Goal: Obtain resource: Obtain resource

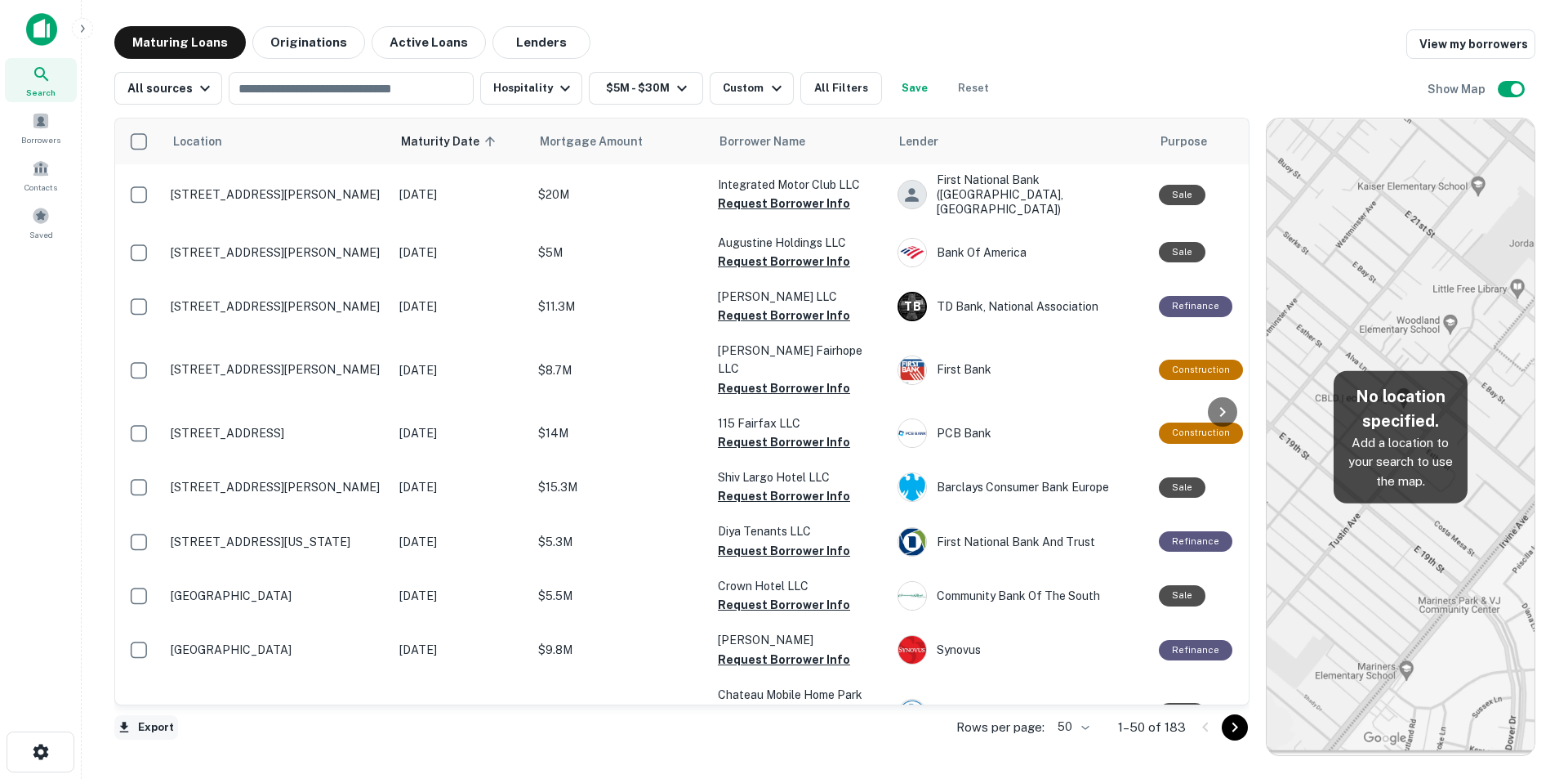
click at [155, 725] on button "Export" at bounding box center [146, 727] width 64 height 24
click at [161, 752] on li "Export as Excel (.xlsx)" at bounding box center [206, 744] width 185 height 29
click at [631, 92] on button "$5M - $30M" at bounding box center [645, 88] width 114 height 33
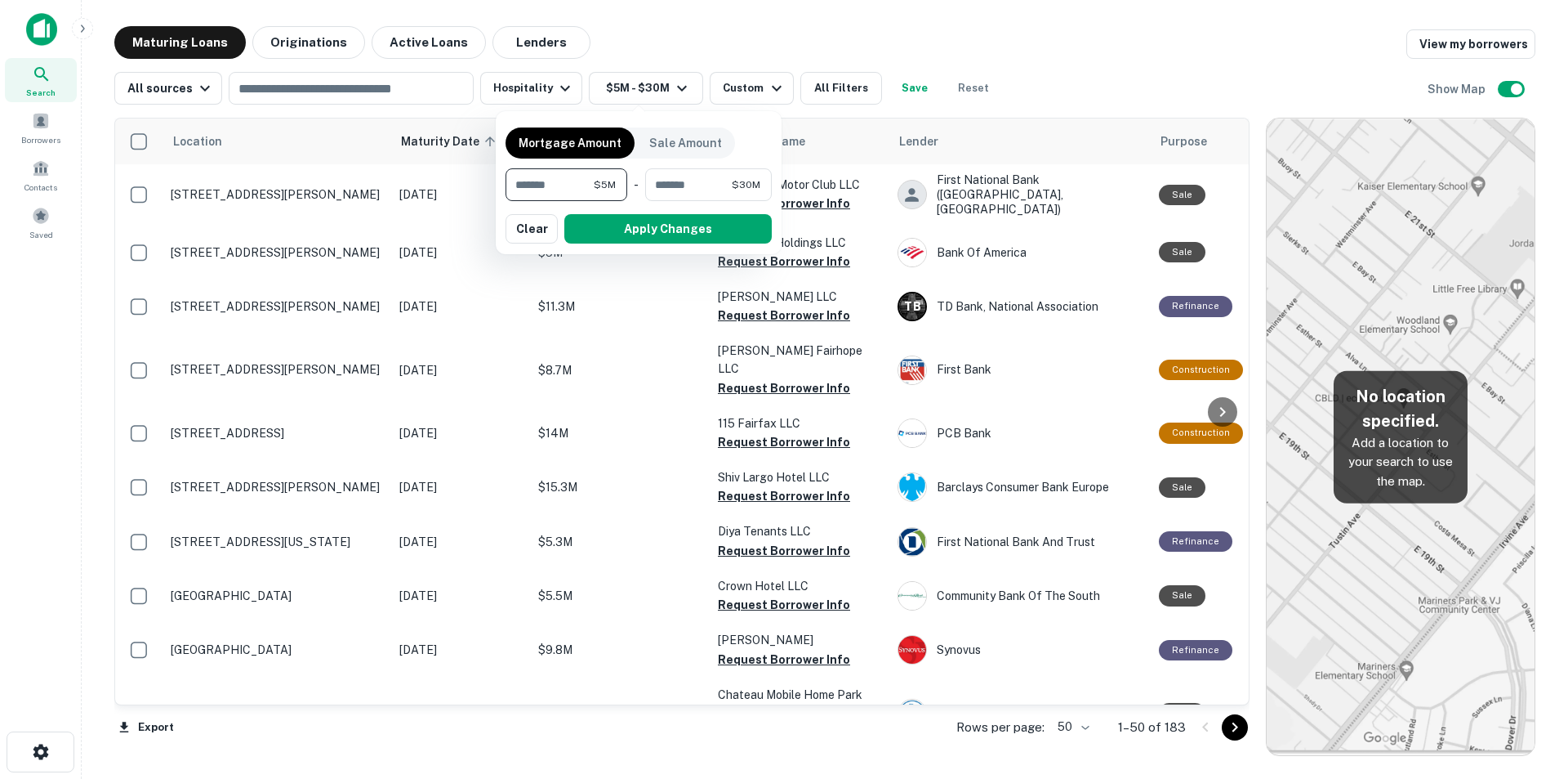
click at [722, 91] on div at bounding box center [784, 390] width 1568 height 779
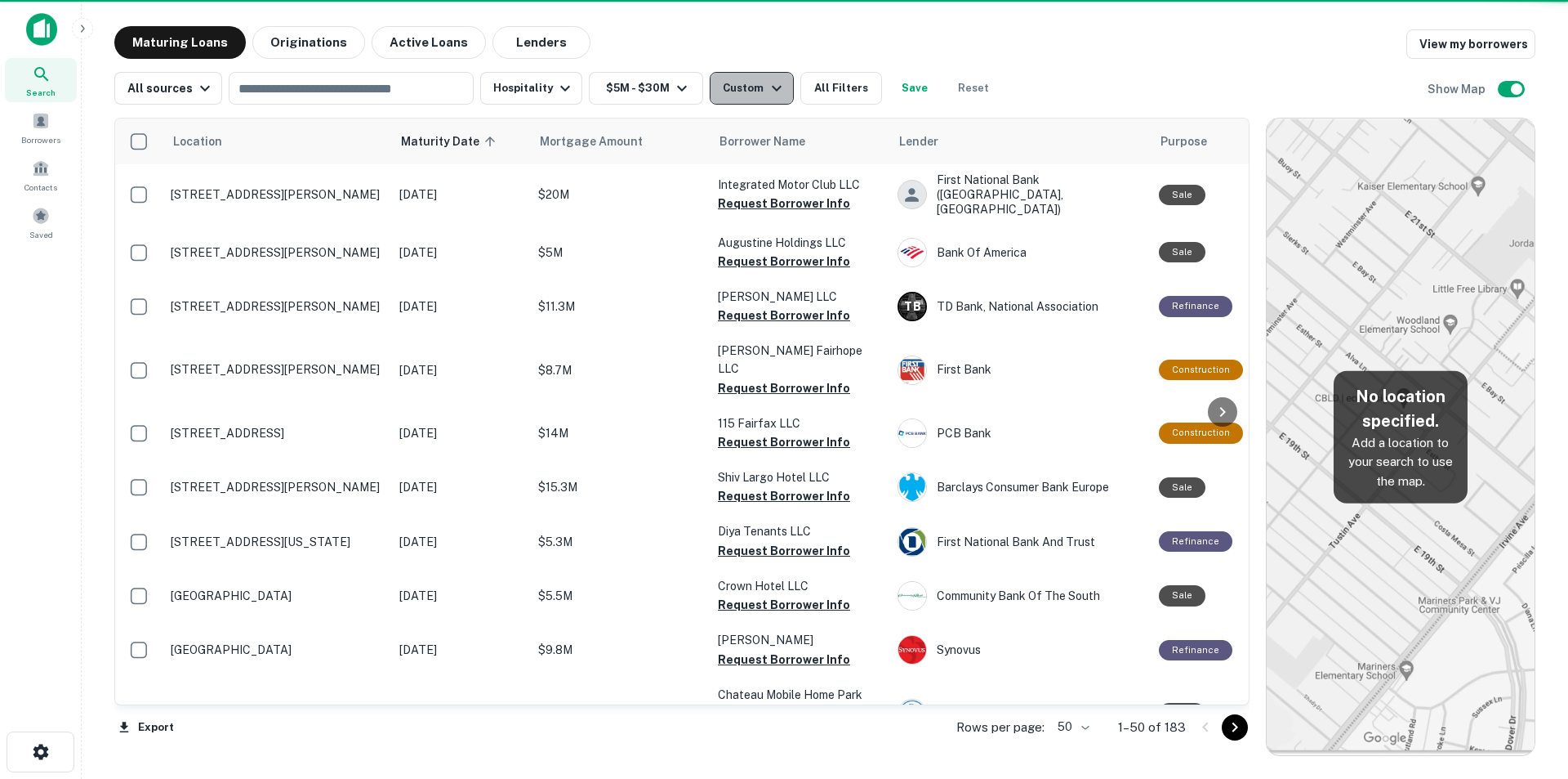
click at [742, 91] on div "Custom" at bounding box center [754, 88] width 63 height 19
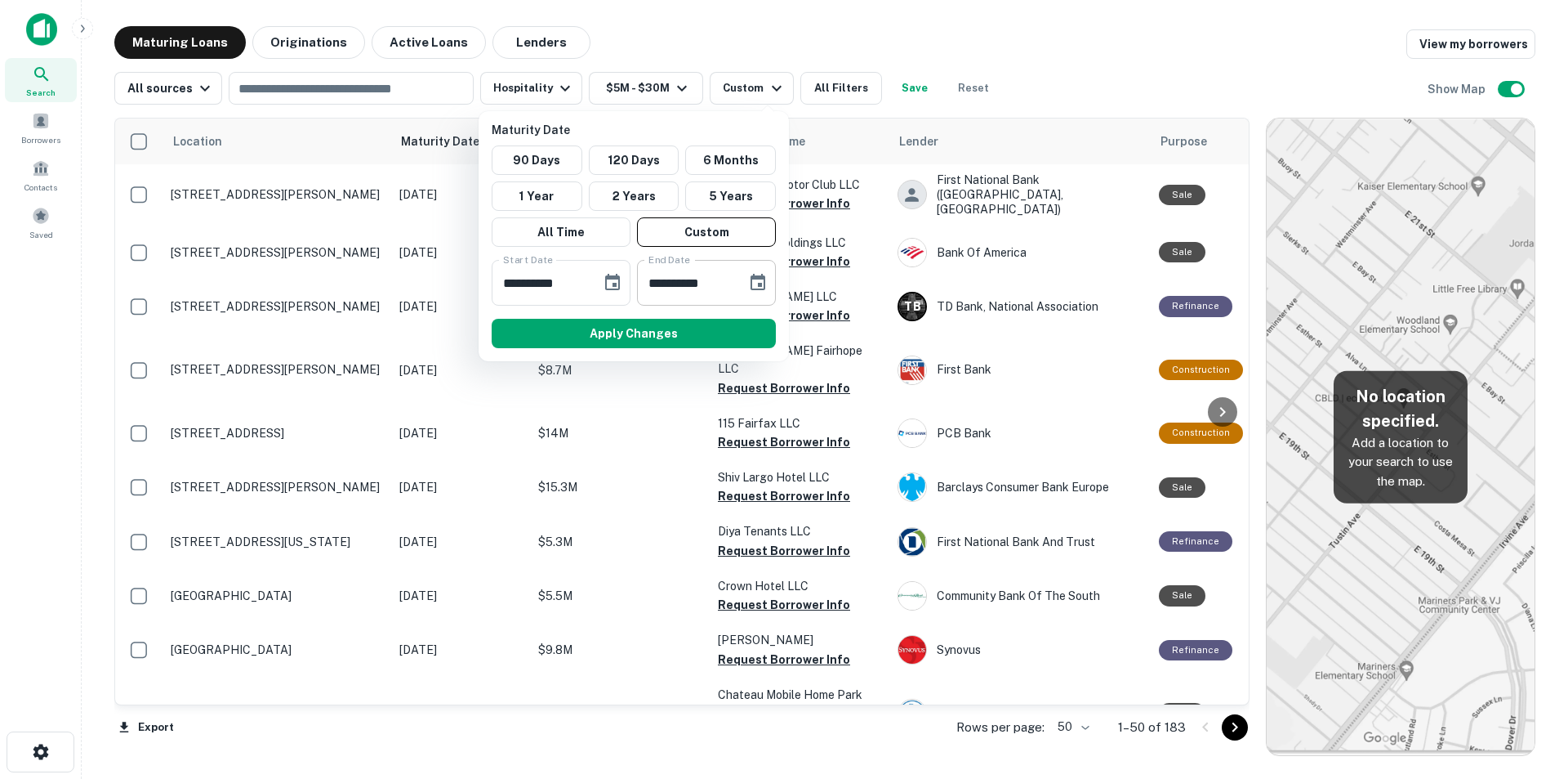
click at [673, 290] on input "**********" at bounding box center [685, 282] width 98 height 45
click at [753, 289] on icon "Choose date, selected date is Mar 31, 2026" at bounding box center [757, 281] width 14 height 16
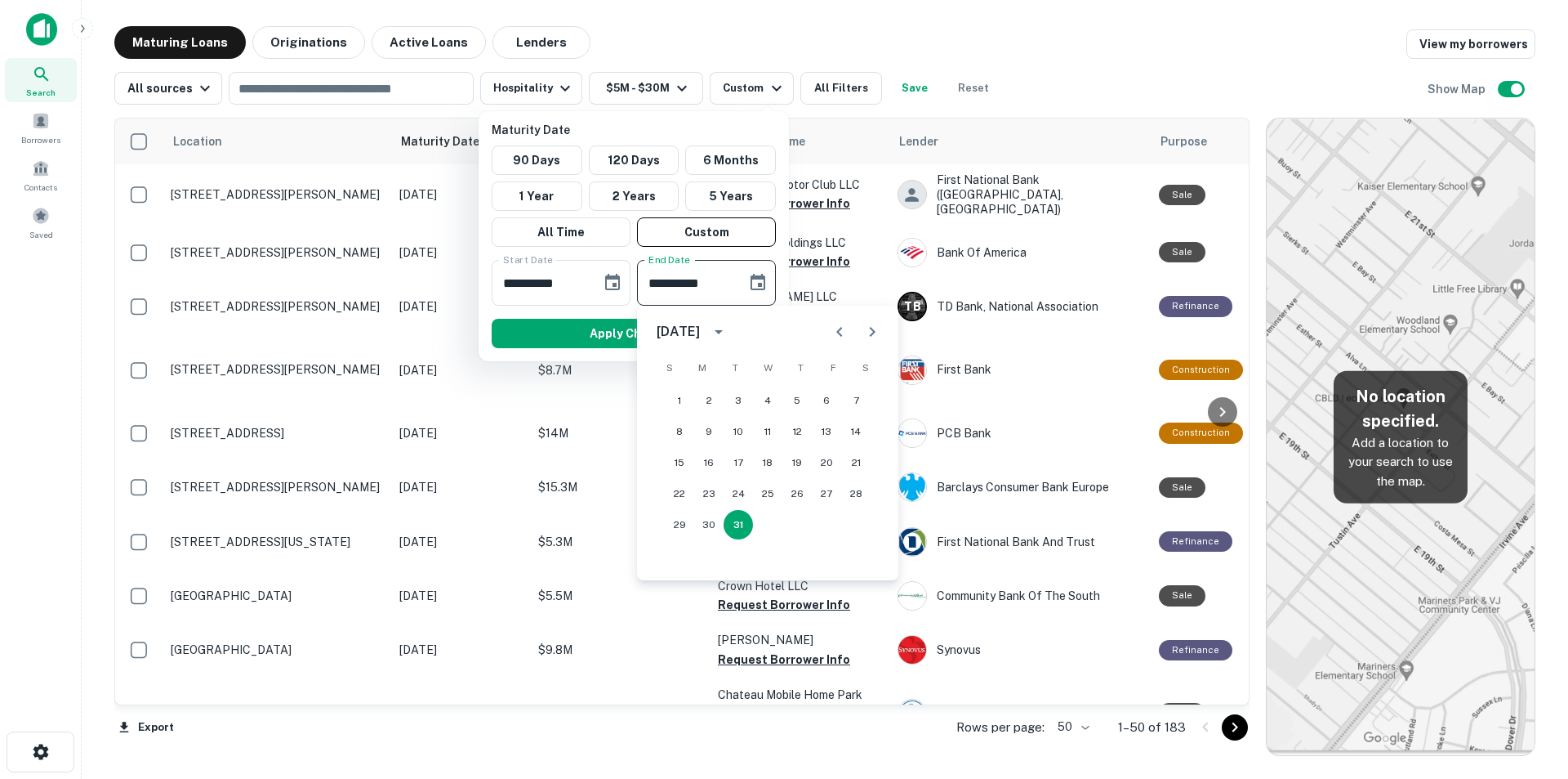
click at [873, 330] on icon "Next month" at bounding box center [872, 332] width 19 height 19
click at [789, 531] on button "30" at bounding box center [797, 524] width 29 height 29
type input "**********"
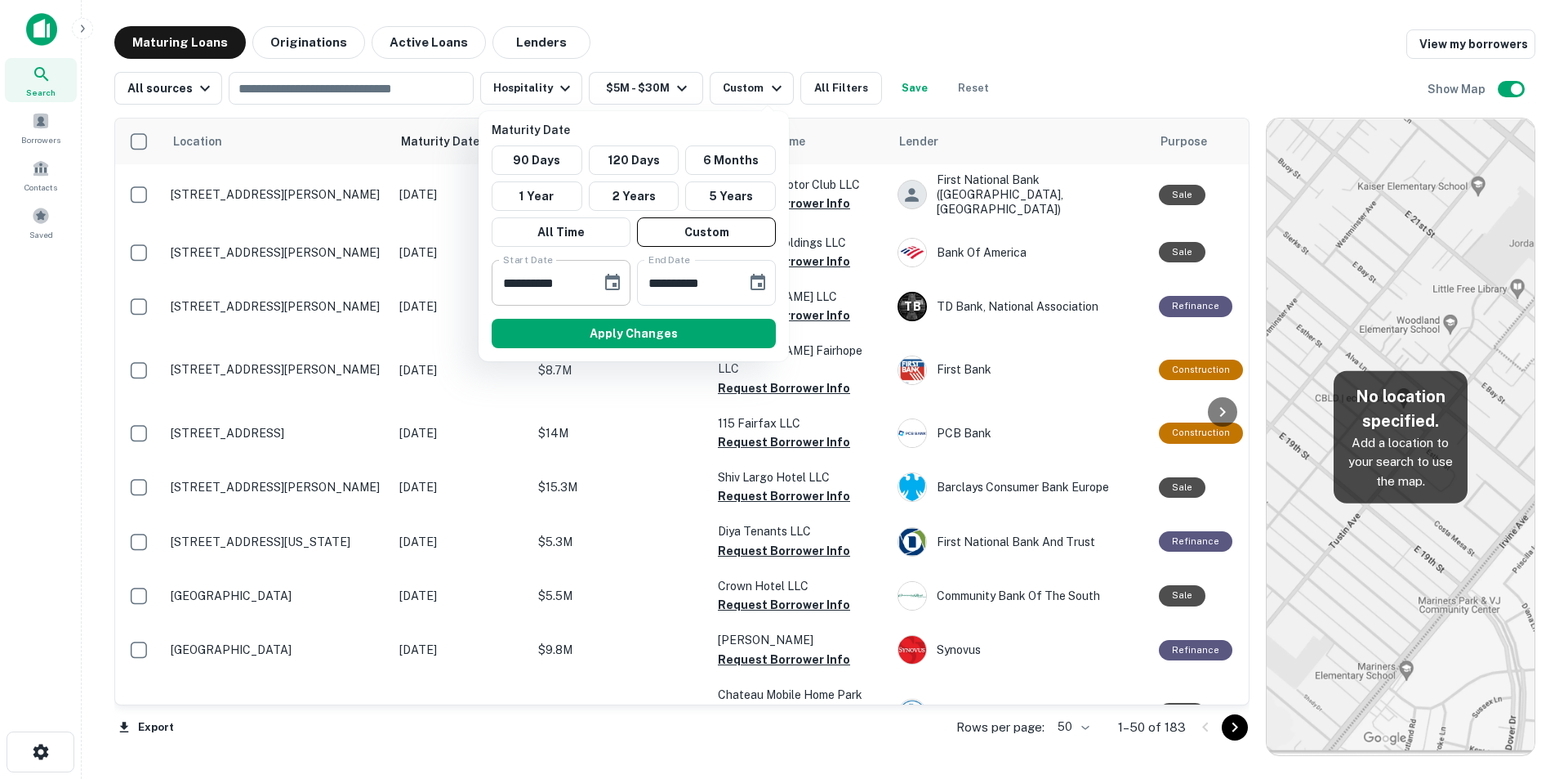
click at [512, 291] on input "**********" at bounding box center [540, 282] width 98 height 45
click at [617, 284] on icon "Choose date, selected date is Dec 1, 2025" at bounding box center [613, 282] width 19 height 19
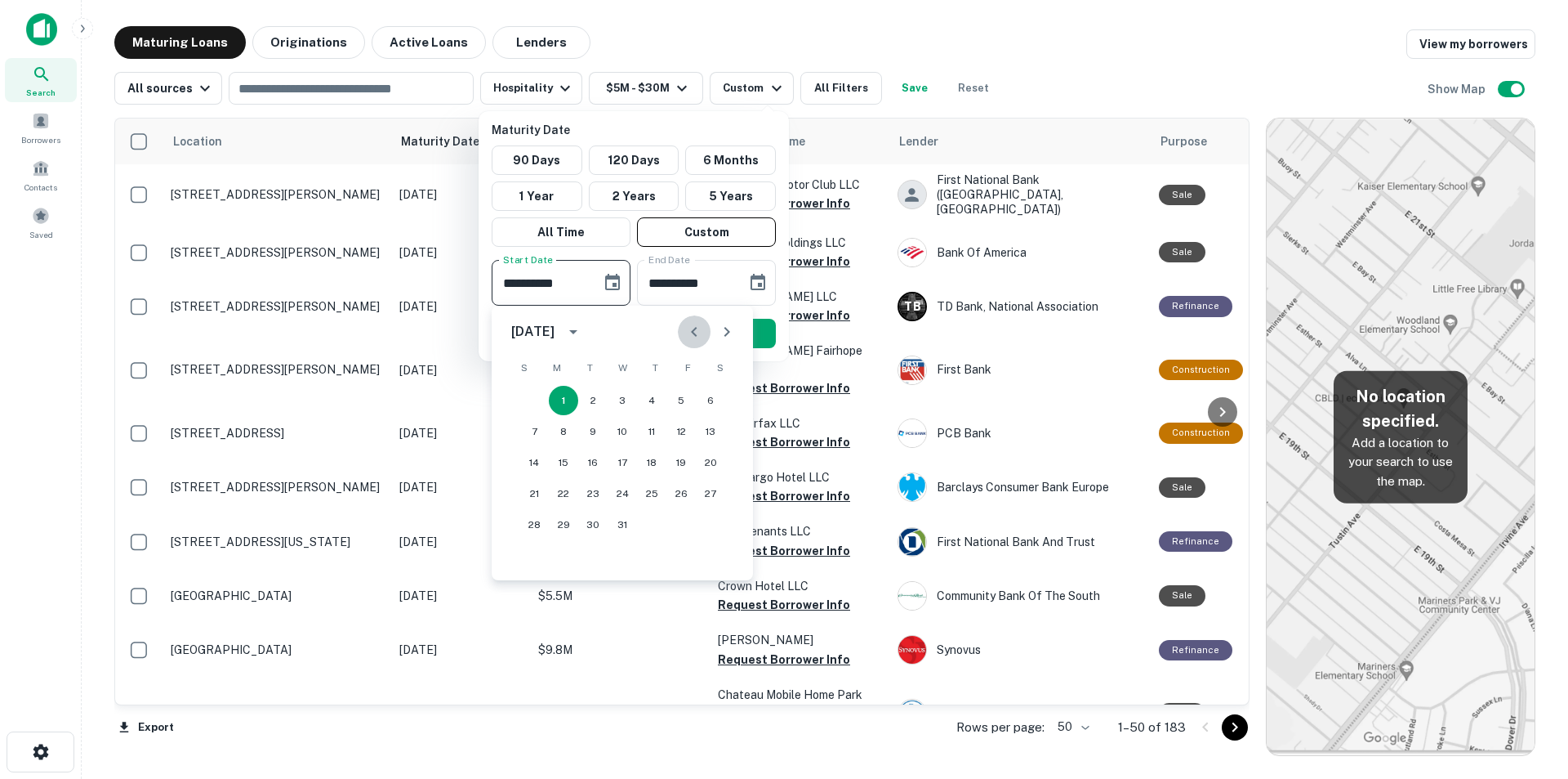
click at [690, 328] on icon "Previous month" at bounding box center [694, 332] width 19 height 19
click at [711, 400] on button "1" at bounding box center [710, 400] width 29 height 29
type input "**********"
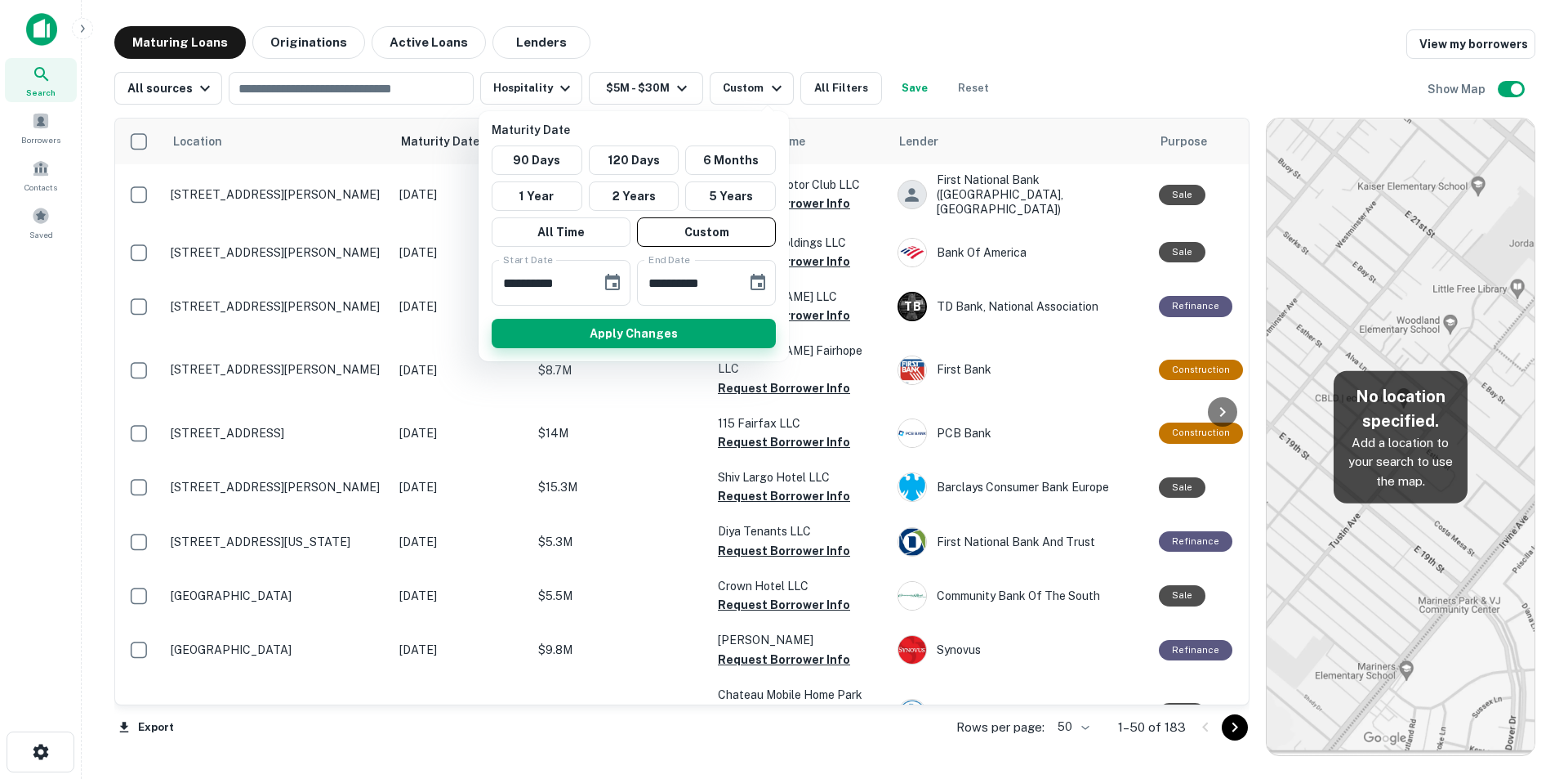
click at [689, 329] on button "Apply Changes" at bounding box center [634, 333] width 284 height 29
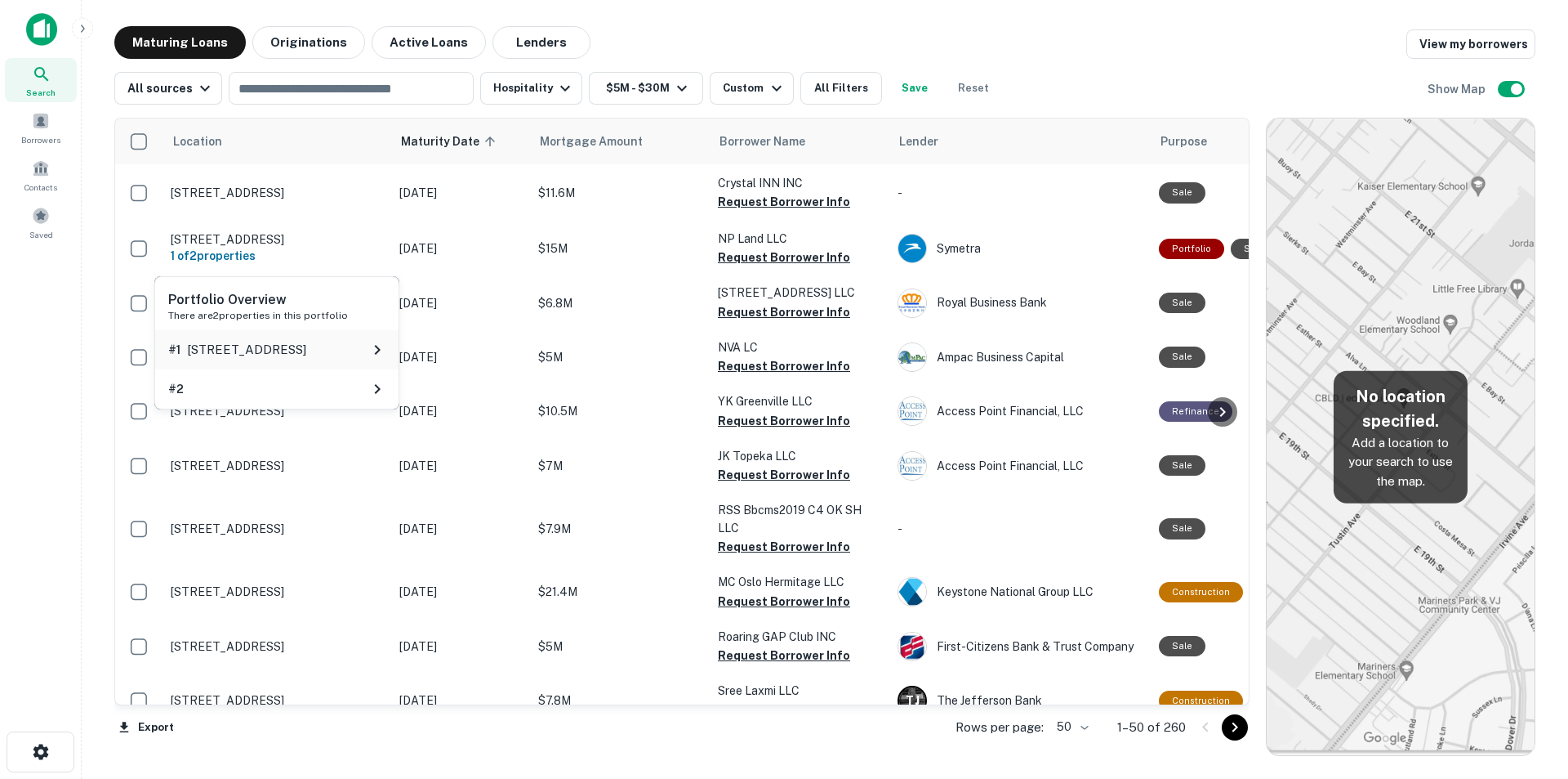
click at [375, 350] on icon at bounding box center [378, 350] width 6 height 10
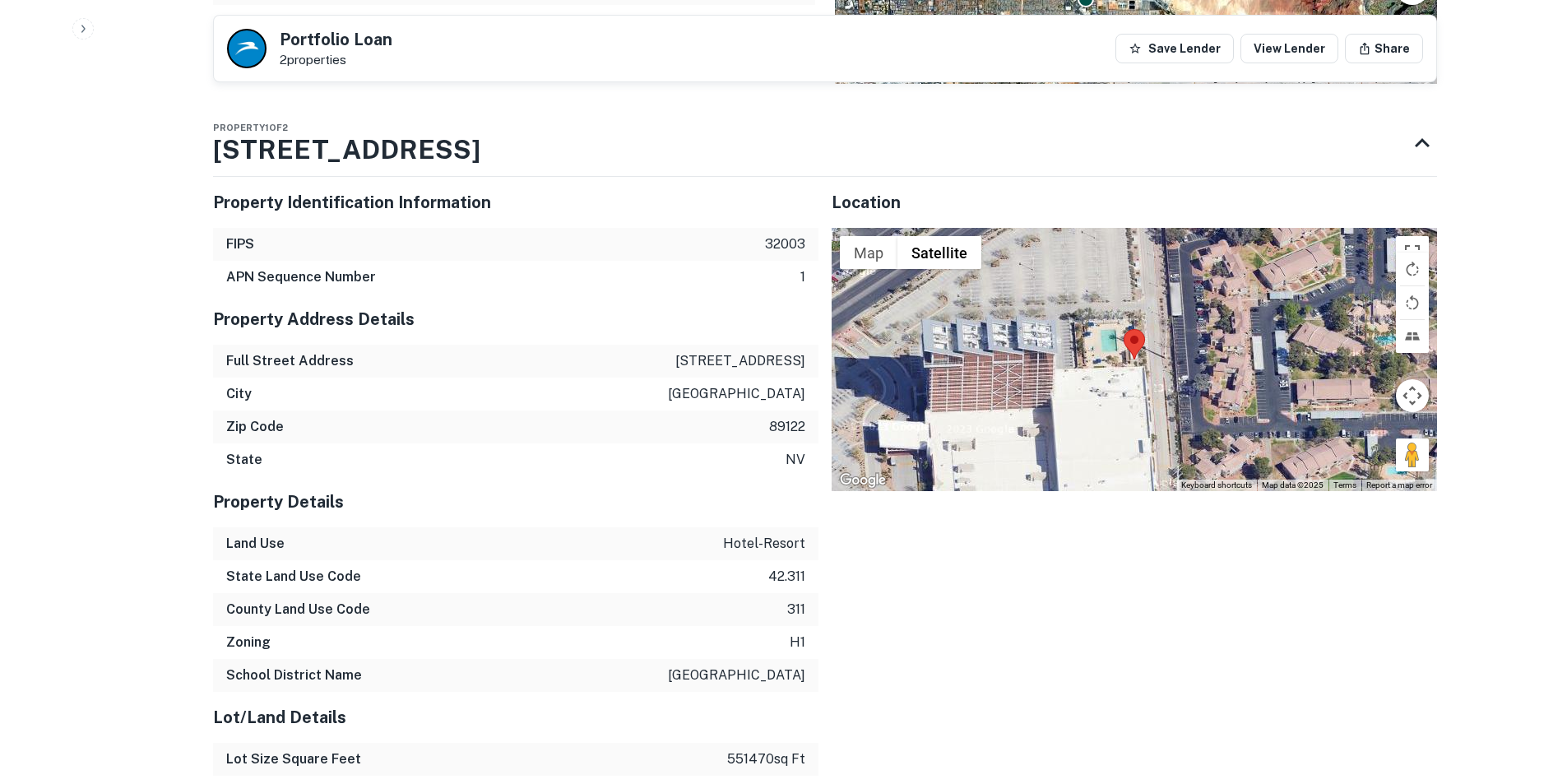
scroll to position [1809, 0]
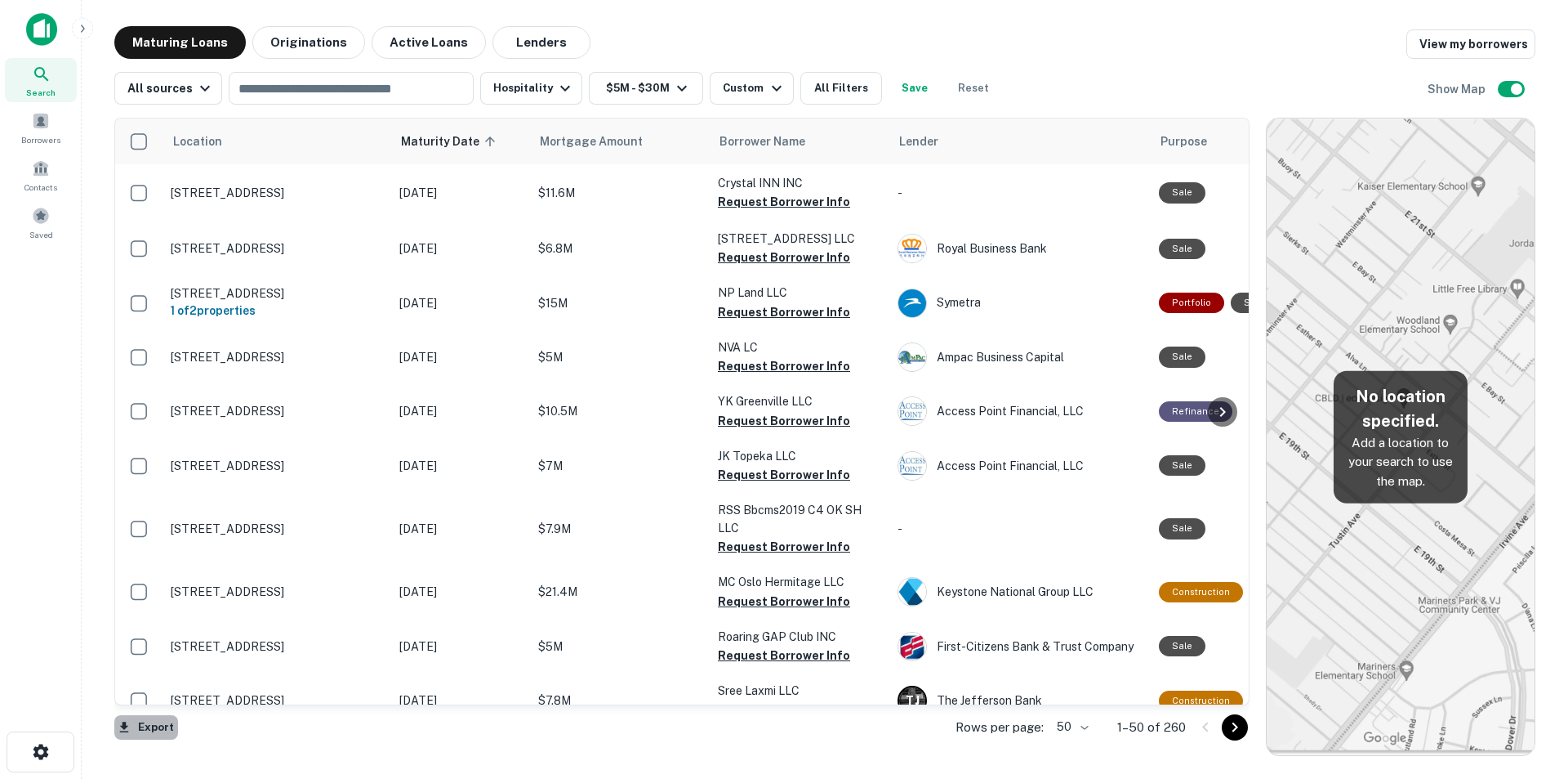
click at [161, 726] on button "Export" at bounding box center [146, 727] width 64 height 24
click at [167, 749] on li "Export as Excel (.xlsx)" at bounding box center [206, 744] width 185 height 29
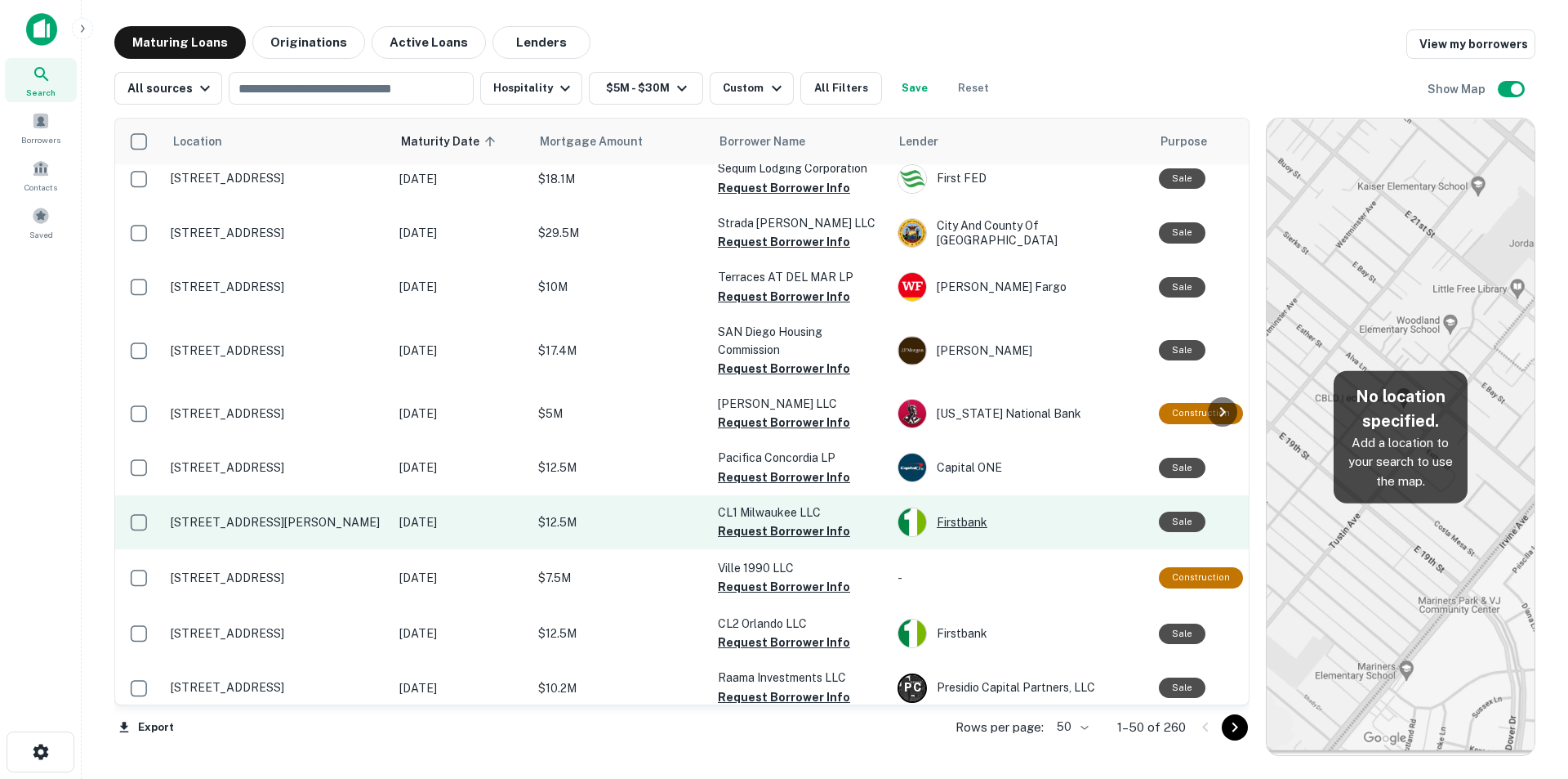
scroll to position [2364, 0]
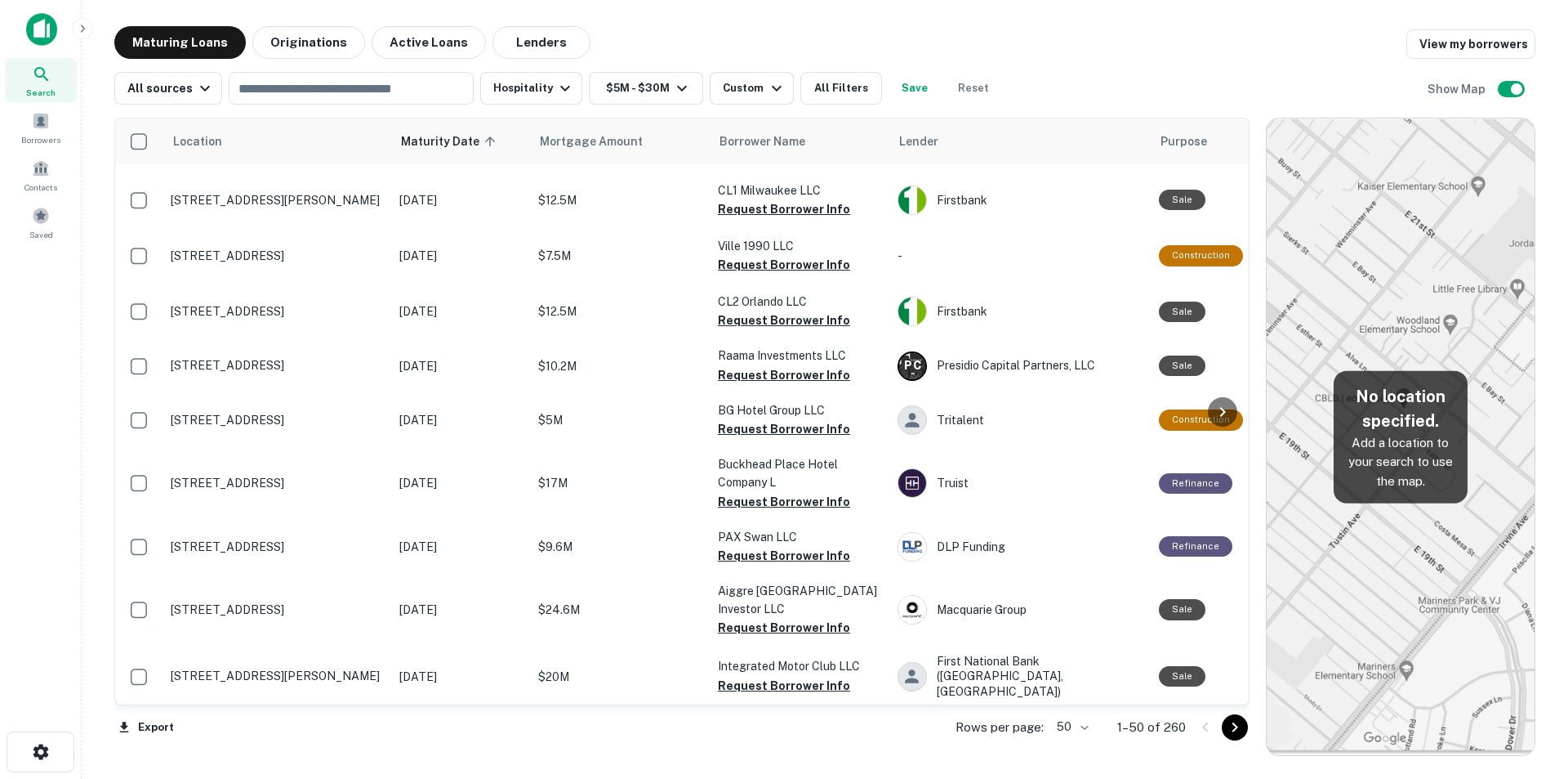
click at [1229, 726] on icon "Go to next page" at bounding box center [1235, 727] width 19 height 19
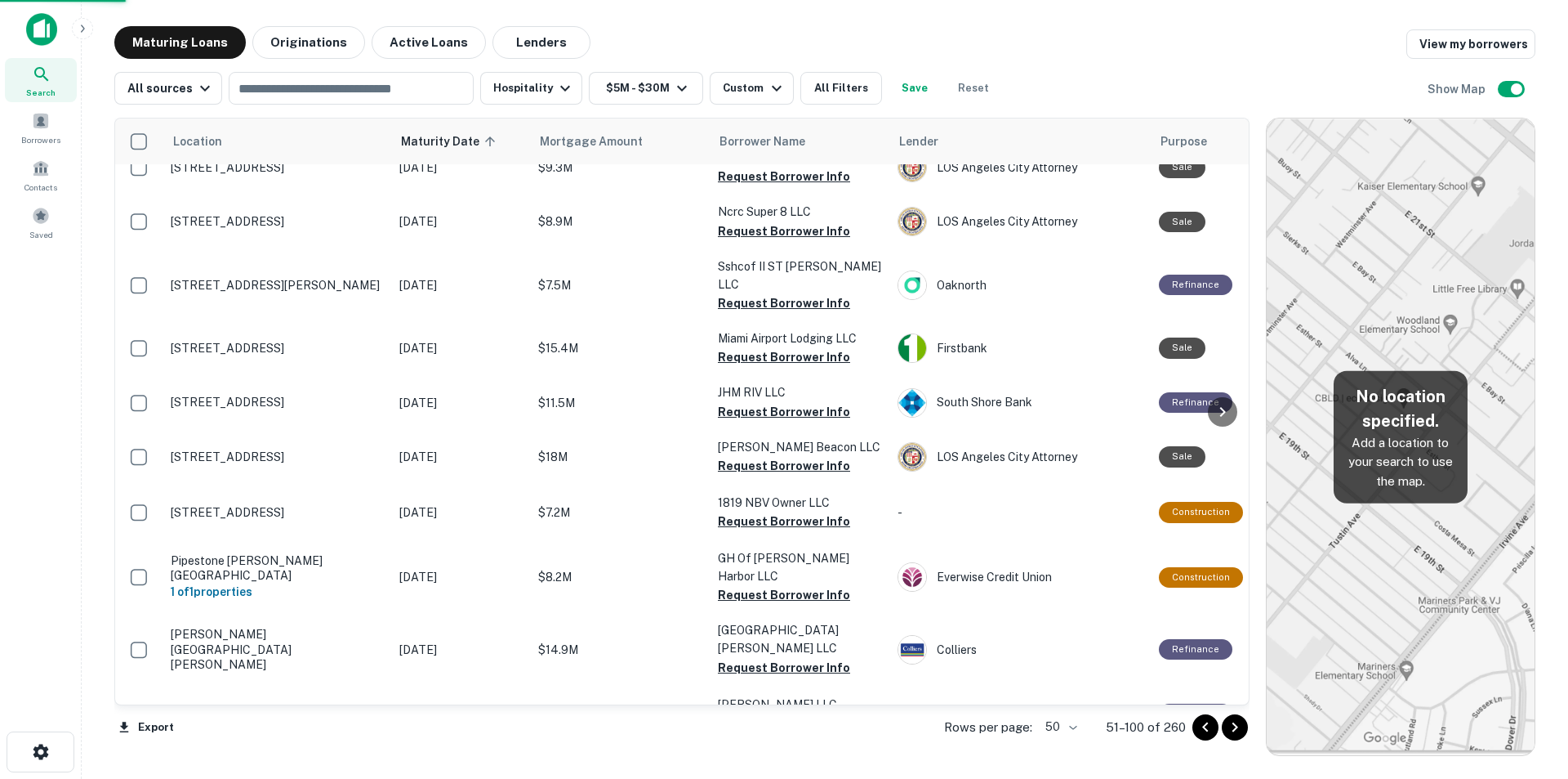
scroll to position [2298, 0]
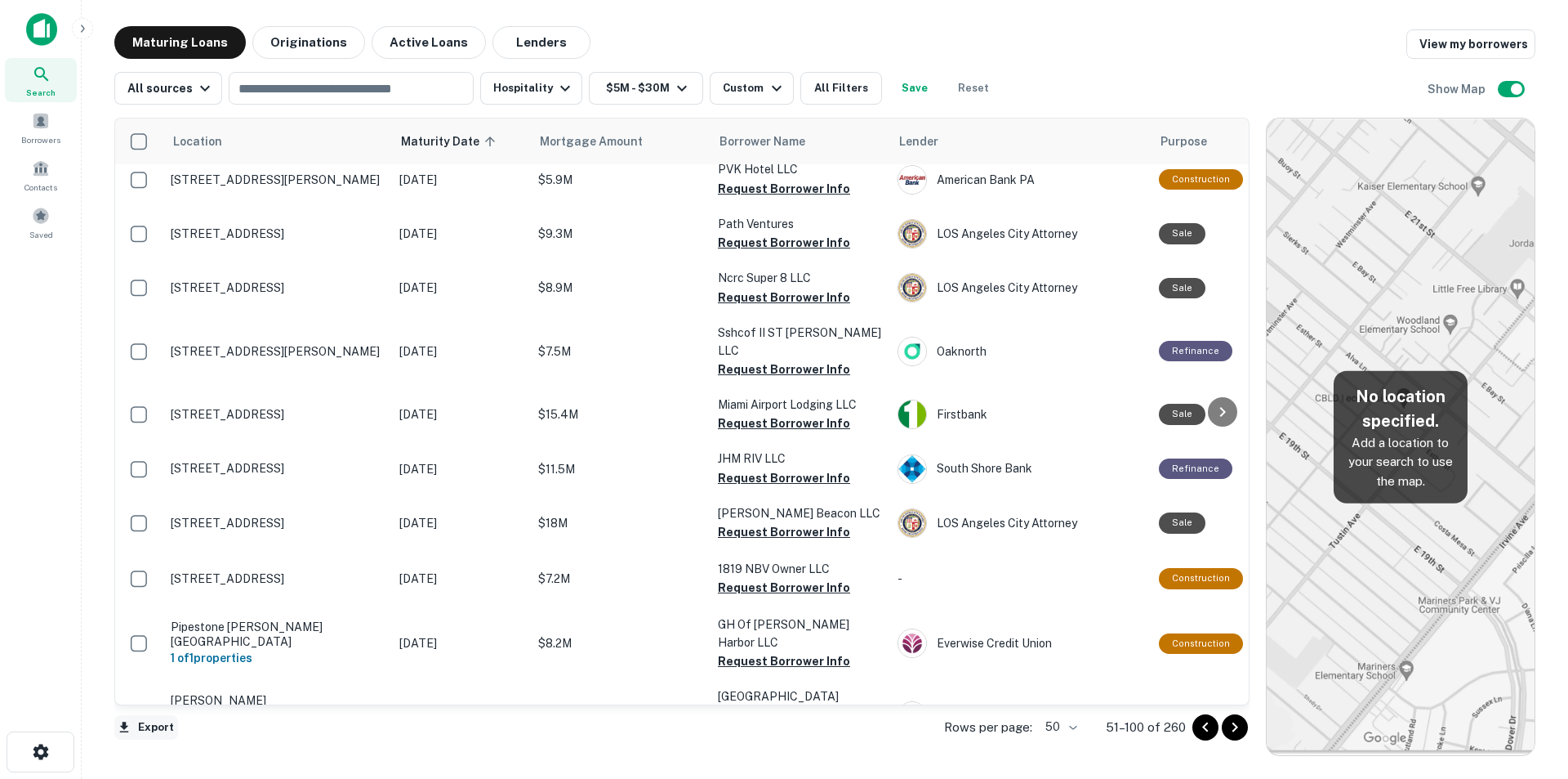
click at [152, 729] on button "Export" at bounding box center [146, 727] width 64 height 24
click at [182, 734] on li "Export as Excel (.xlsx)" at bounding box center [206, 744] width 185 height 29
click at [1238, 728] on icon "Go to next page" at bounding box center [1235, 727] width 19 height 19
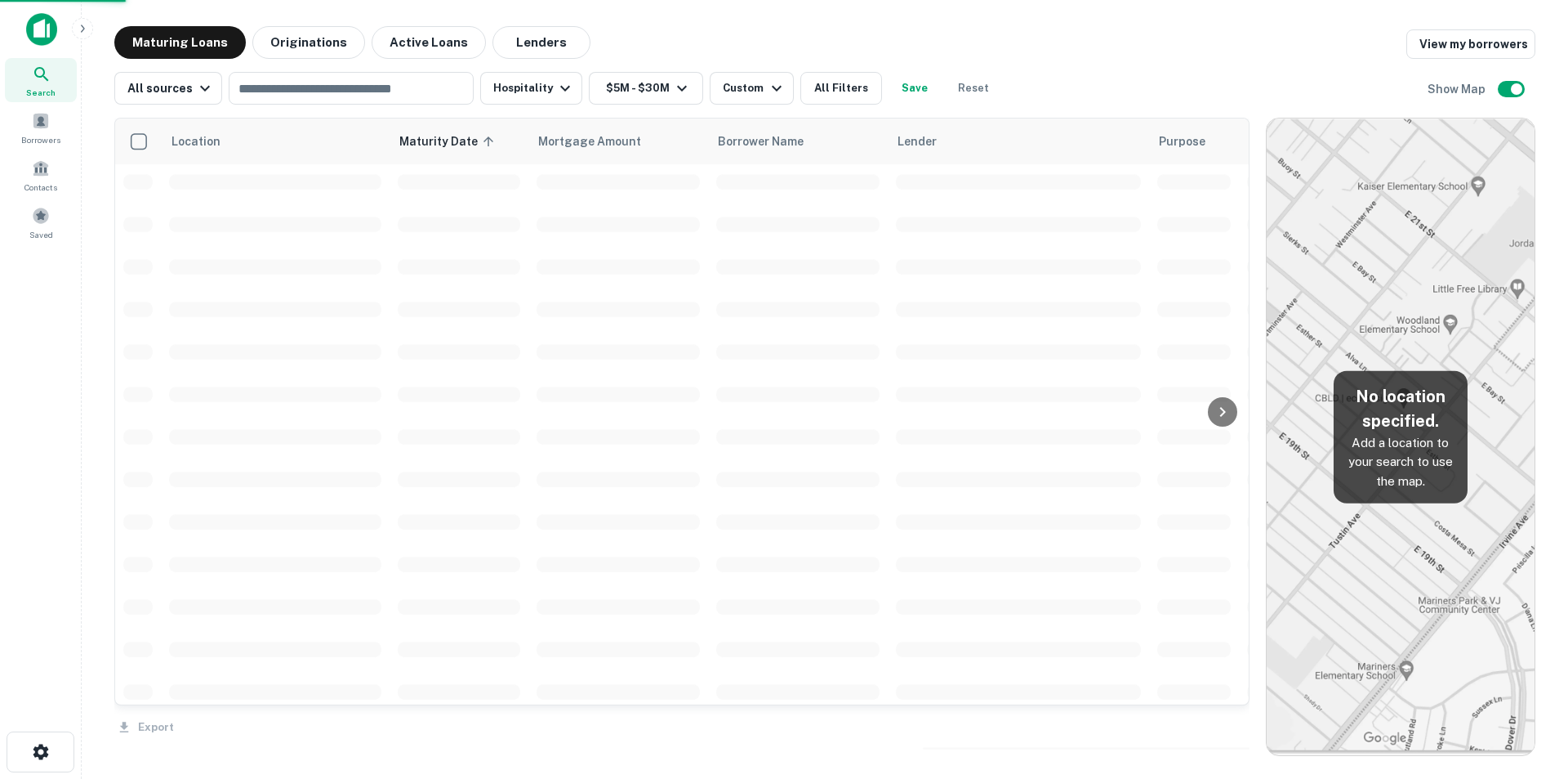
scroll to position [2364, 0]
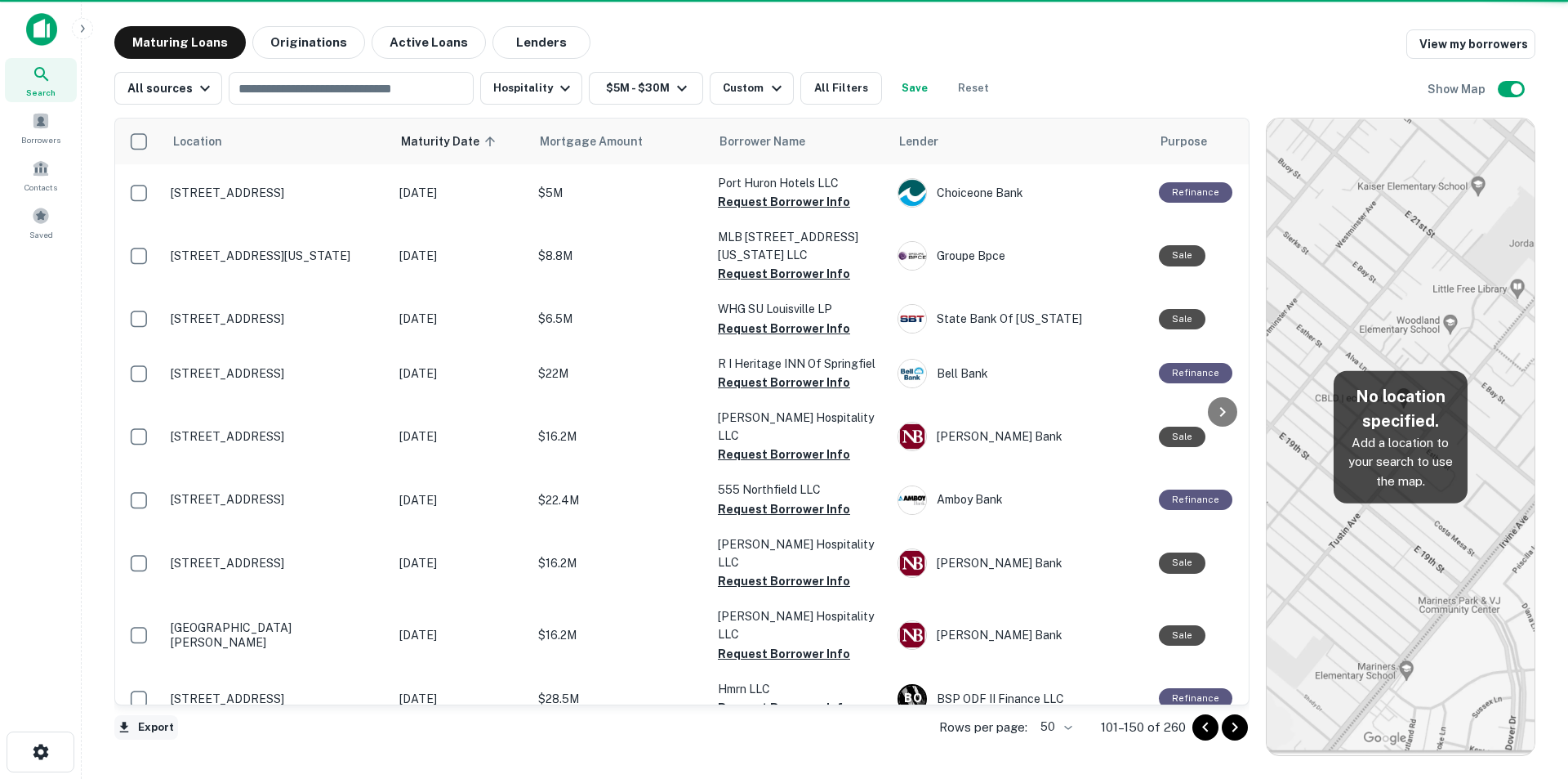
click at [165, 723] on button "Export" at bounding box center [146, 727] width 64 height 24
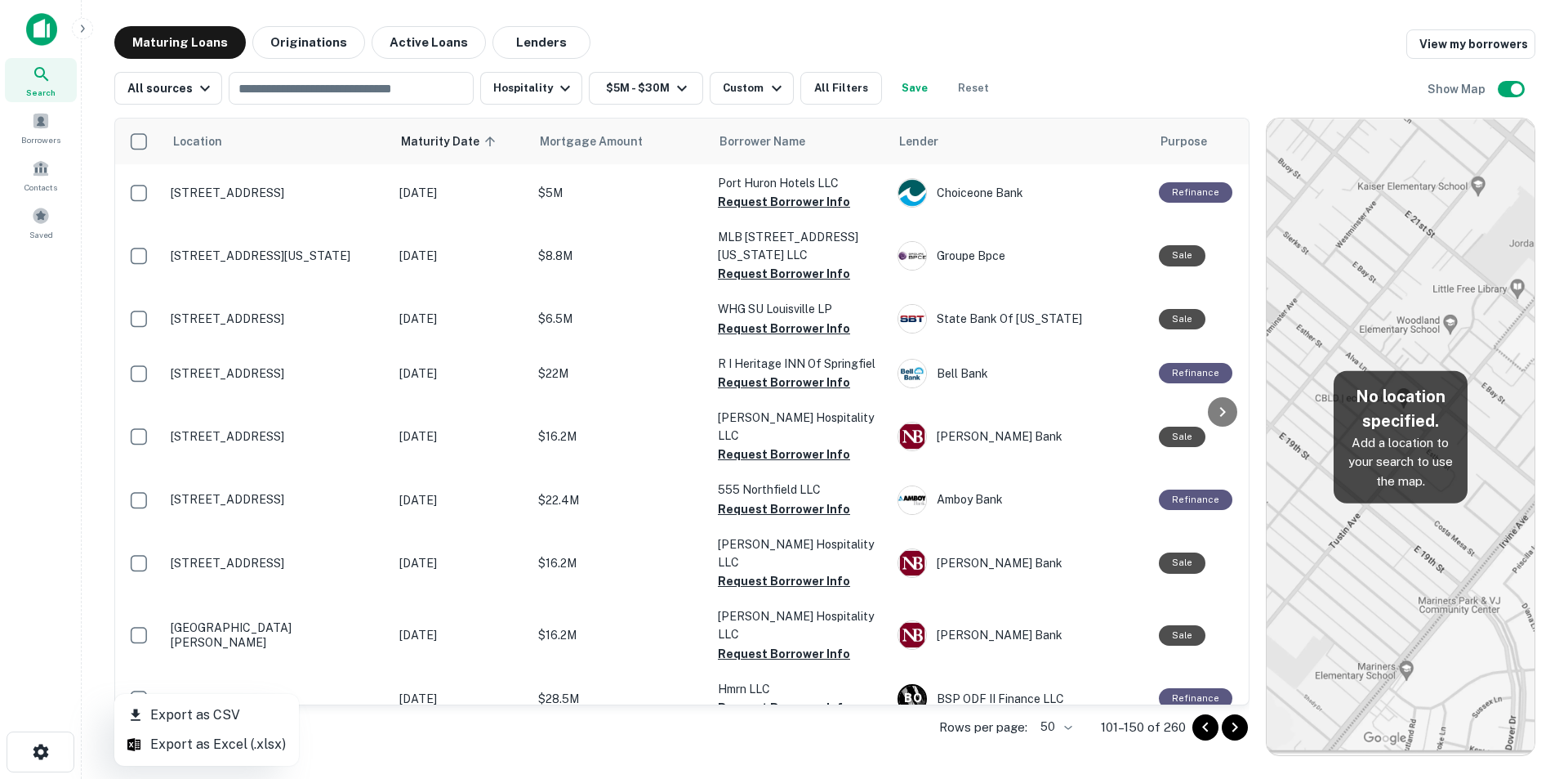
click at [164, 740] on li "Export as Excel (.xlsx)" at bounding box center [206, 744] width 185 height 29
click at [1238, 727] on icon "Go to next page" at bounding box center [1235, 727] width 6 height 10
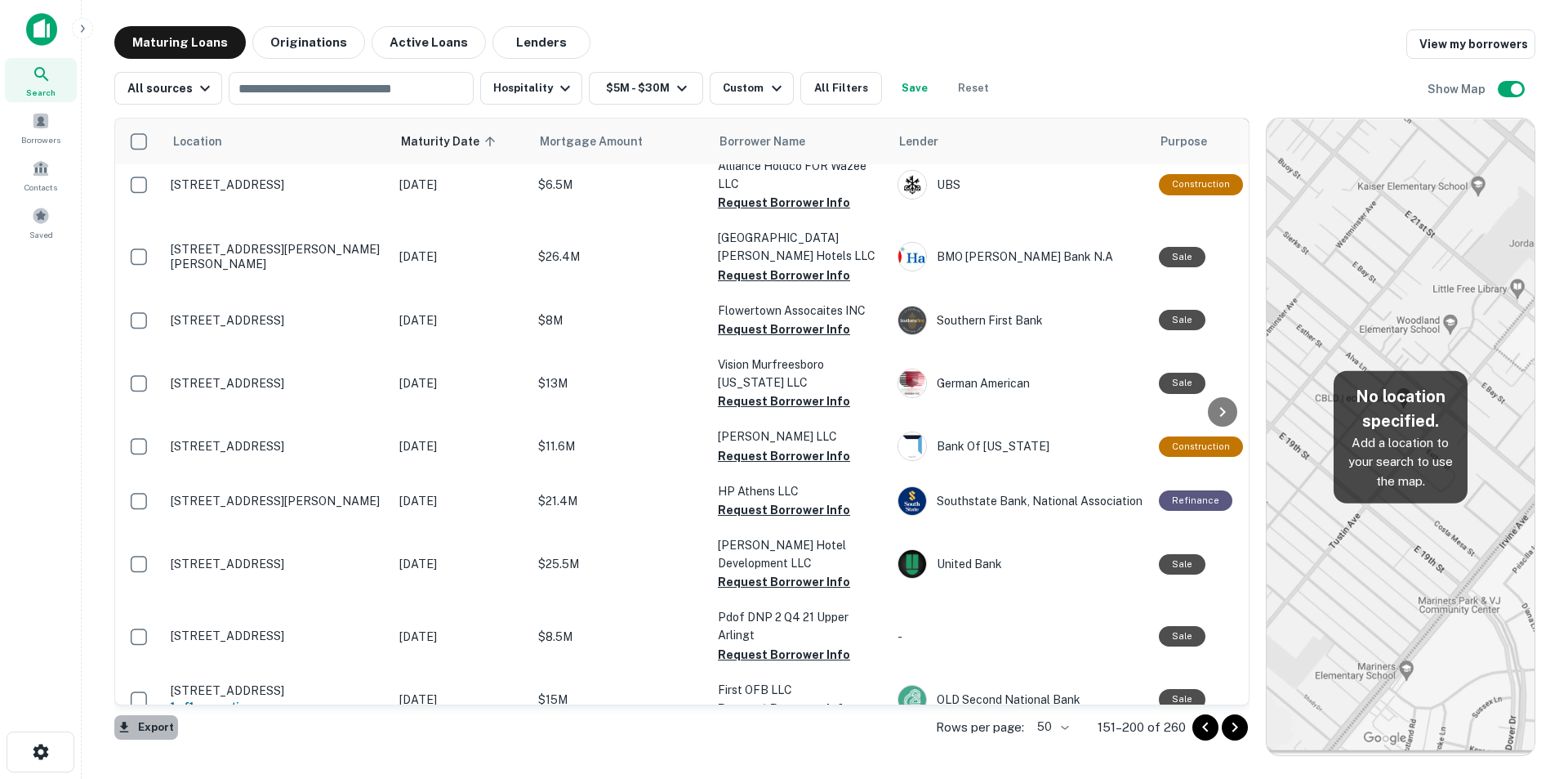
click at [166, 726] on button "Export" at bounding box center [146, 727] width 64 height 24
click at [166, 738] on li "Export as Excel (.xlsx)" at bounding box center [206, 744] width 185 height 29
click at [1238, 723] on icon "Go to next page" at bounding box center [1235, 727] width 19 height 19
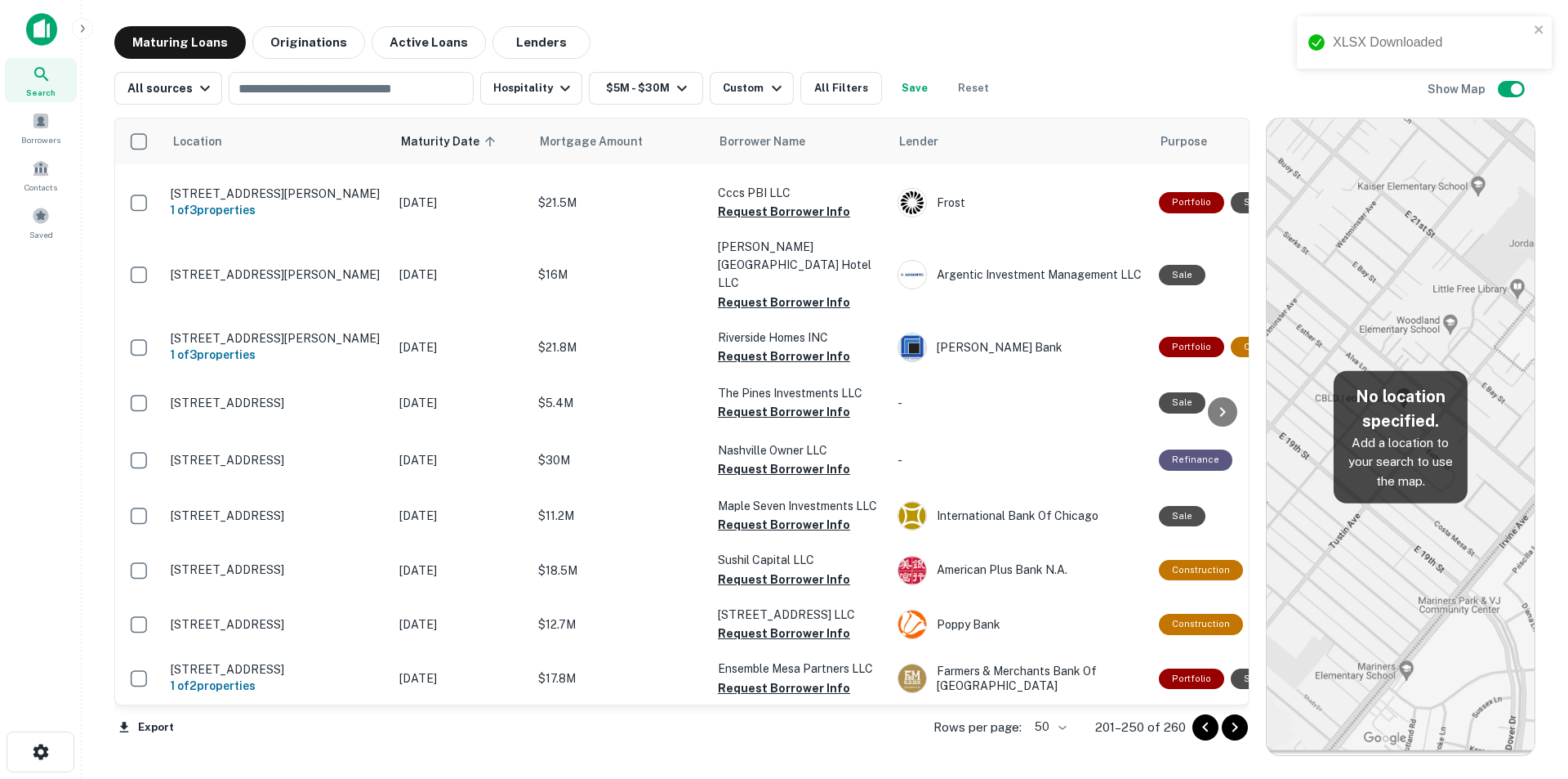
scroll to position [2310, 0]
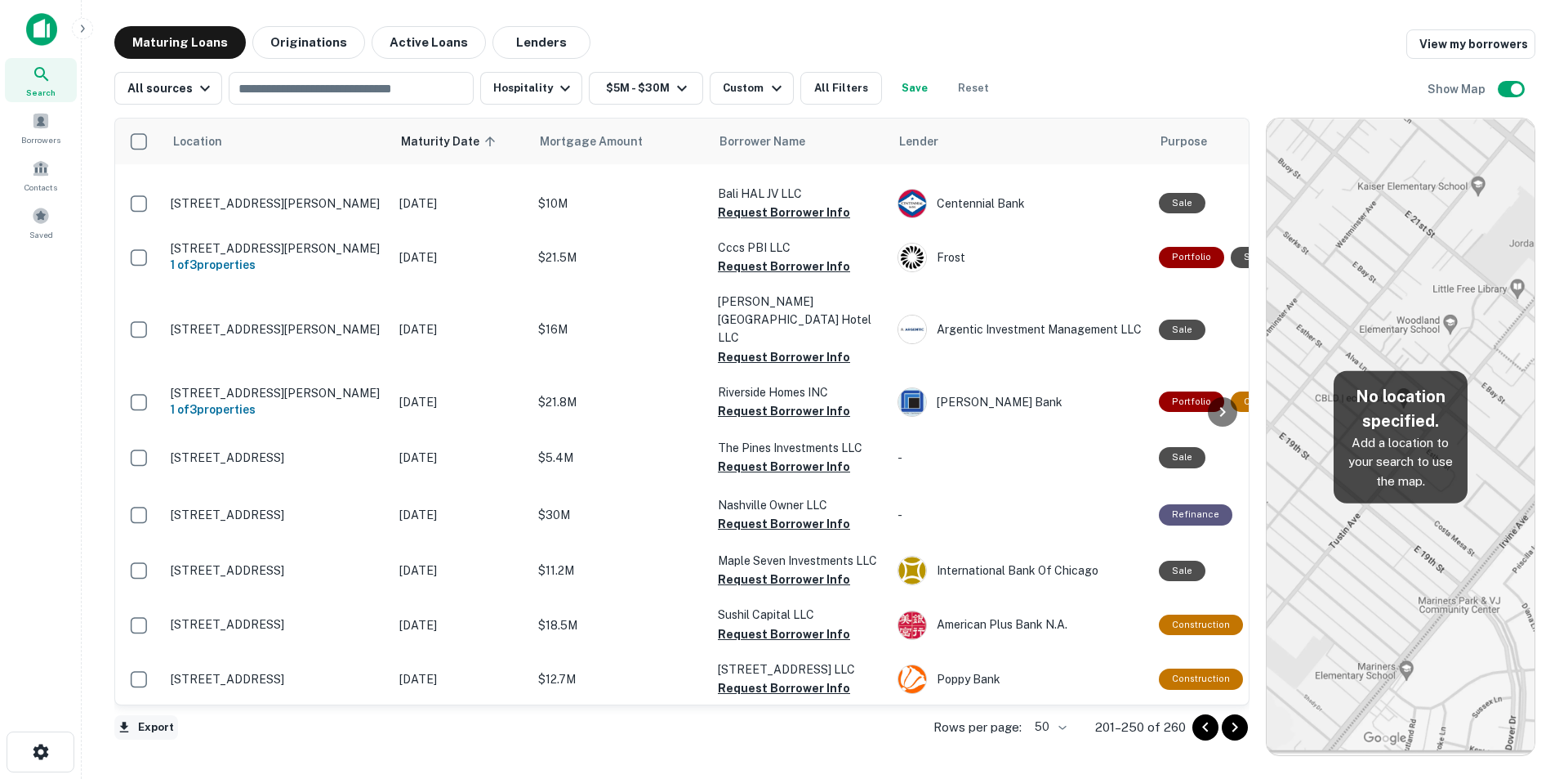
click at [158, 730] on button "Export" at bounding box center [146, 727] width 64 height 24
click at [166, 743] on li "Export as Excel (.xlsx)" at bounding box center [206, 744] width 185 height 29
drag, startPoint x: 1235, startPoint y: 725, endPoint x: 1466, endPoint y: 0, distance: 760.9
click at [1235, 725] on icon "Go to next page" at bounding box center [1235, 727] width 6 height 10
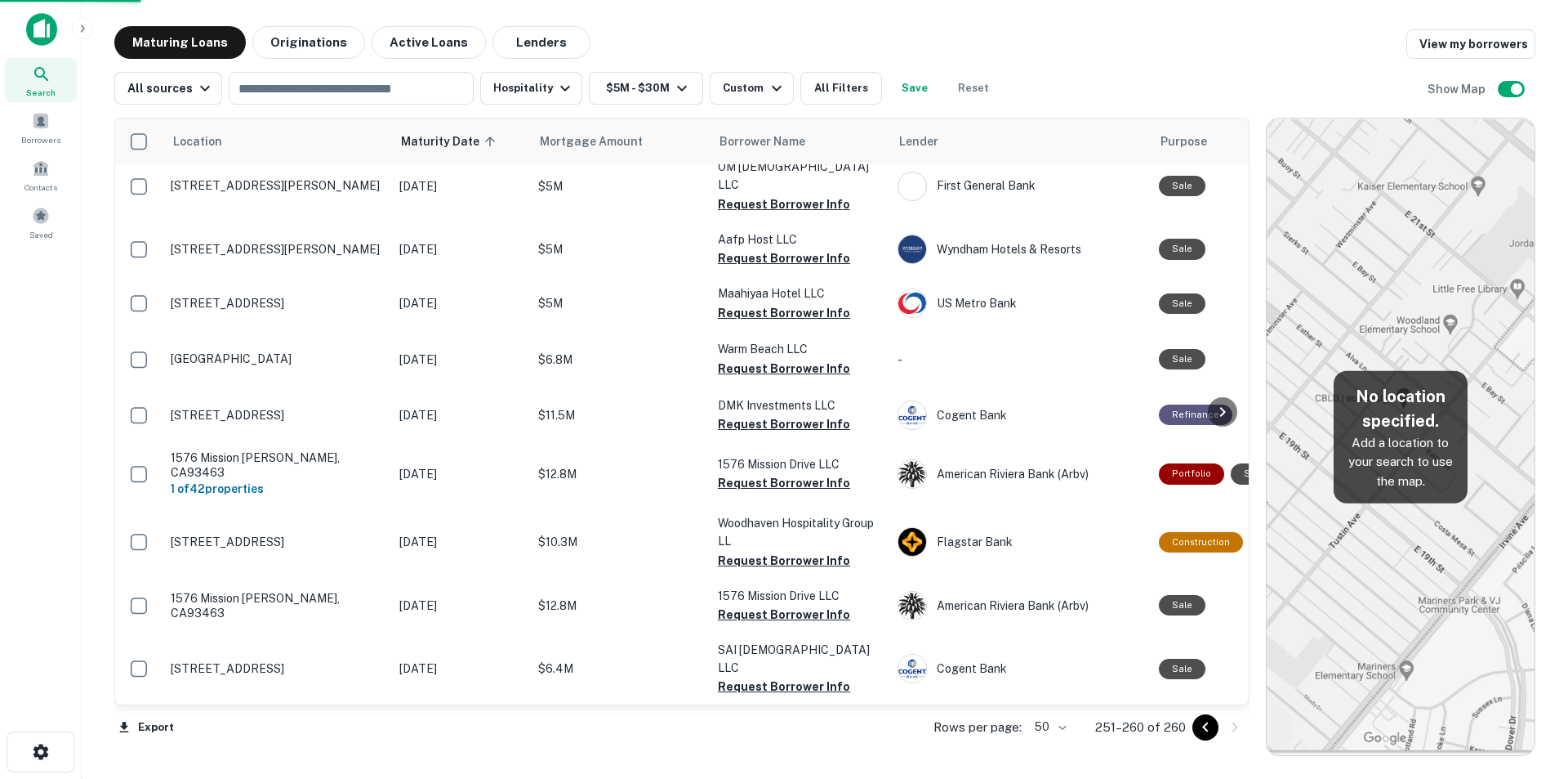
scroll to position [35, 0]
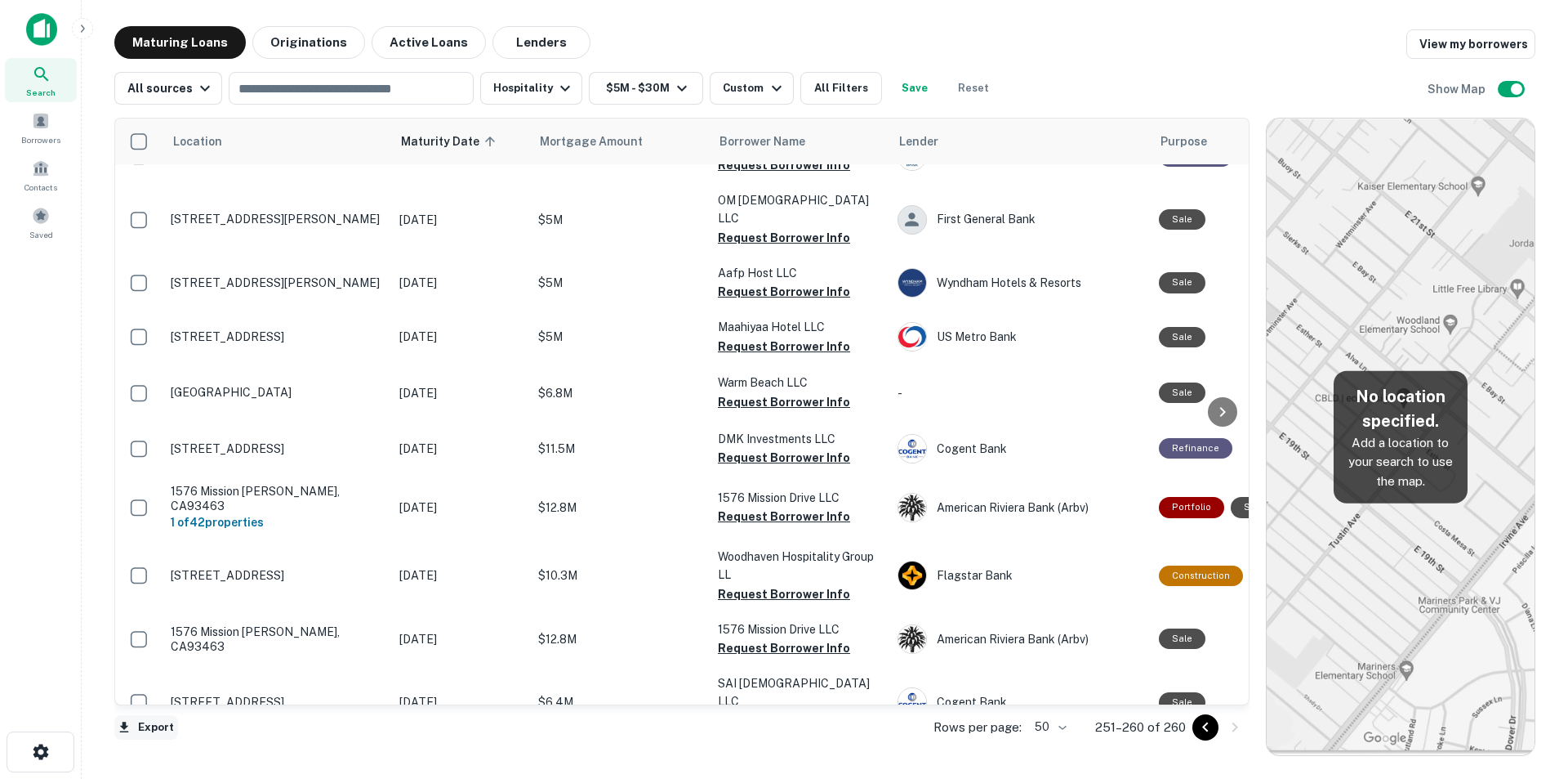
click at [140, 726] on button "Export" at bounding box center [146, 727] width 64 height 24
click at [190, 750] on li "Export as Excel (.xlsx)" at bounding box center [206, 744] width 185 height 29
click at [754, 98] on div "Custom" at bounding box center [754, 88] width 63 height 19
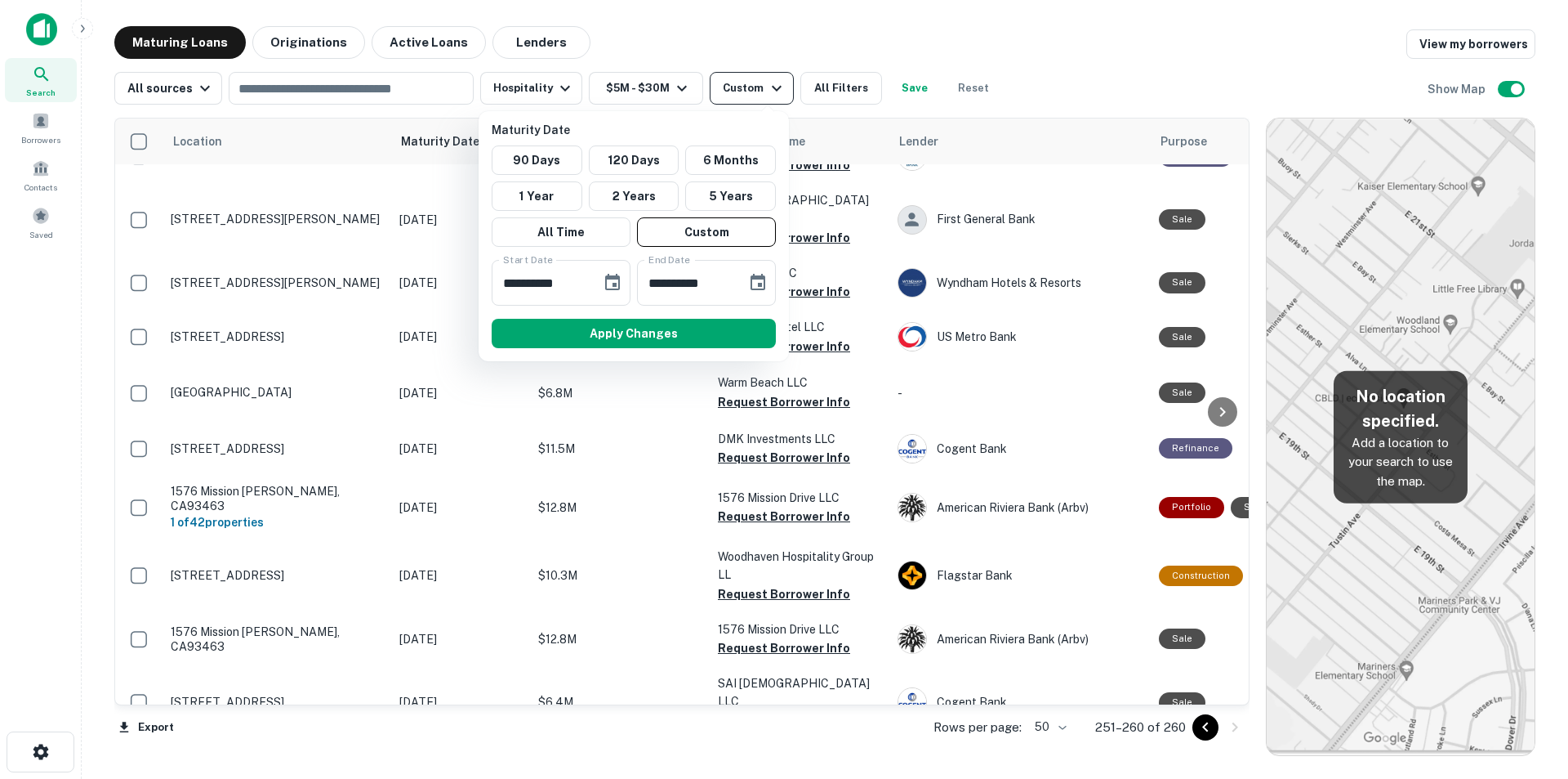
click at [754, 98] on div at bounding box center [784, 390] width 1568 height 779
click at [770, 93] on div at bounding box center [784, 390] width 1568 height 779
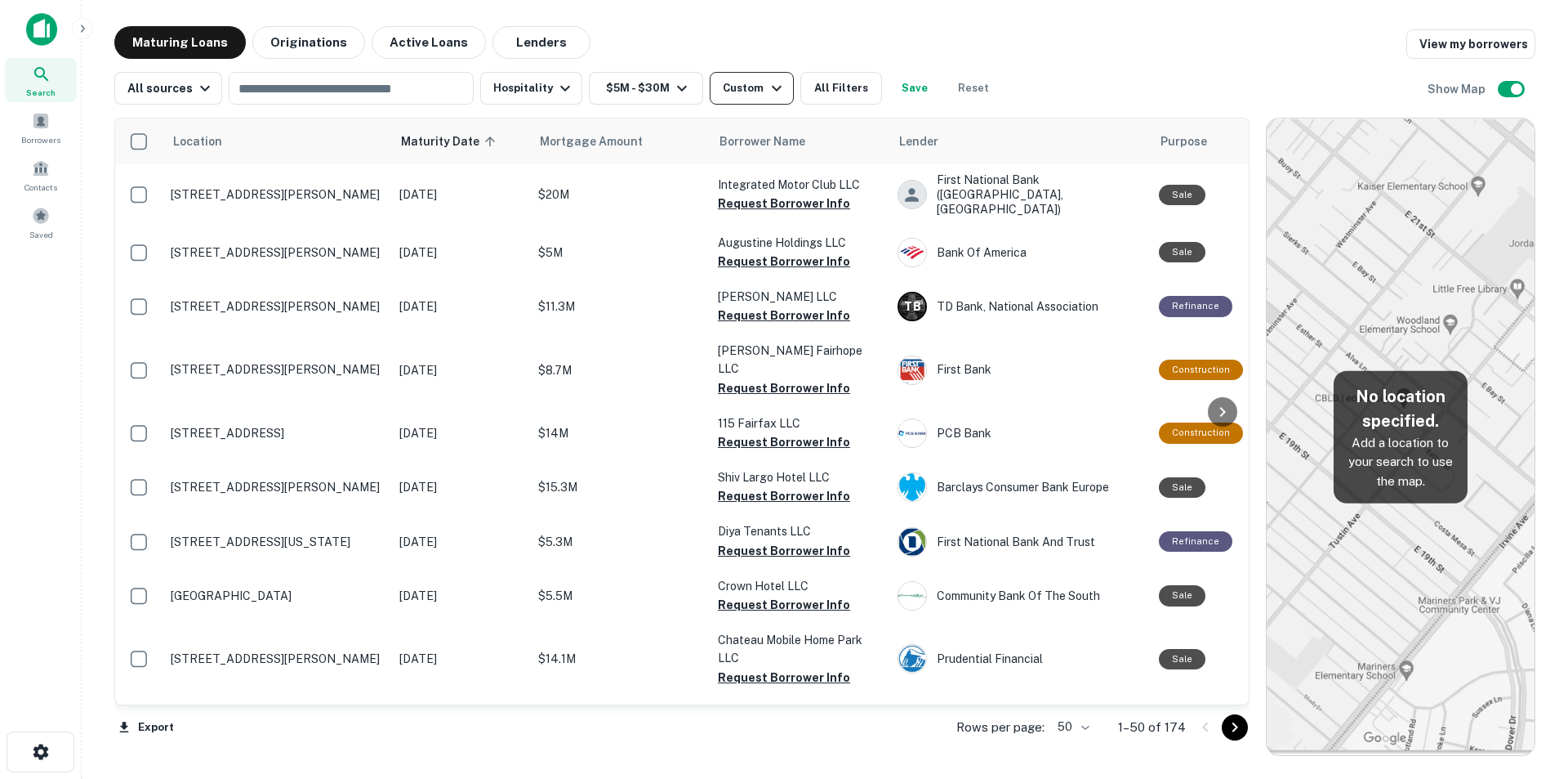
click at [740, 93] on div "Custom" at bounding box center [754, 88] width 63 height 19
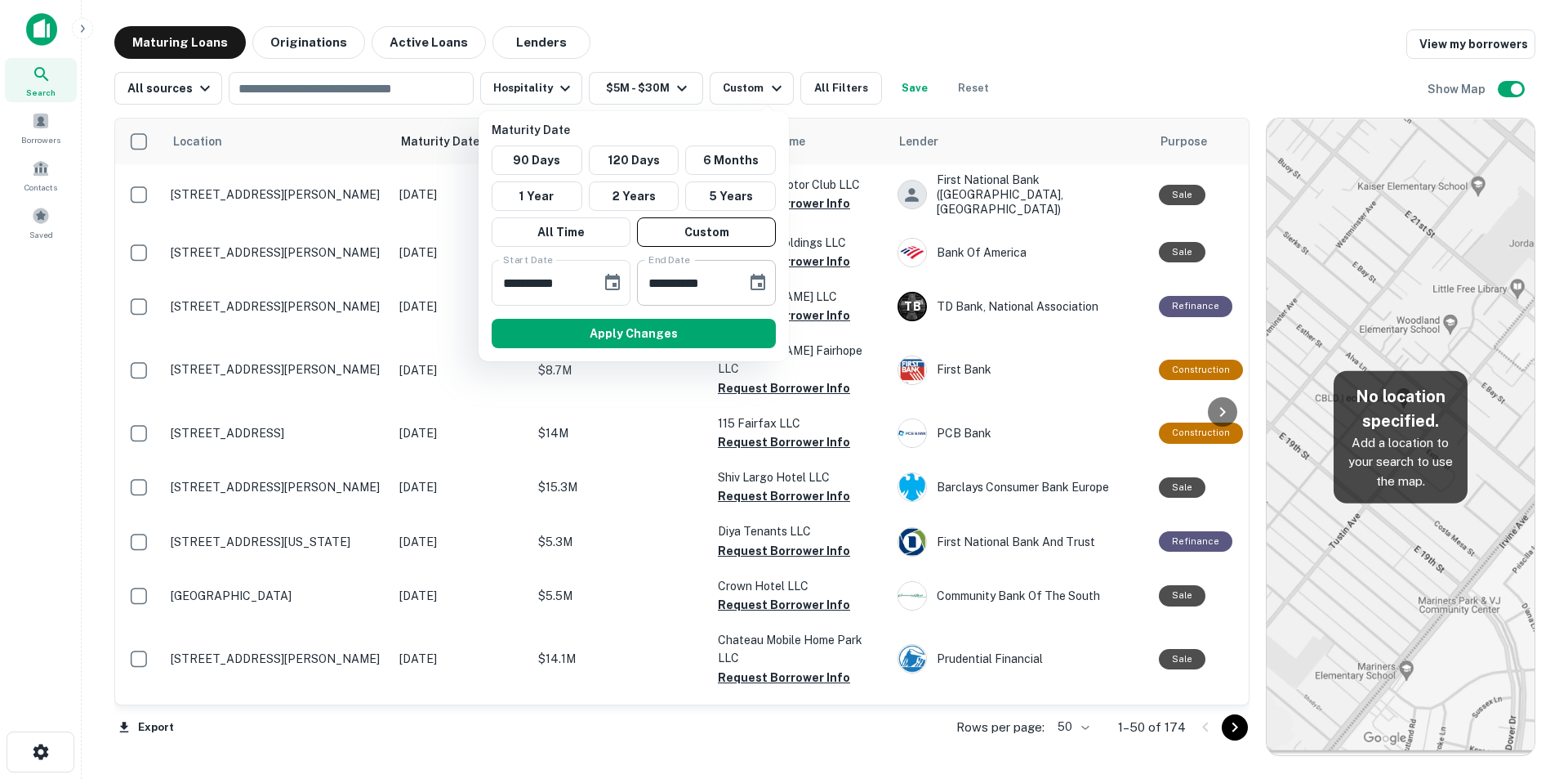
click at [646, 283] on input "**********" at bounding box center [685, 282] width 98 height 45
click at [683, 283] on input "**********" at bounding box center [685, 282] width 98 height 45
click at [704, 293] on input "**********" at bounding box center [685, 282] width 98 height 45
click at [753, 287] on icon "Choose date, selected date is Mar 31, 2026" at bounding box center [757, 282] width 19 height 19
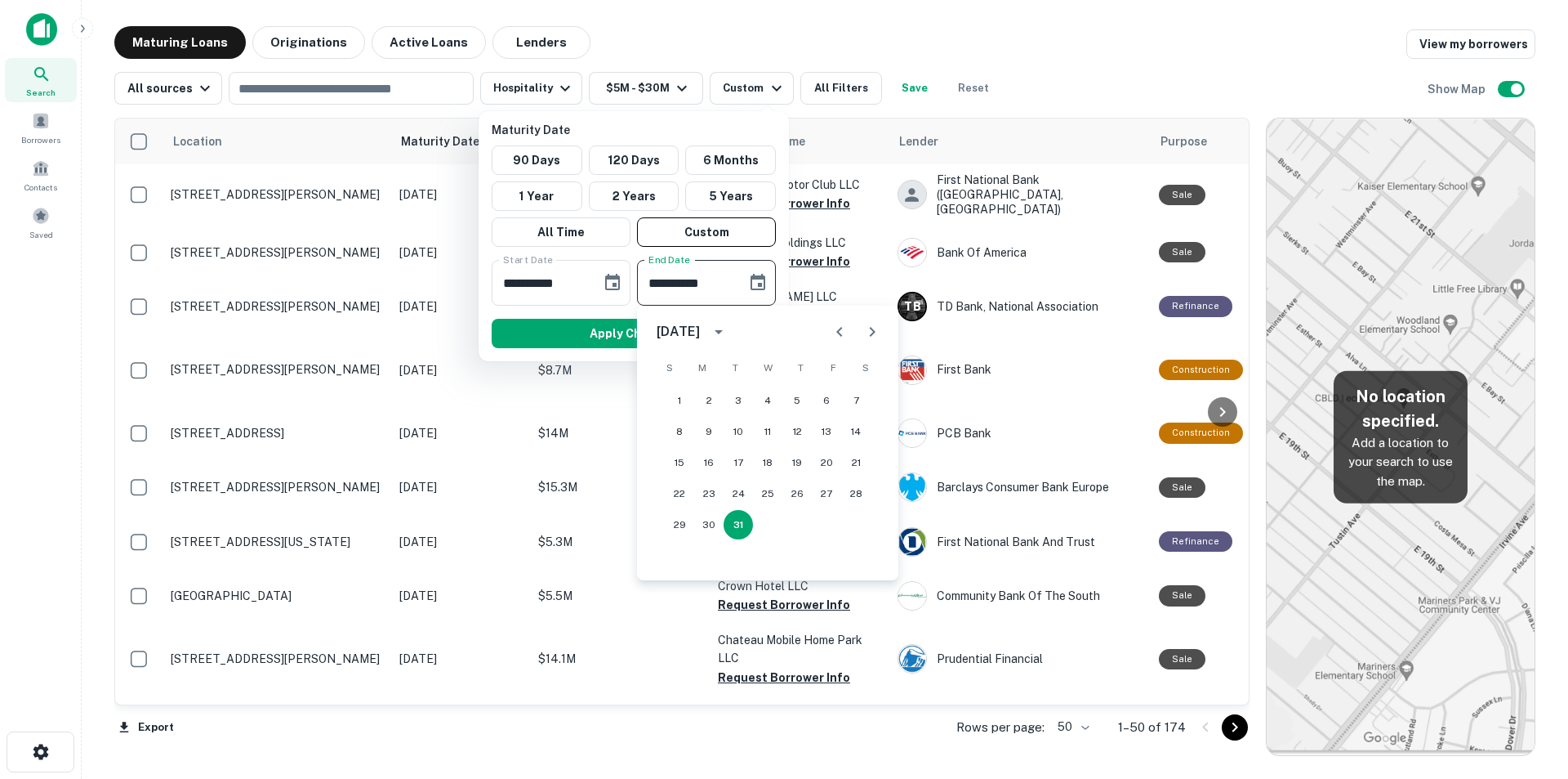
click at [753, 287] on icon "Choose date, selected date is Mar 31, 2026" at bounding box center [757, 282] width 19 height 19
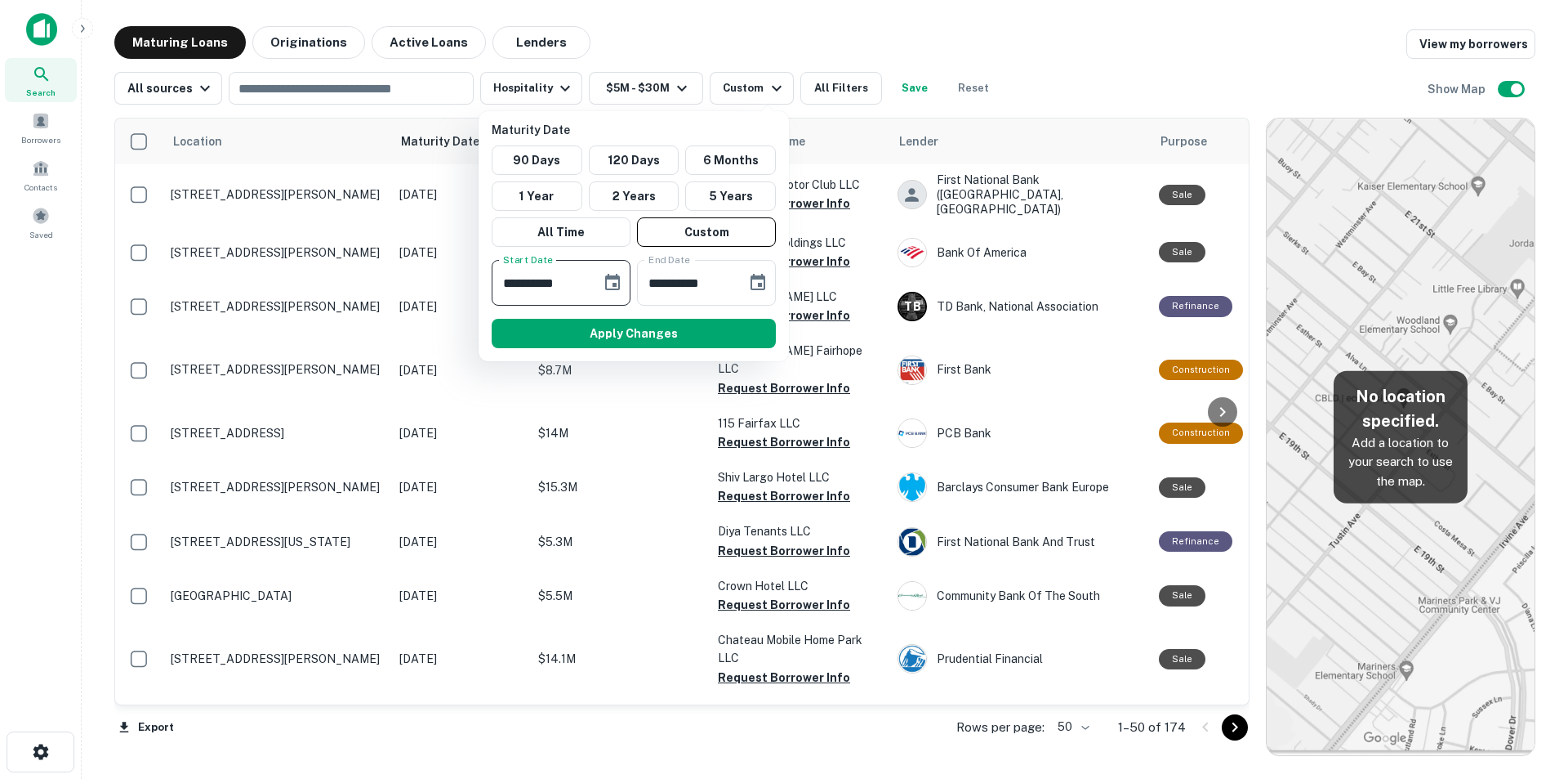
click at [563, 280] on input "**********" at bounding box center [540, 282] width 98 height 45
click at [611, 280] on icon "Choose date, selected date is Dec 1, 2025" at bounding box center [613, 282] width 19 height 19
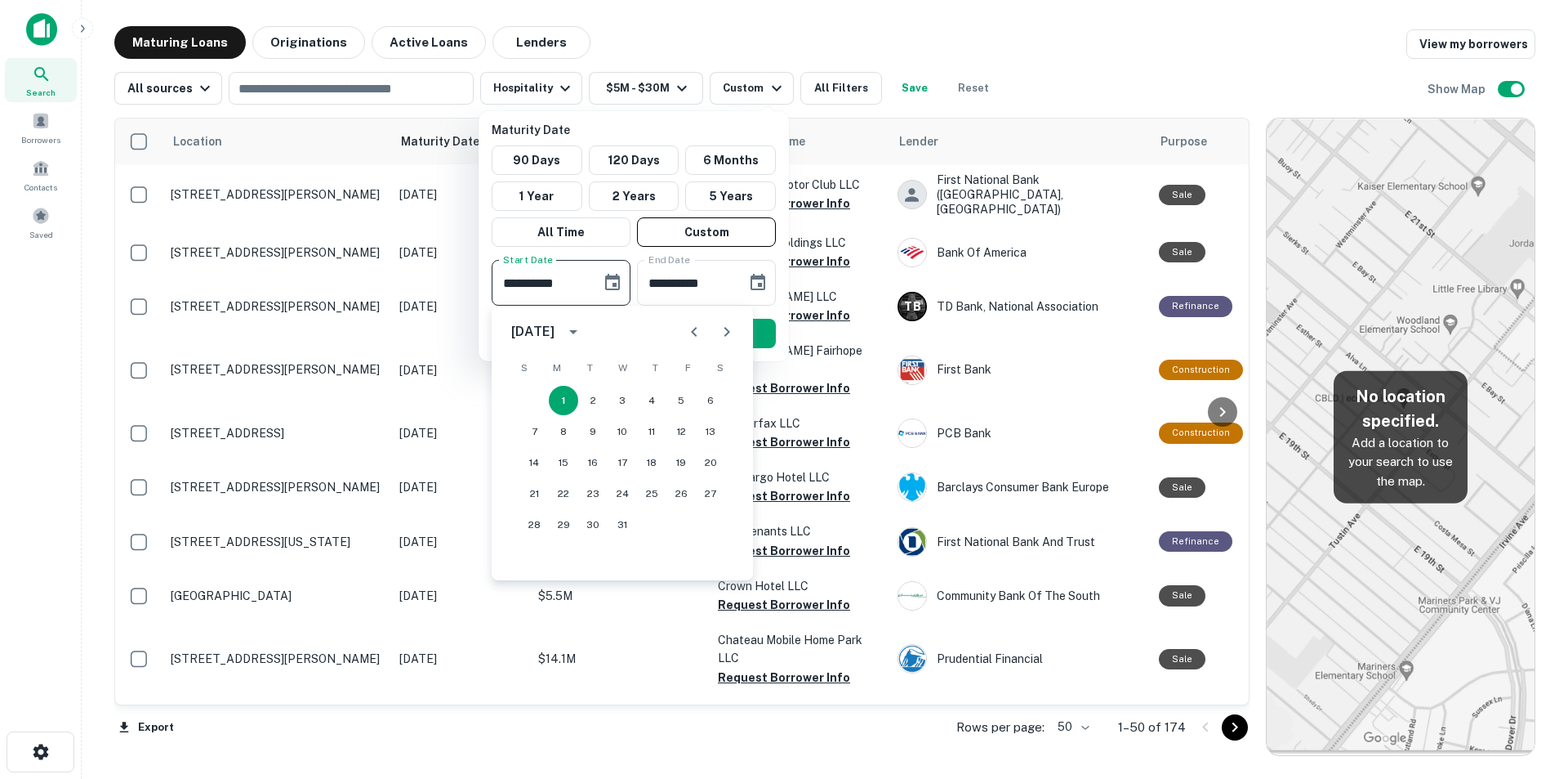
click at [699, 330] on icon "Previous month" at bounding box center [694, 332] width 19 height 19
click at [710, 399] on button "1" at bounding box center [710, 400] width 29 height 29
type input "**********"
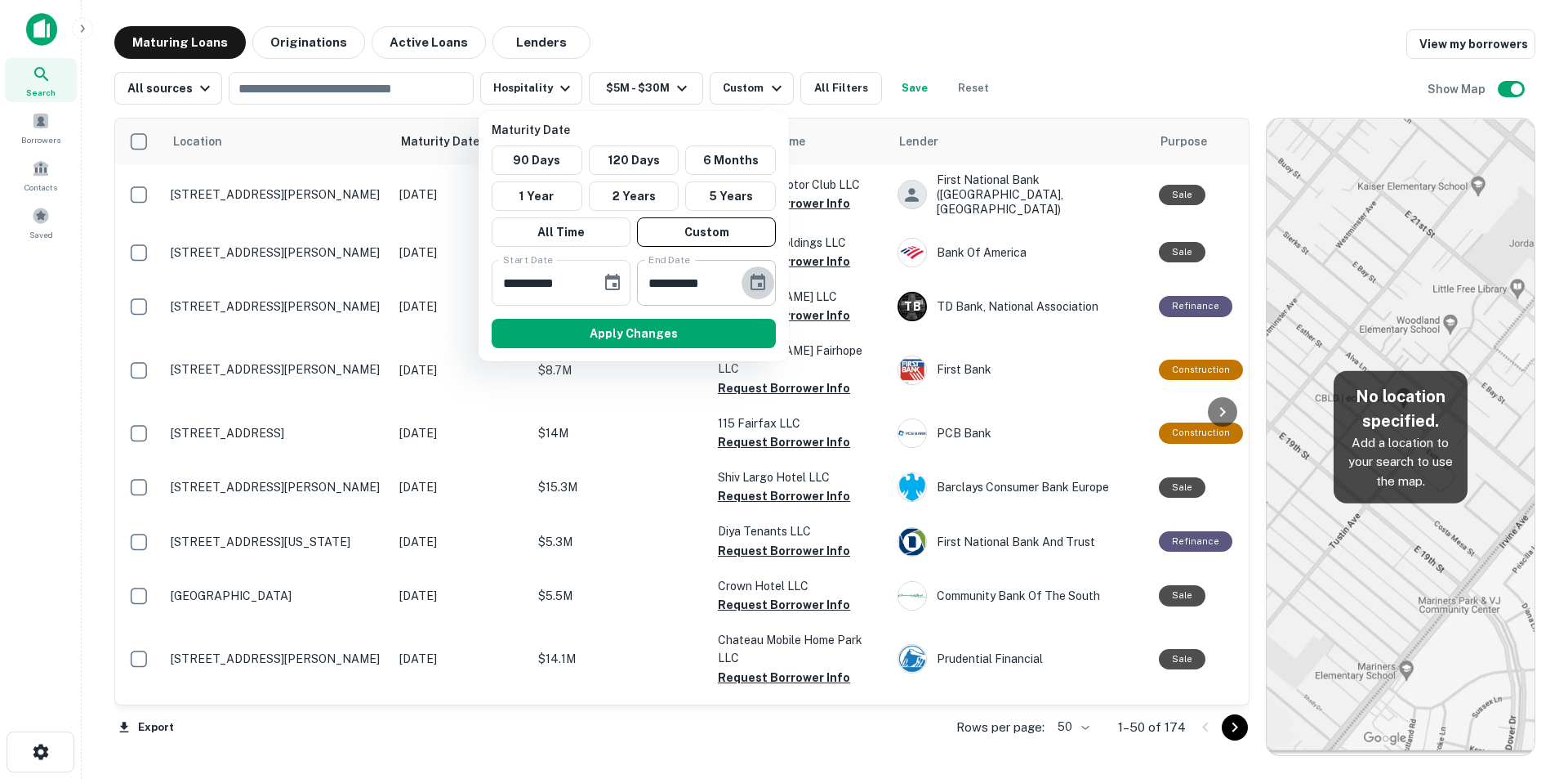
click at [756, 279] on icon "Choose date, selected date is Mar 31, 2026" at bounding box center [757, 281] width 14 height 16
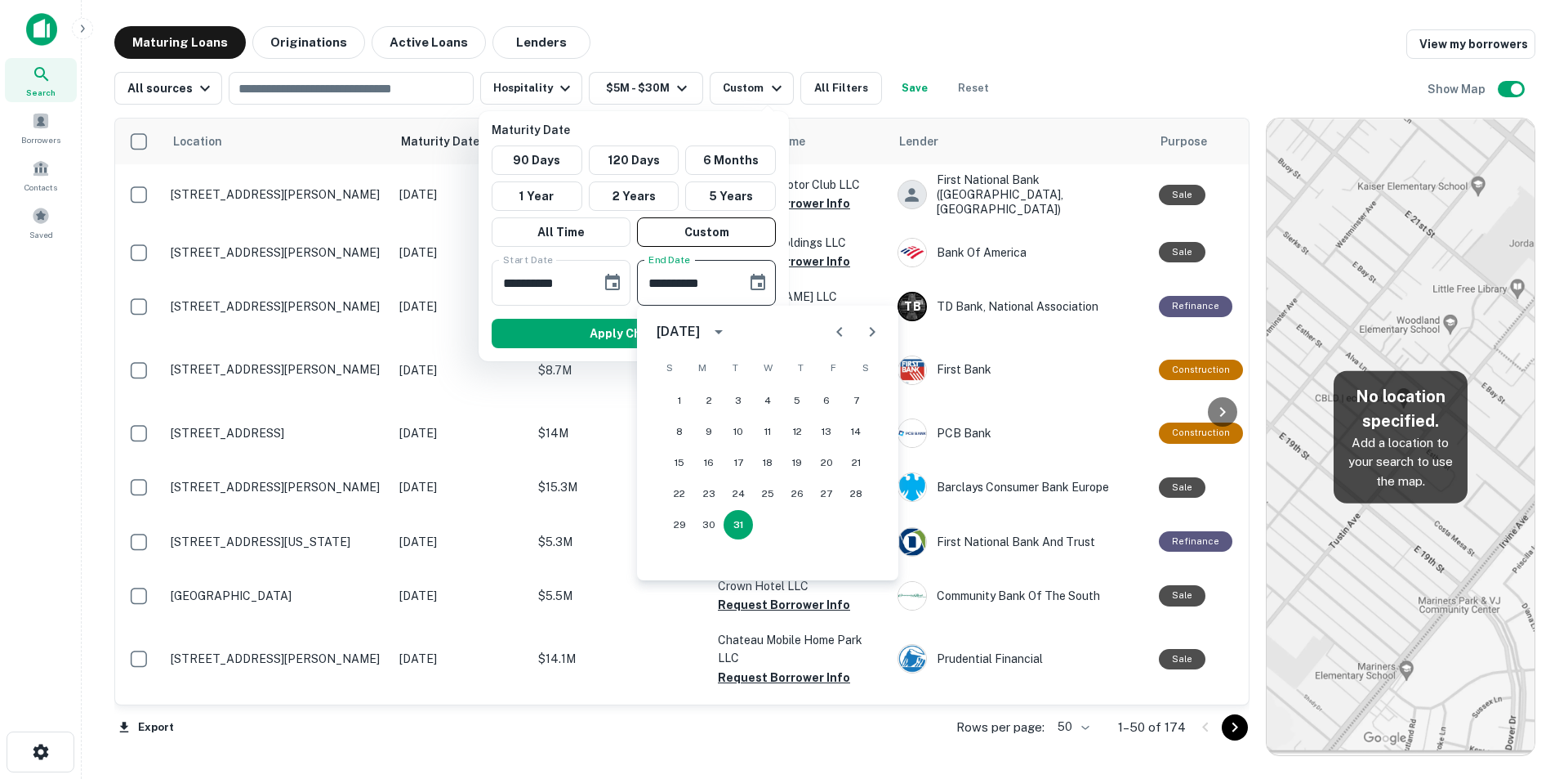
click at [870, 333] on icon "Next month" at bounding box center [872, 332] width 19 height 19
click at [796, 521] on button "30" at bounding box center [797, 524] width 29 height 29
type input "**********"
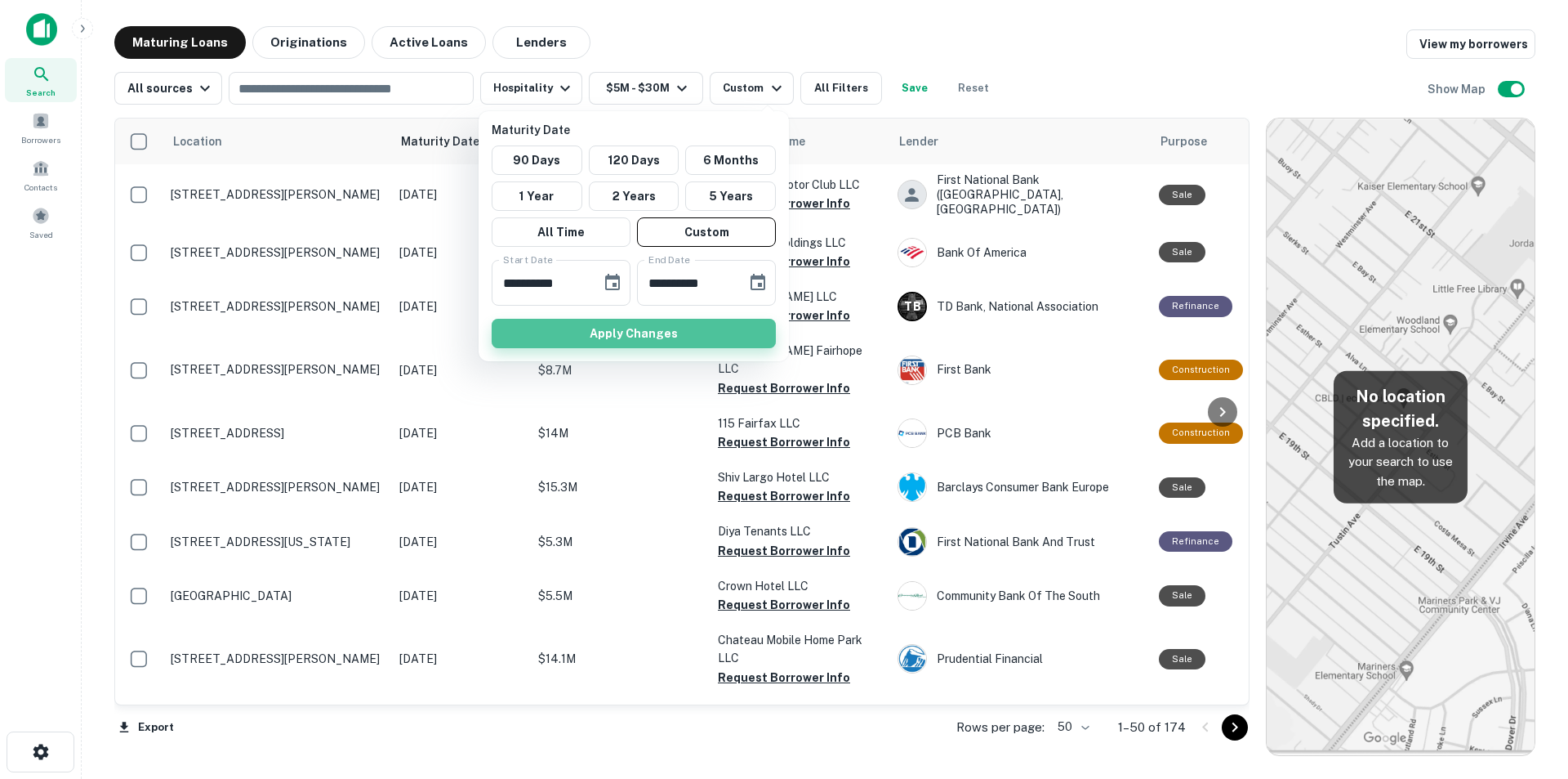
click at [679, 336] on button "Apply Changes" at bounding box center [634, 333] width 284 height 29
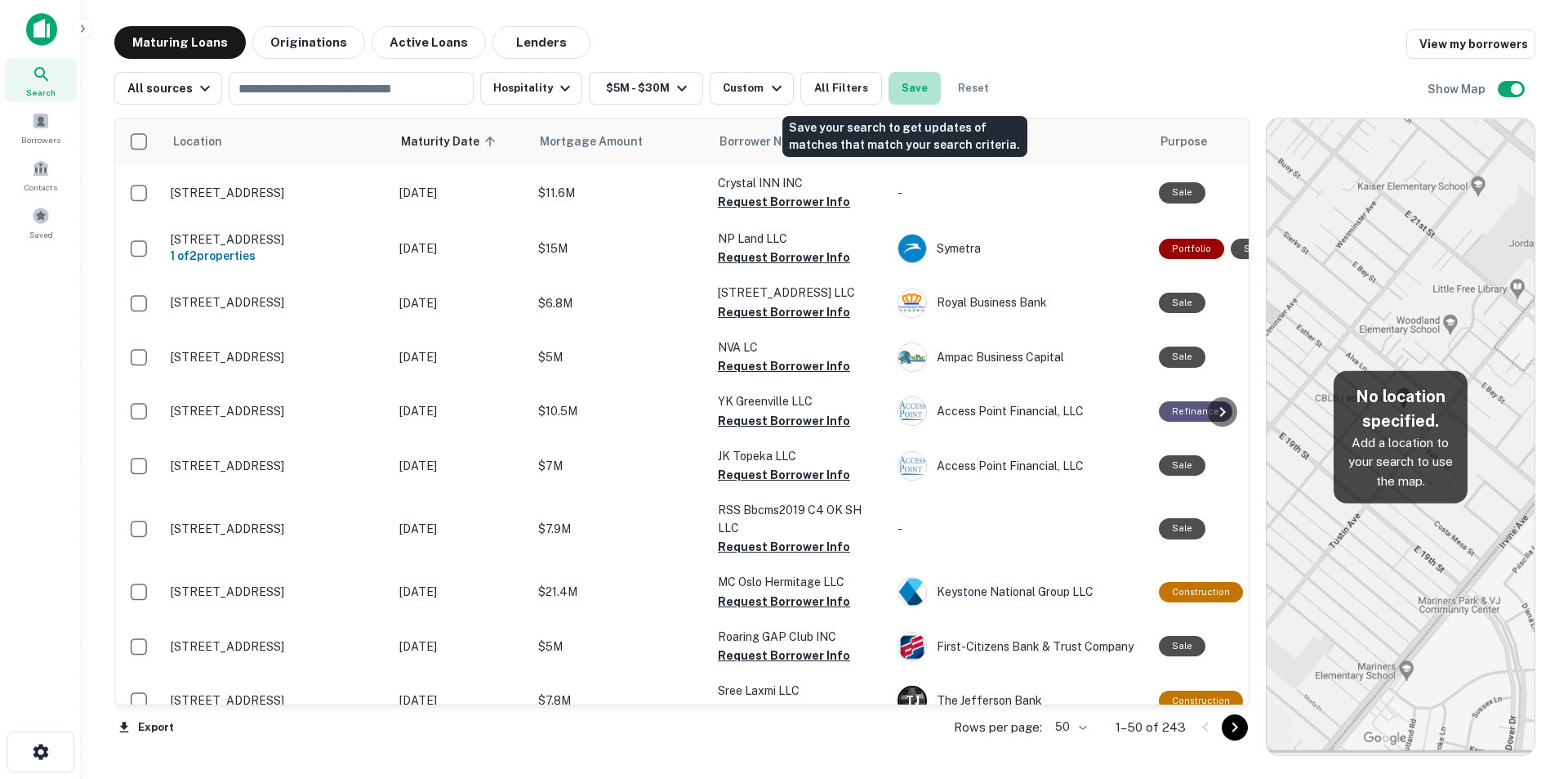
click at [907, 89] on button "Save" at bounding box center [915, 88] width 52 height 33
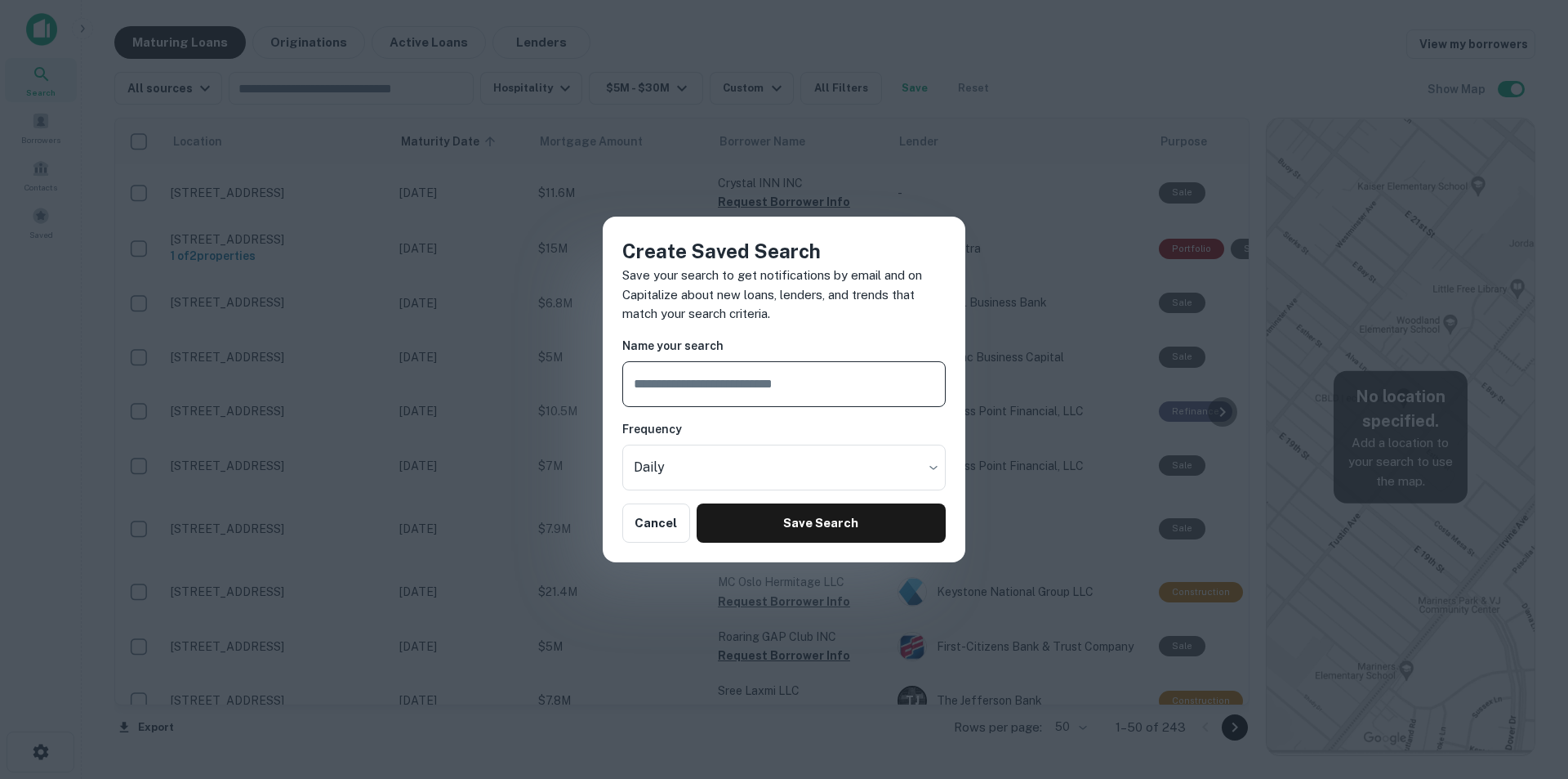
click at [794, 385] on input "text" at bounding box center [784, 384] width 324 height 45
click at [768, 383] on input "**********" at bounding box center [784, 384] width 324 height 45
click at [852, 385] on input "**********" at bounding box center [784, 384] width 324 height 45
type input "**********"
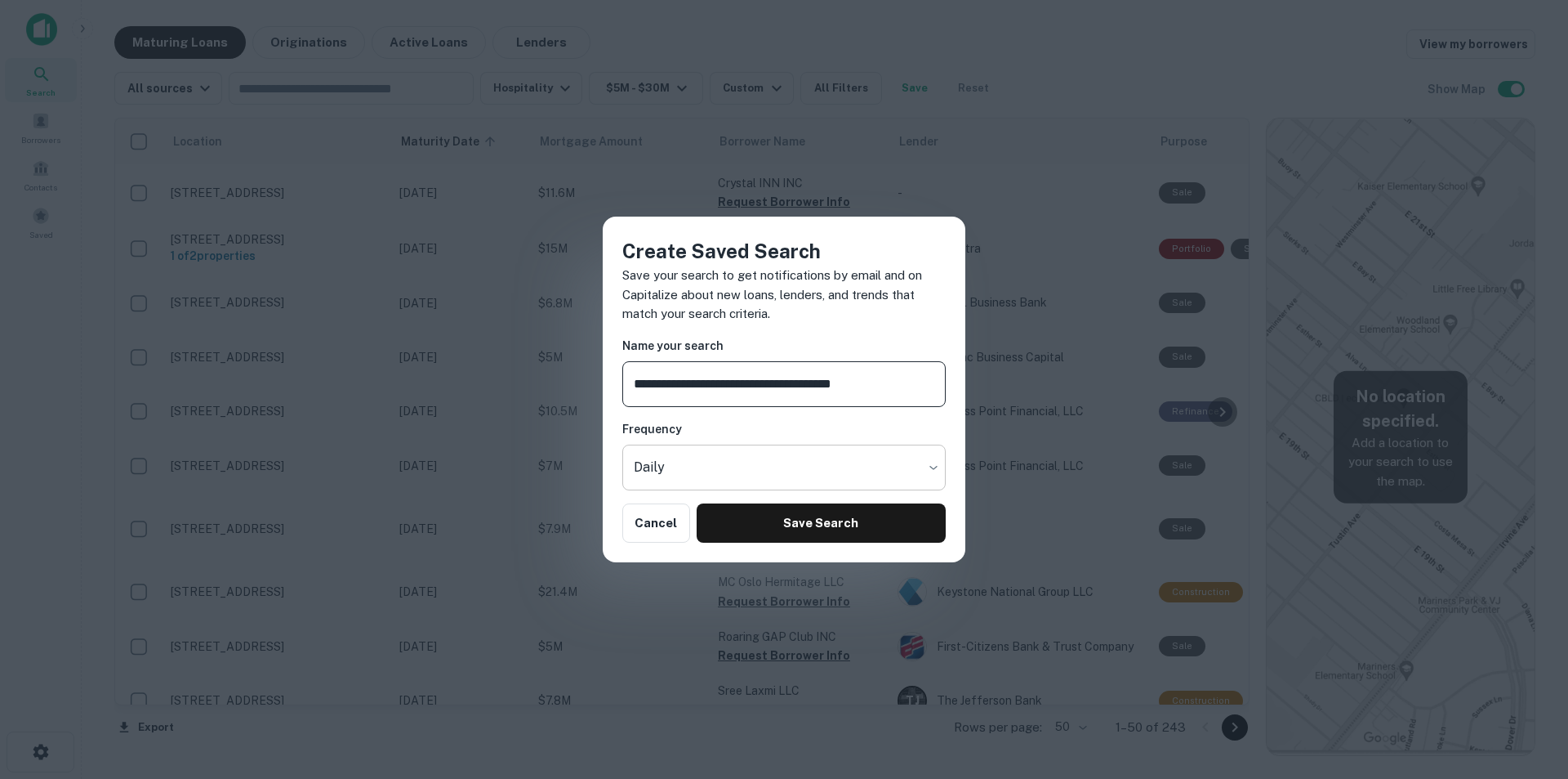
click at [688, 469] on body "Search Borrowers Contacts Saved Maturing Loans Originations Active Loans Lender…" at bounding box center [784, 390] width 1568 height 779
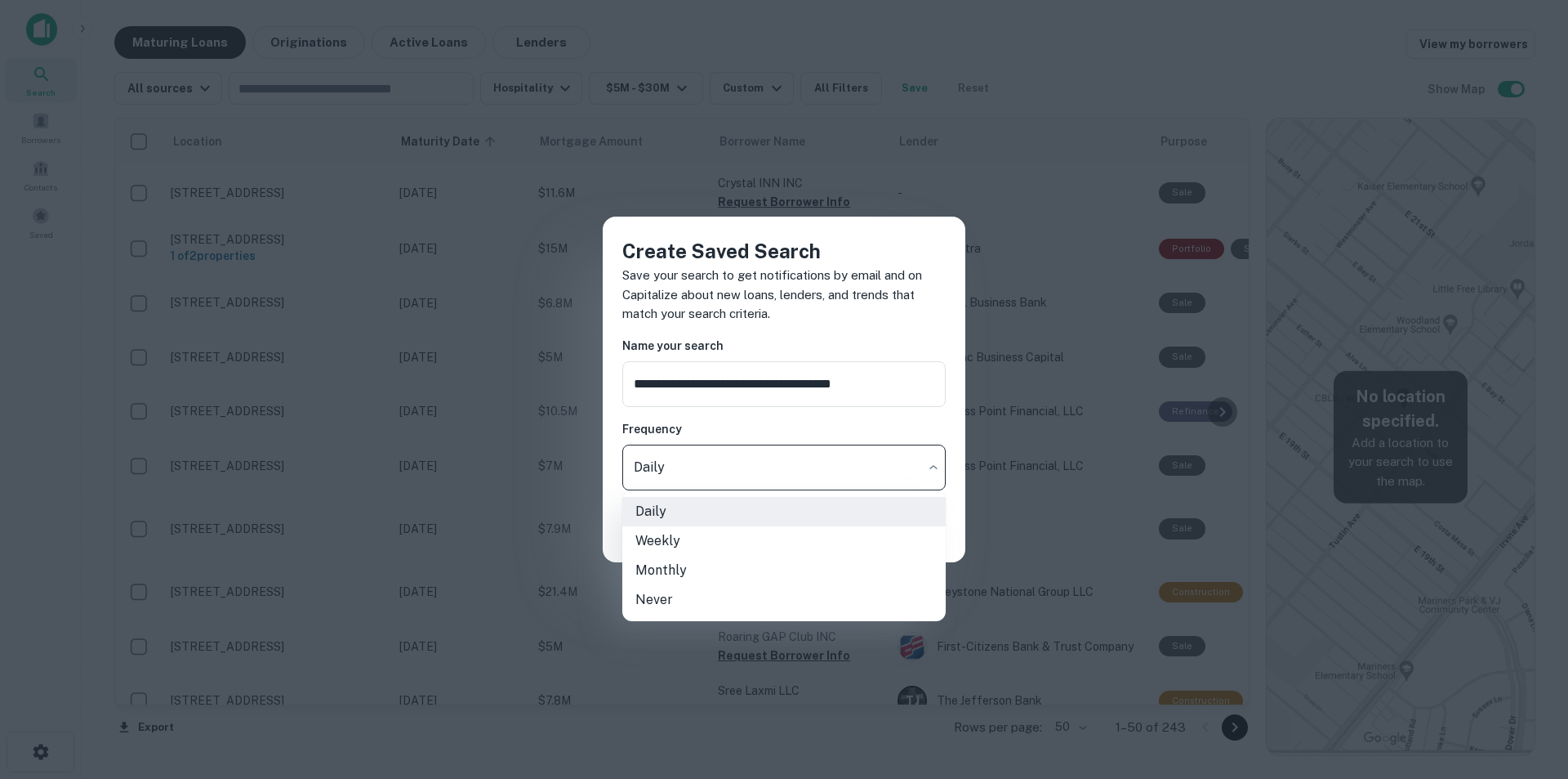
click at [688, 469] on div at bounding box center [784, 390] width 1568 height 779
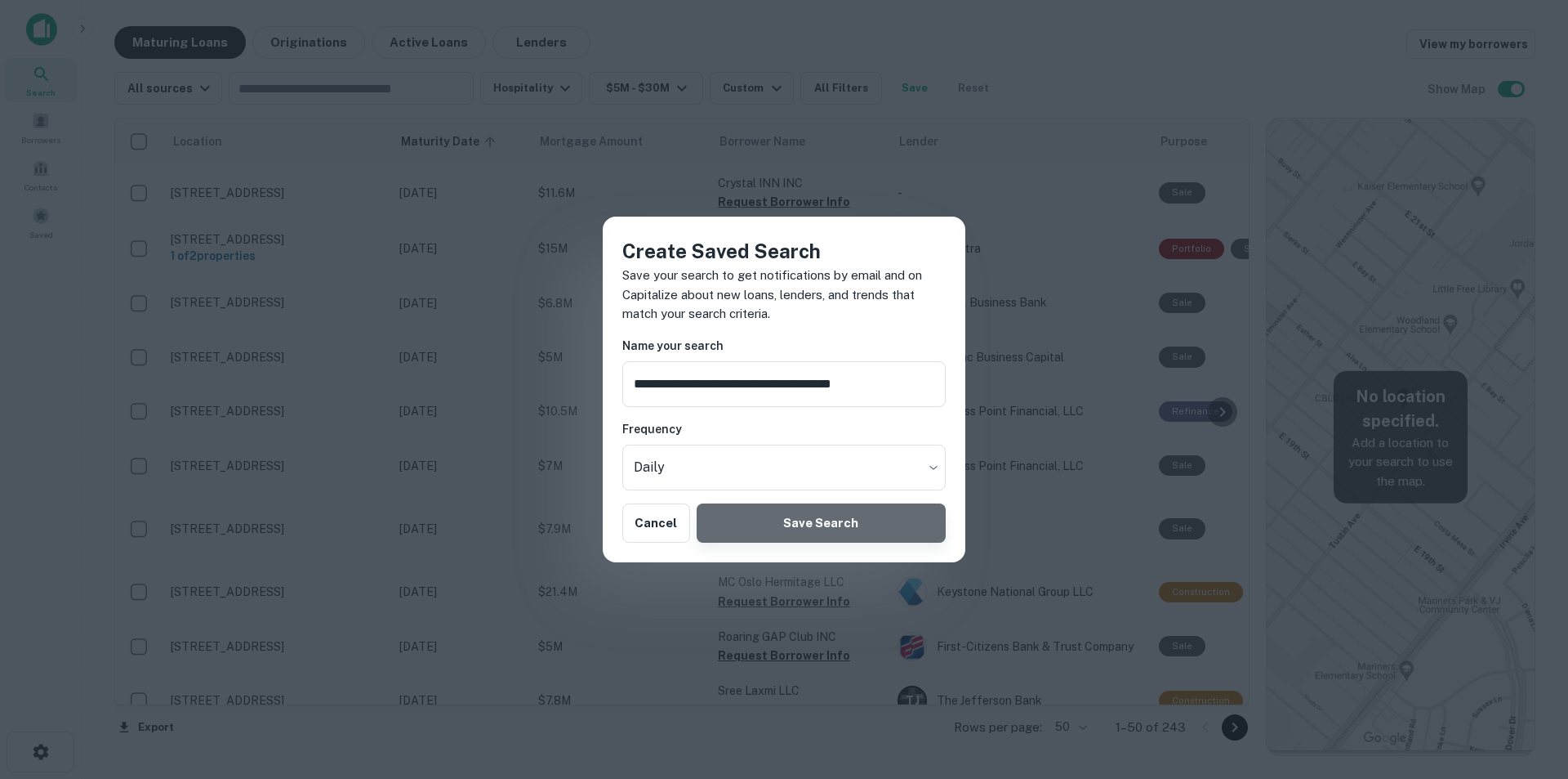
click at [778, 526] on button "Save Search" at bounding box center [821, 523] width 249 height 40
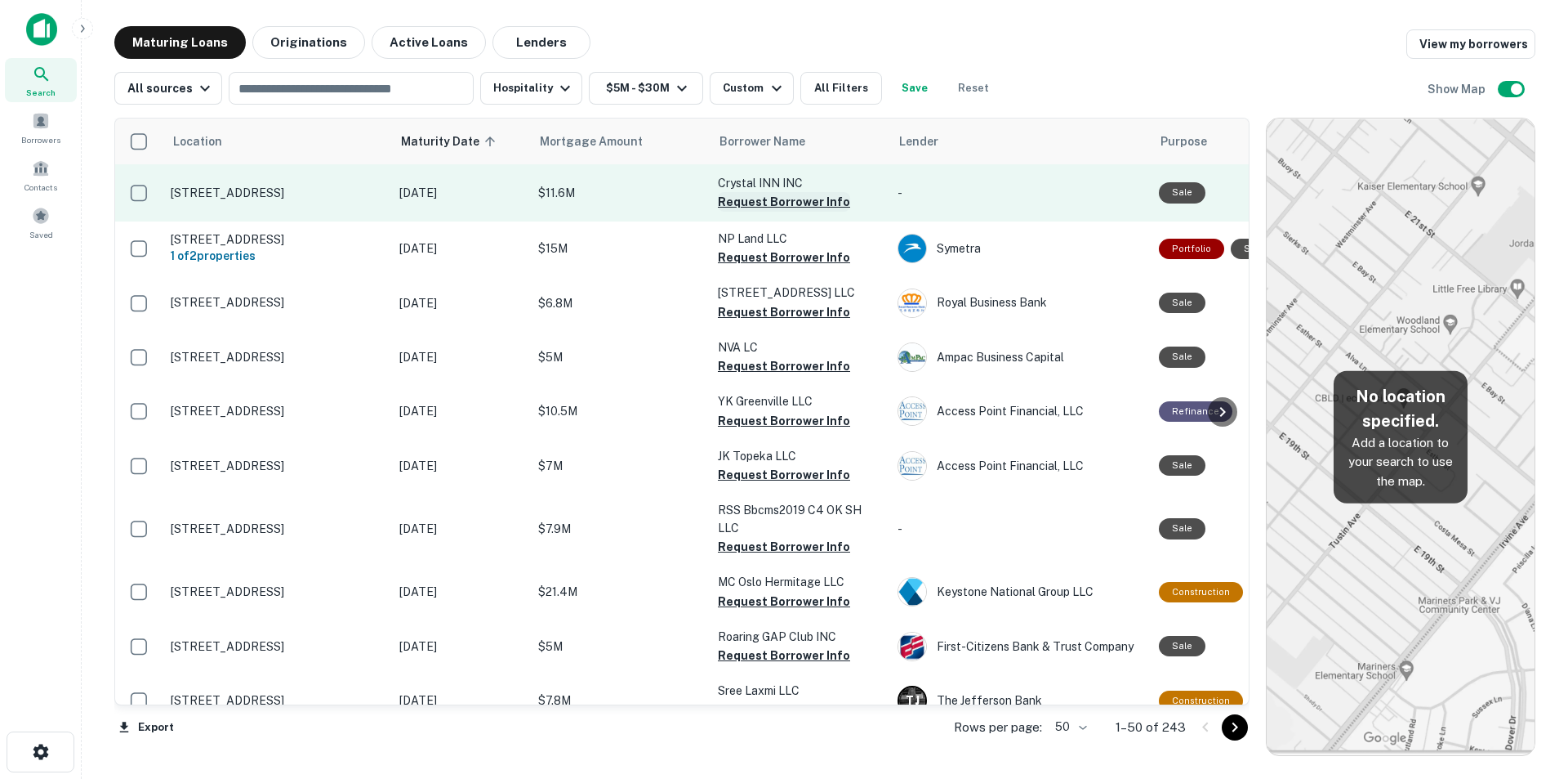
click at [773, 204] on button "Request Borrower Info" at bounding box center [784, 202] width 132 height 19
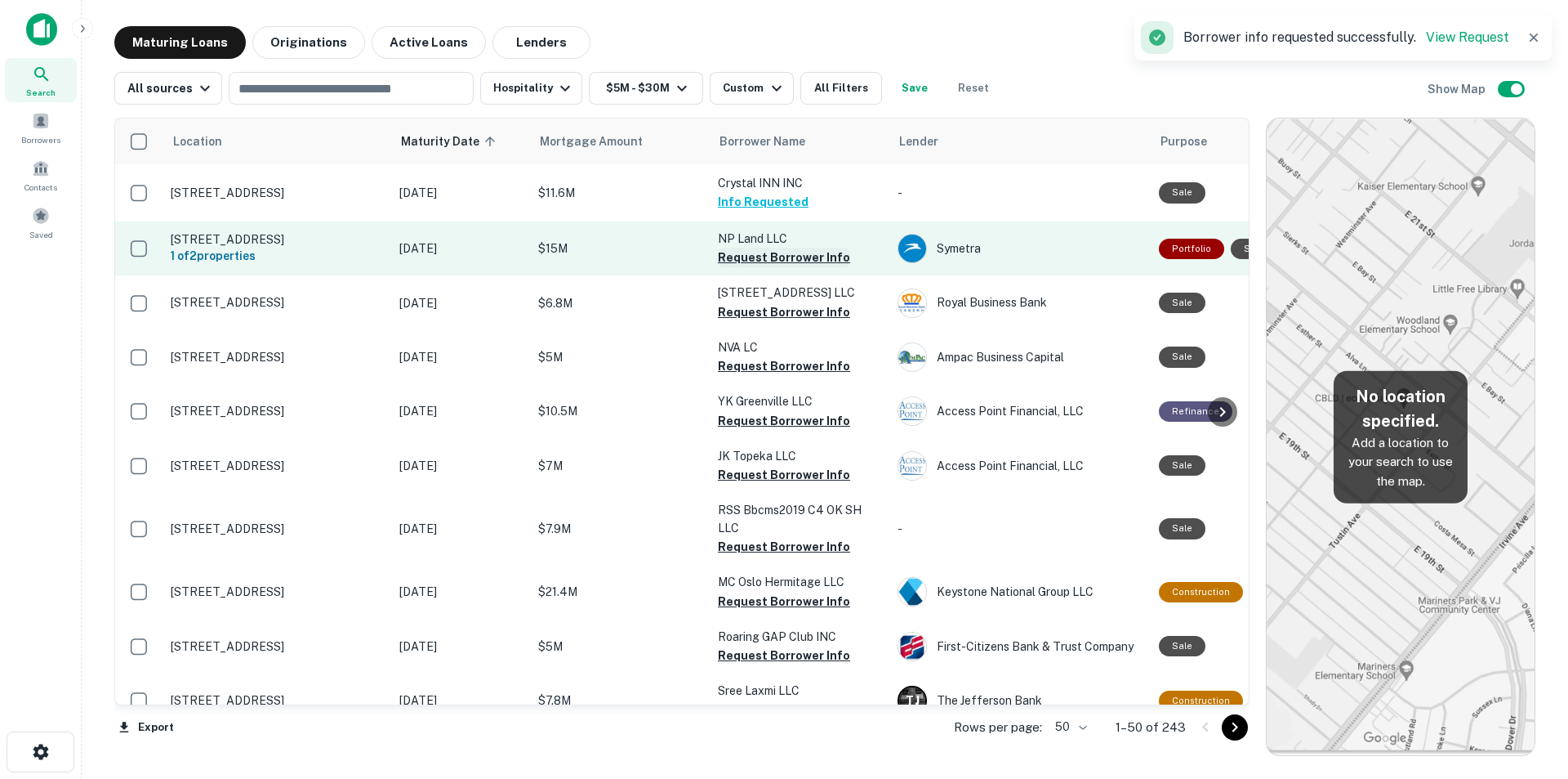
click at [773, 254] on button "Request Borrower Info" at bounding box center [784, 257] width 132 height 19
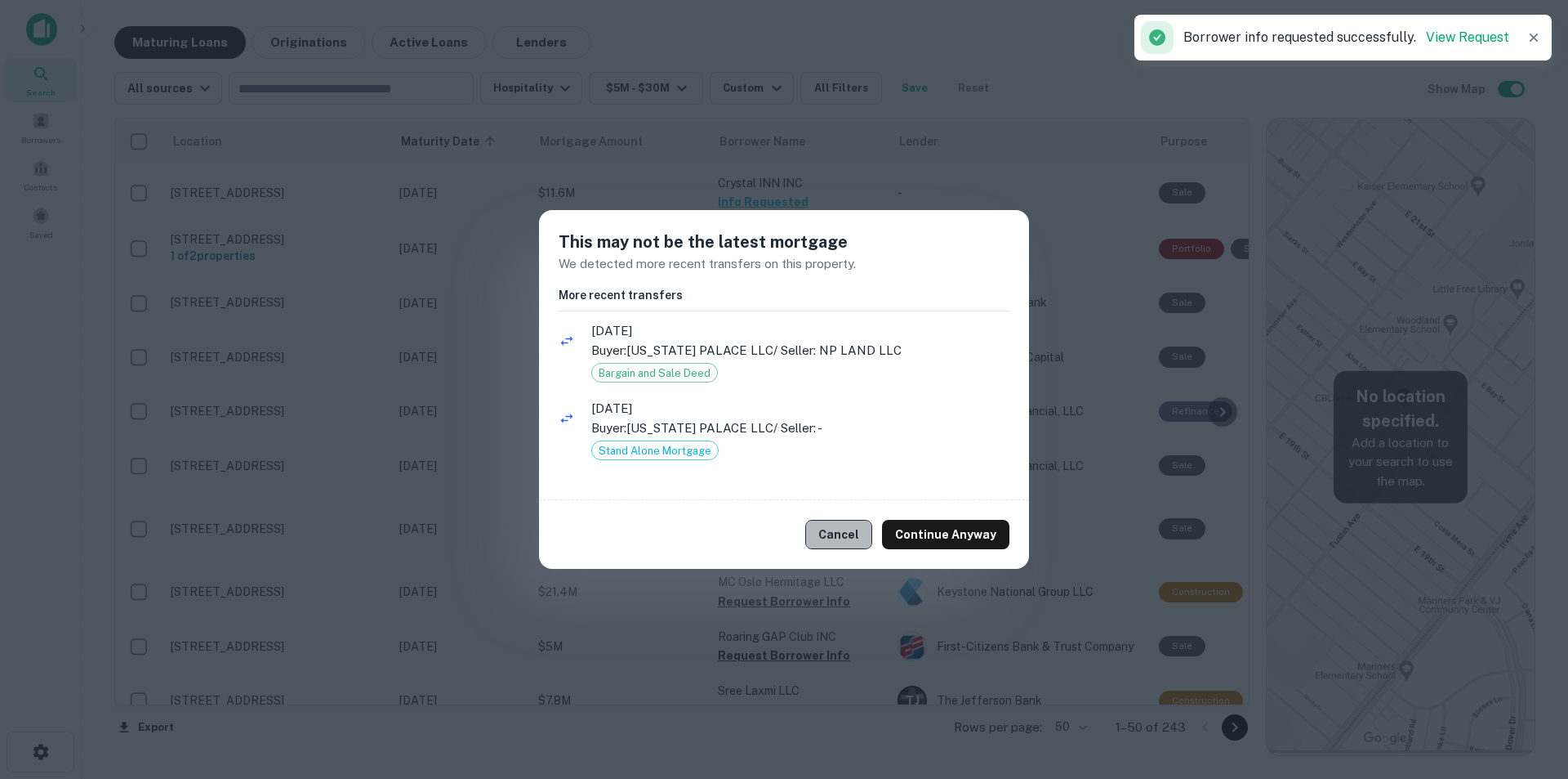
click at [850, 533] on button "Cancel" at bounding box center [838, 534] width 67 height 29
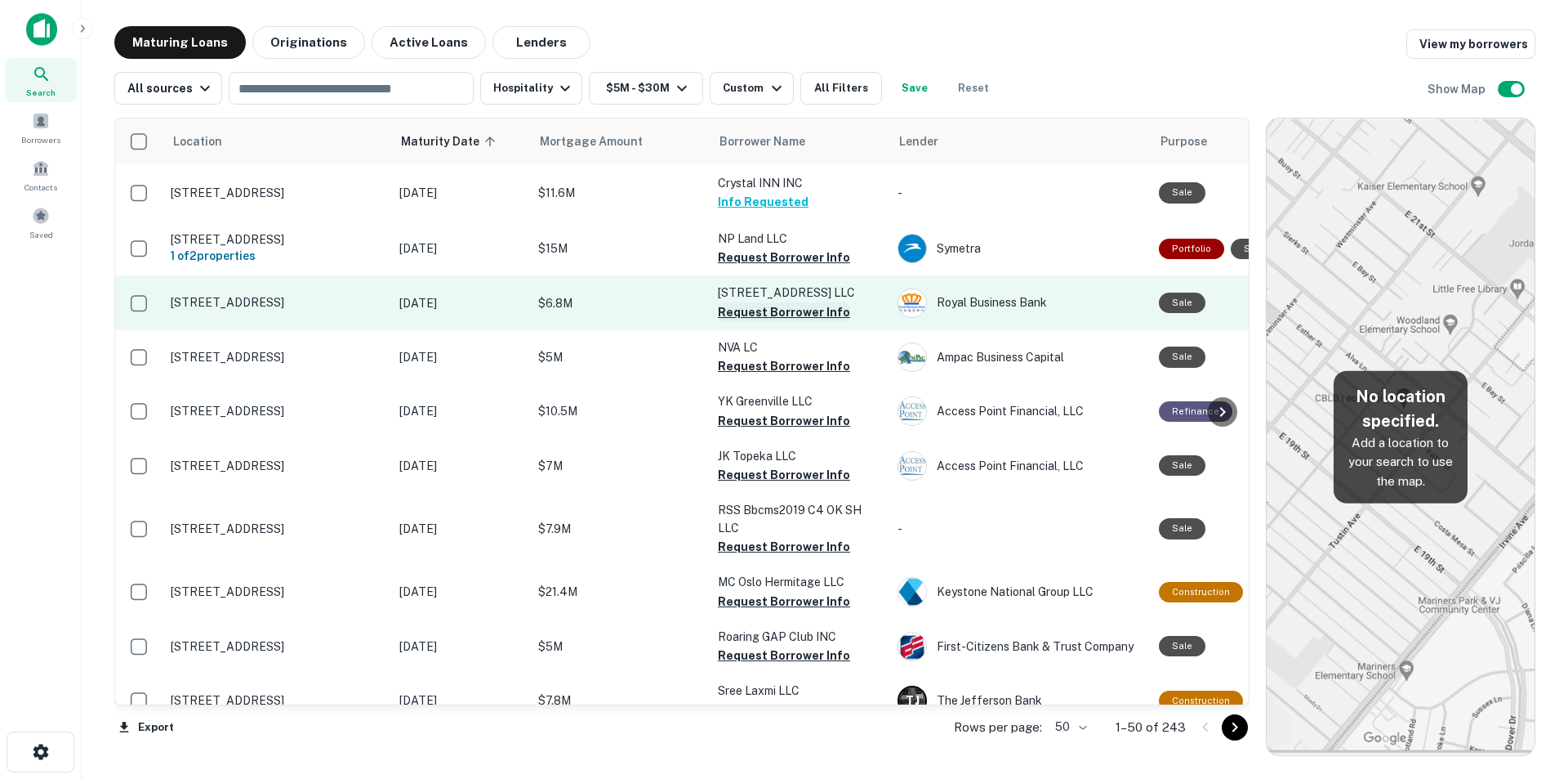
click at [781, 312] on button "Request Borrower Info" at bounding box center [784, 312] width 132 height 19
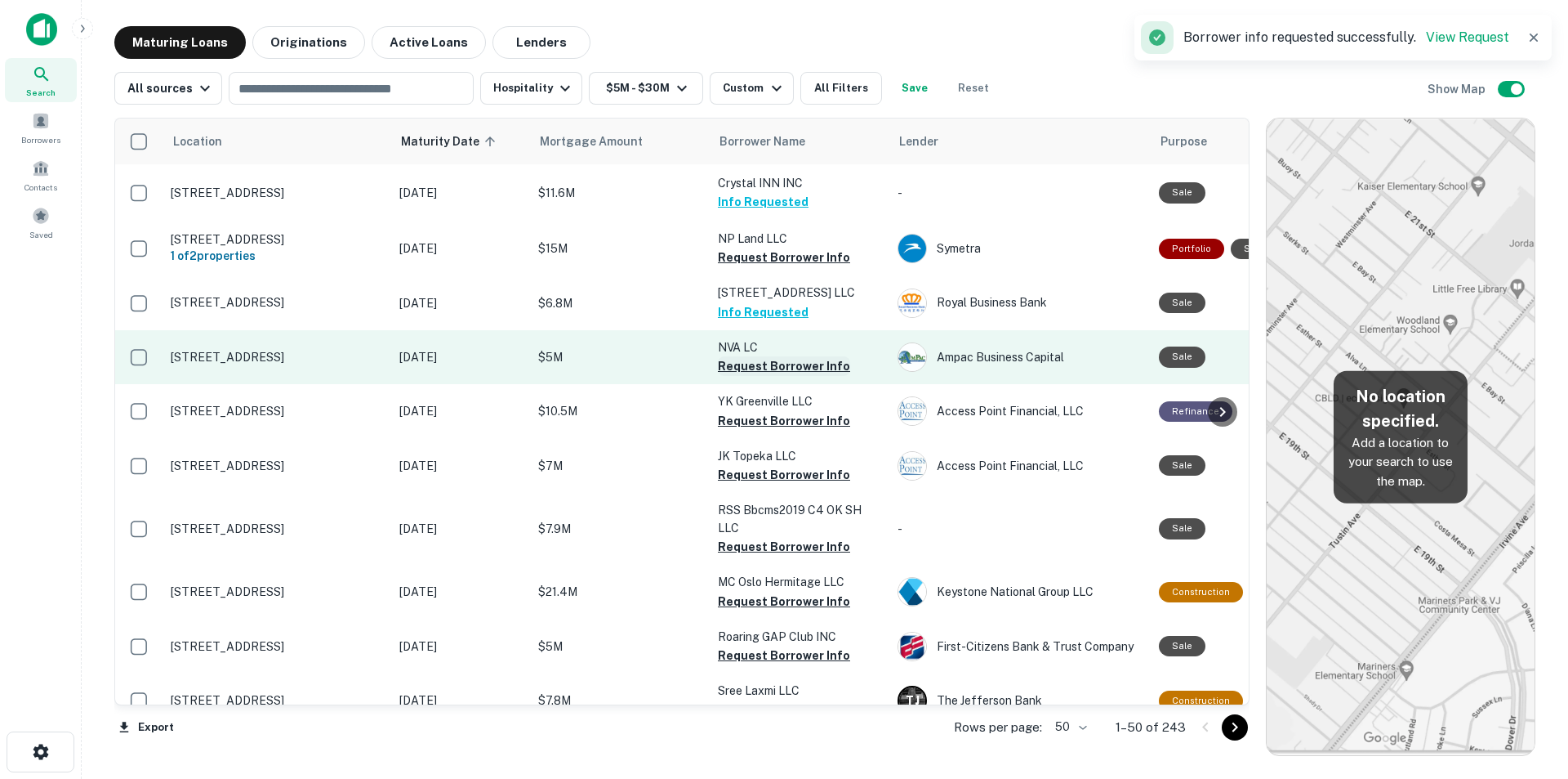
click at [773, 364] on button "Request Borrower Info" at bounding box center [784, 366] width 132 height 19
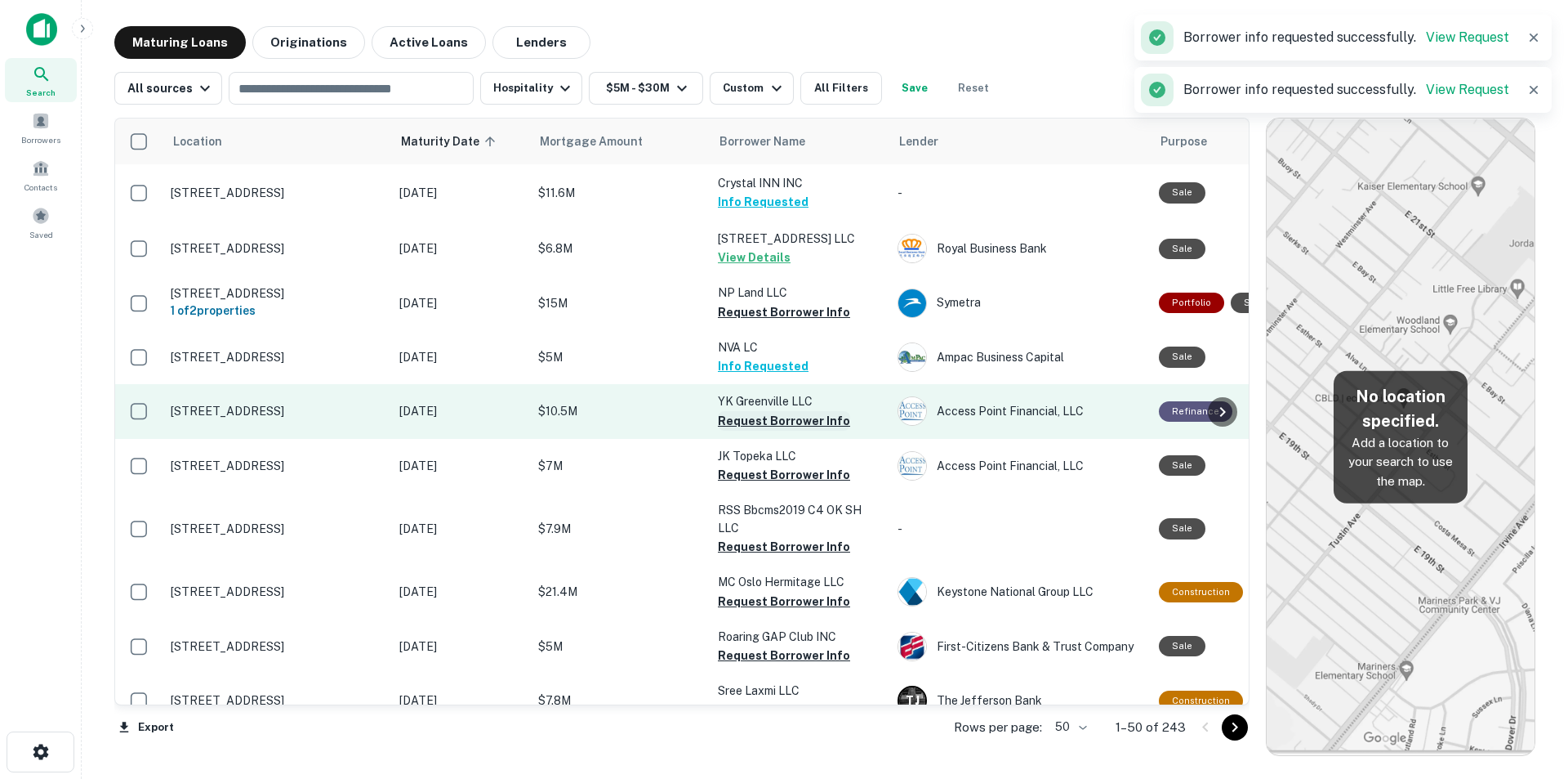
click at [769, 419] on button "Request Borrower Info" at bounding box center [784, 420] width 132 height 19
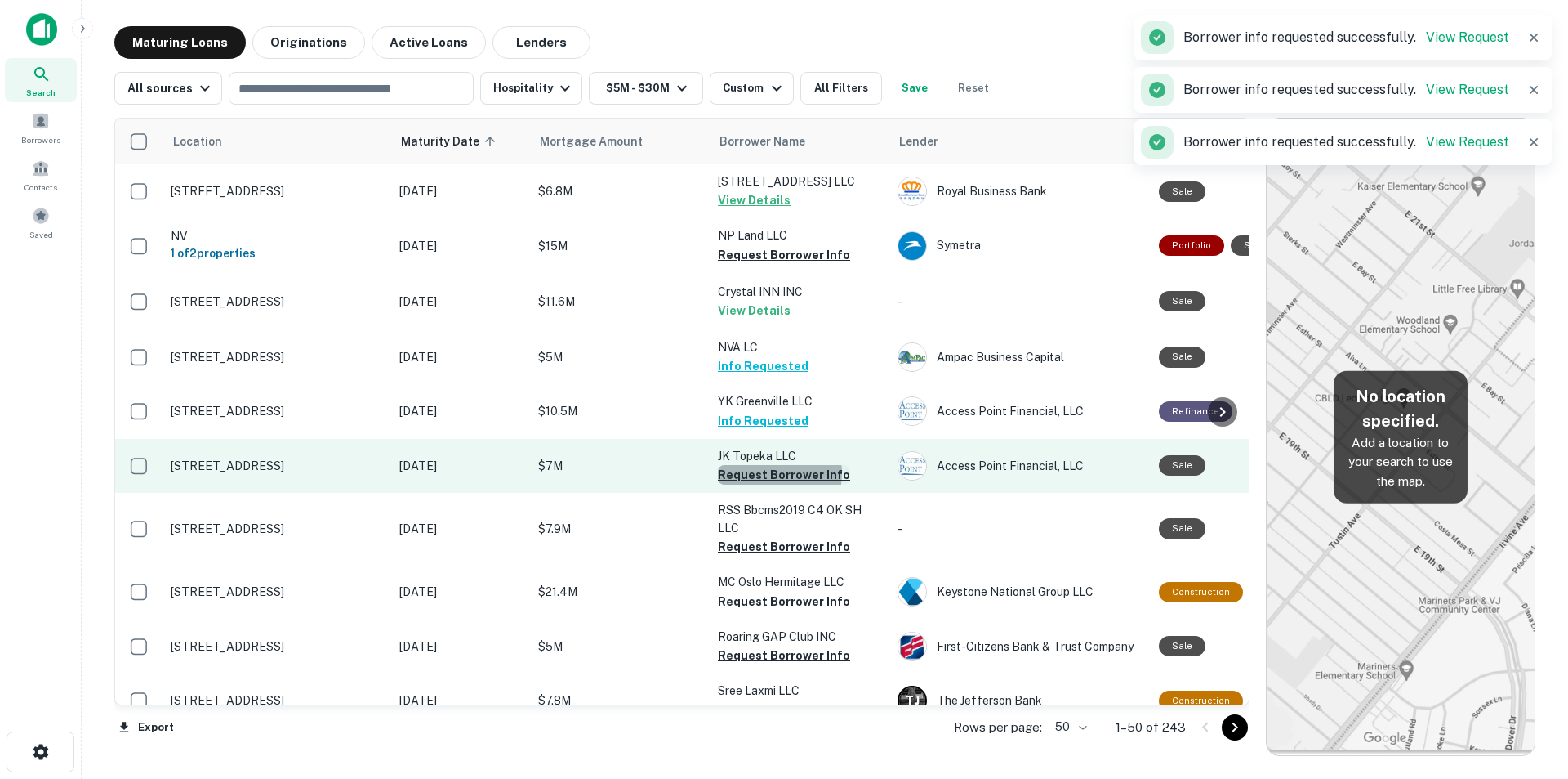
click at [769, 473] on button "Request Borrower Info" at bounding box center [784, 475] width 132 height 19
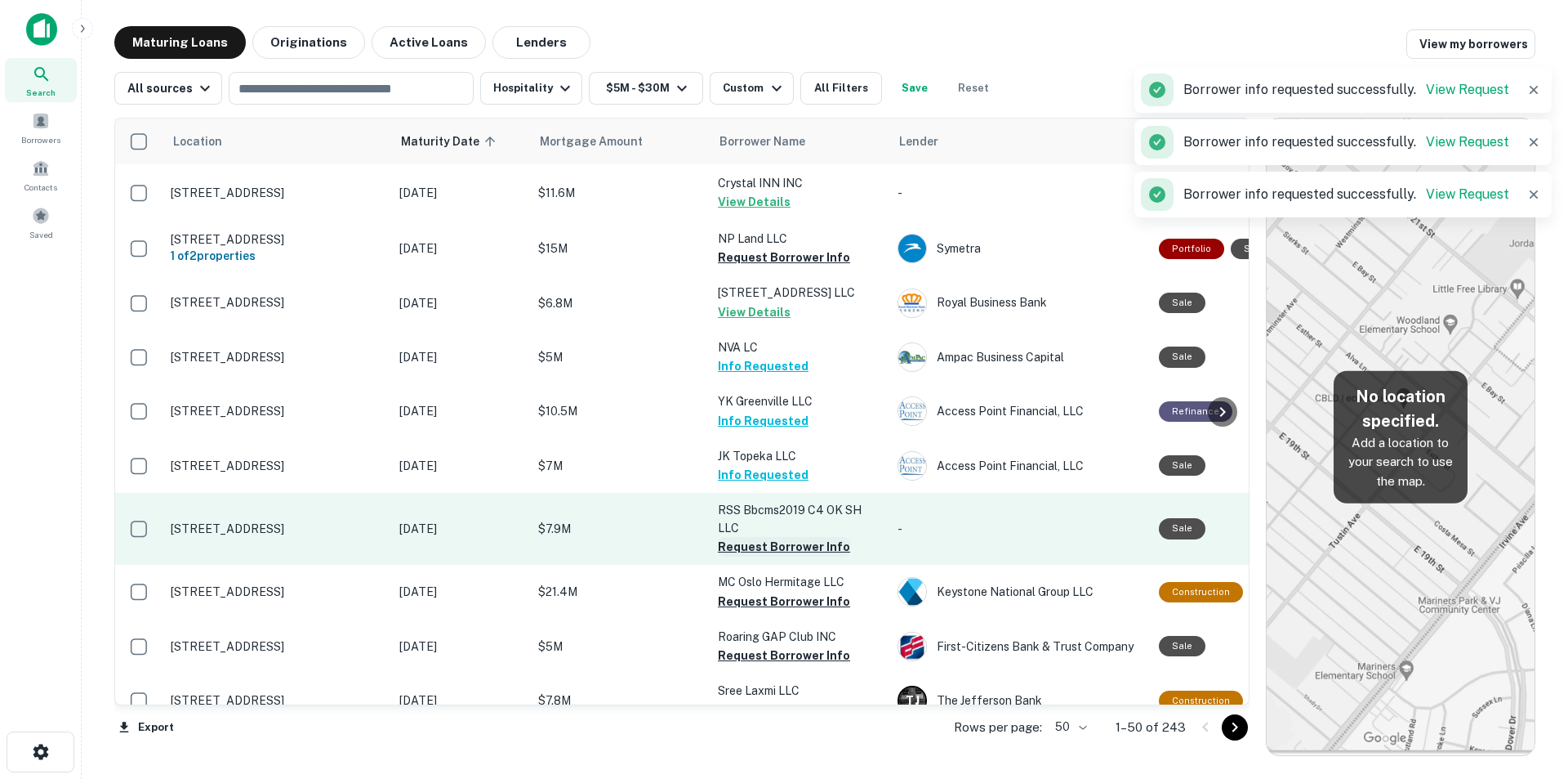
click at [771, 546] on button "Request Borrower Info" at bounding box center [784, 546] width 132 height 19
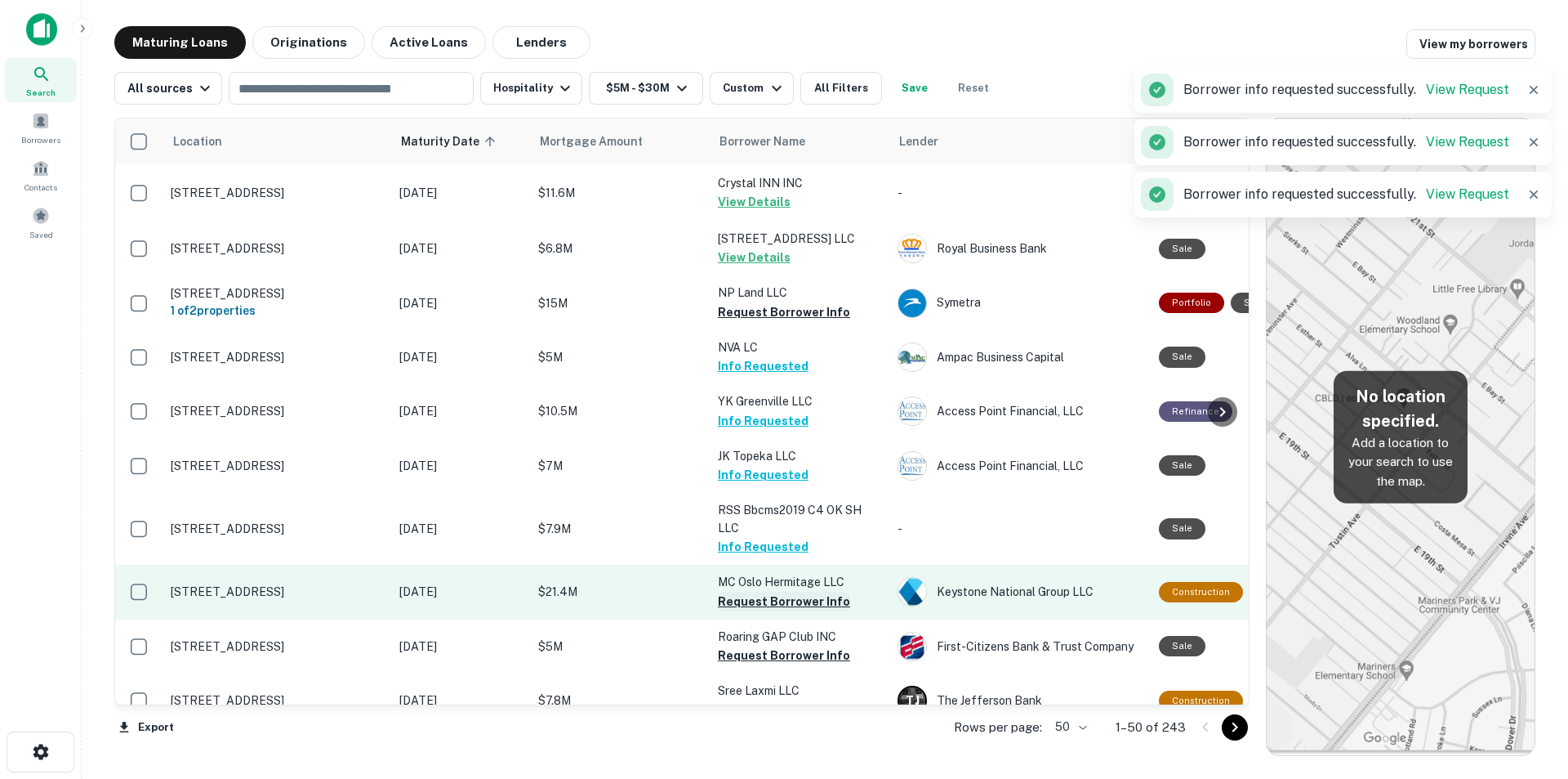
click at [779, 607] on button "Request Borrower Info" at bounding box center [784, 601] width 132 height 19
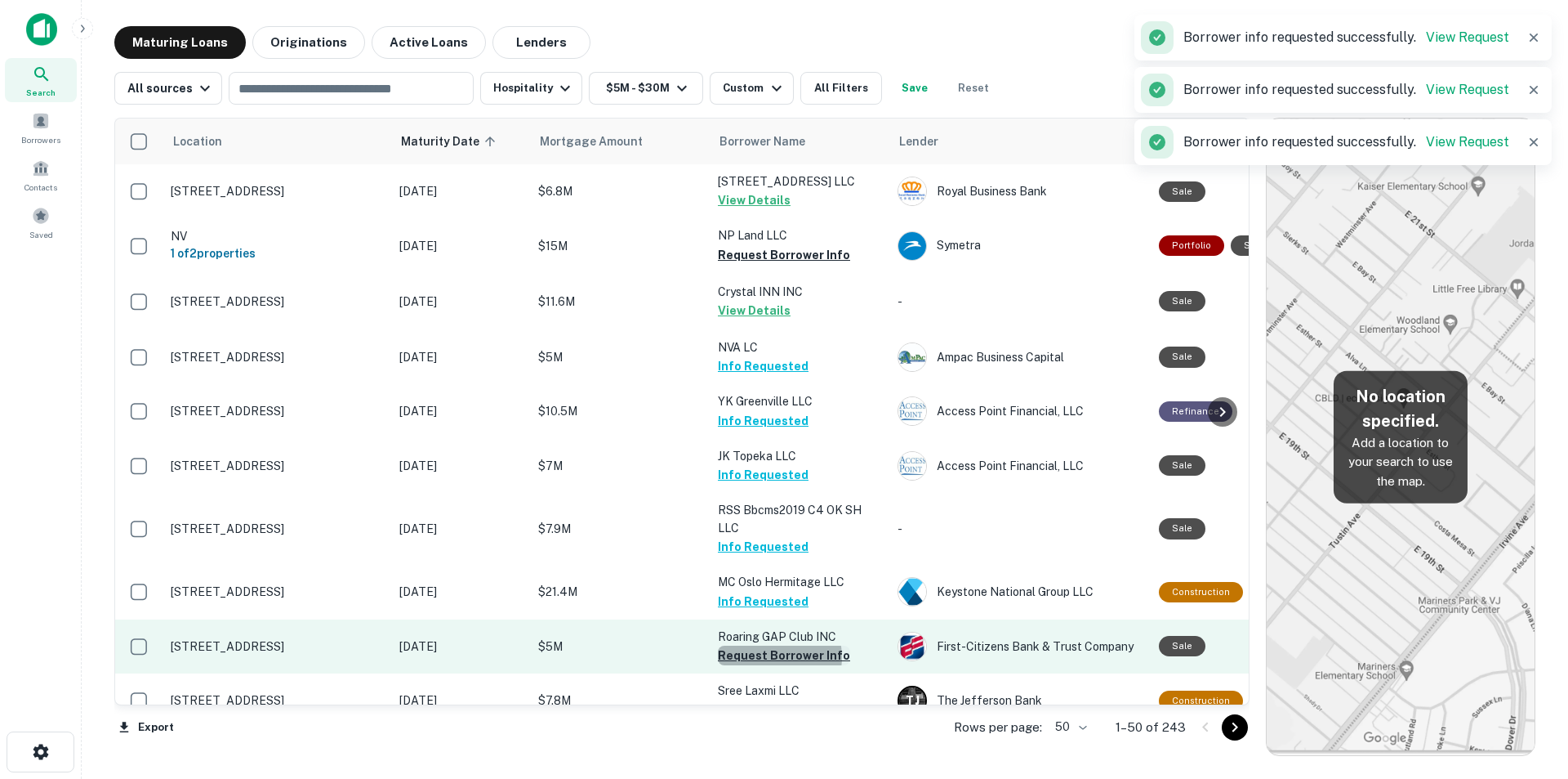
click at [770, 657] on button "Request Borrower Info" at bounding box center [784, 655] width 132 height 19
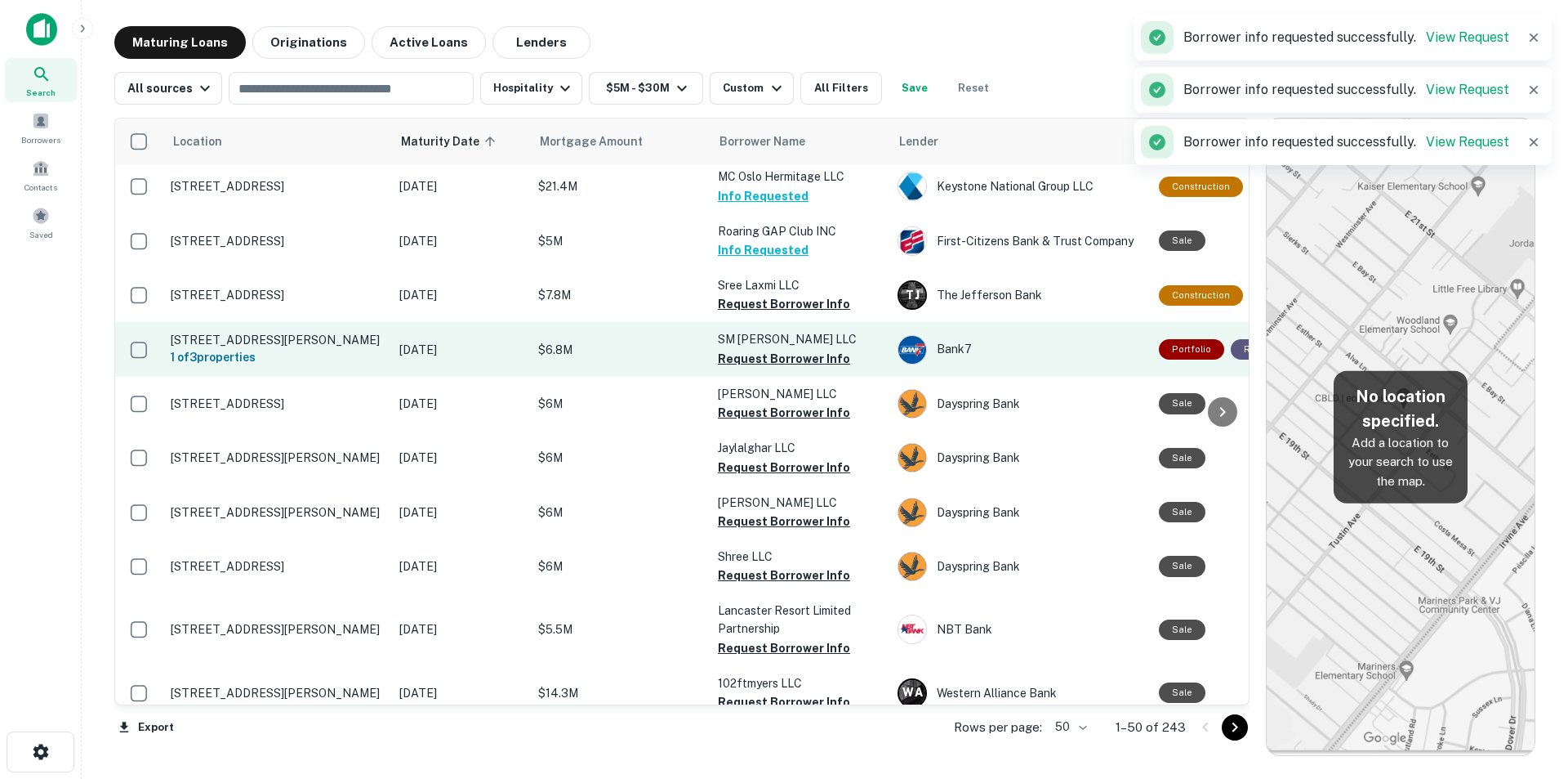
scroll to position [409, 0]
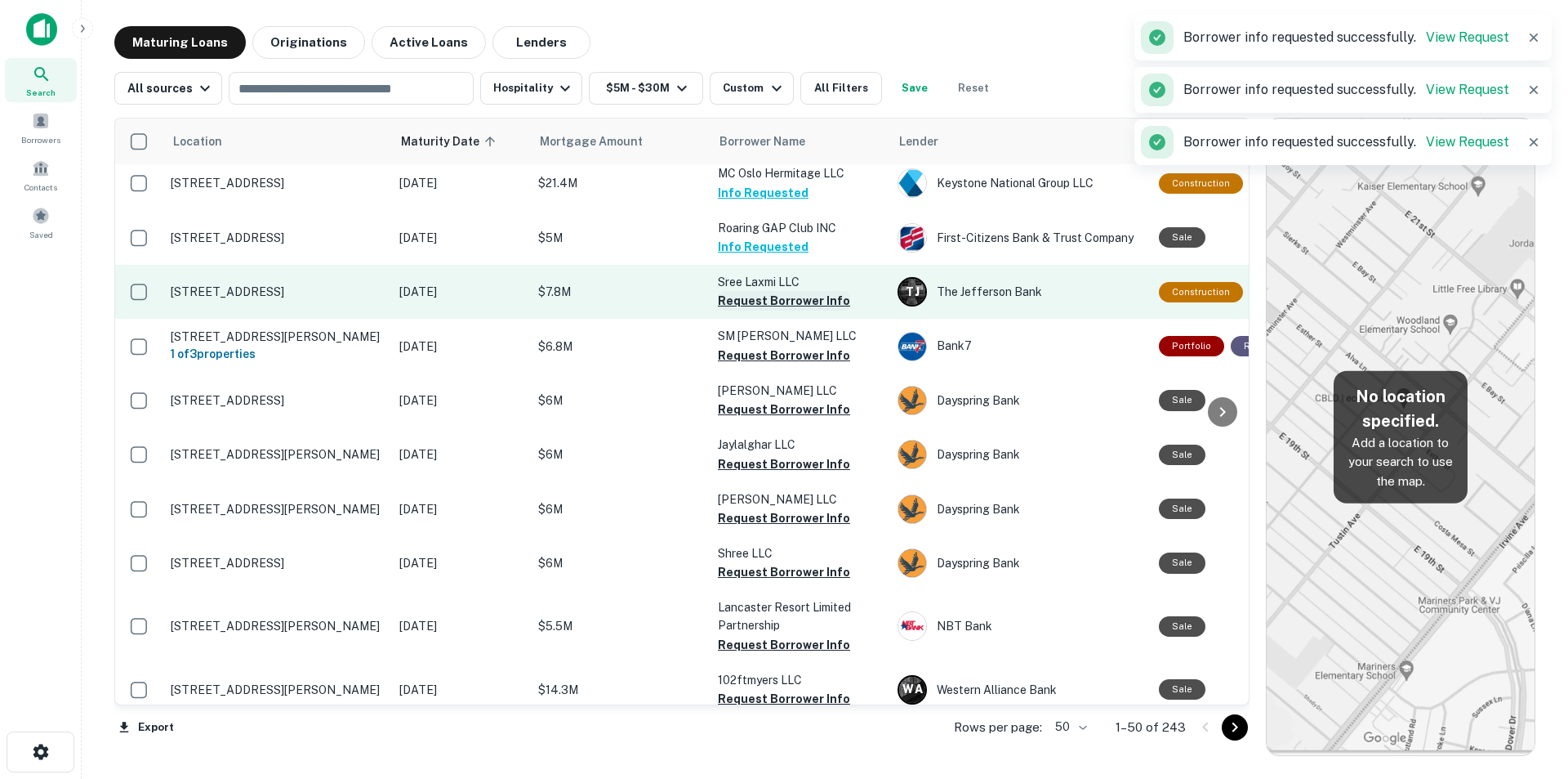
click at [799, 303] on button "Request Borrower Info" at bounding box center [784, 301] width 132 height 19
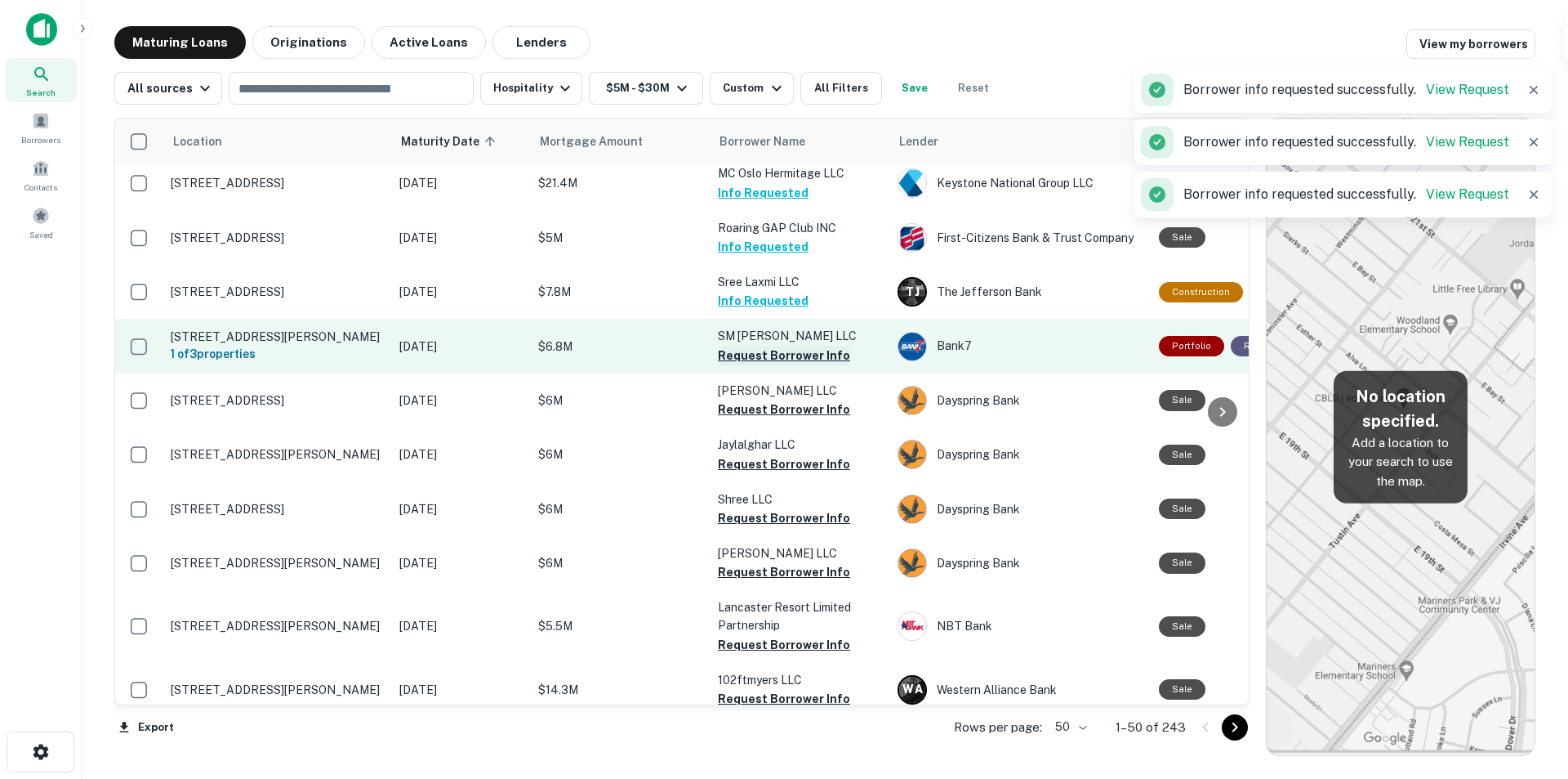
click at [777, 361] on button "Request Borrower Info" at bounding box center [784, 356] width 132 height 19
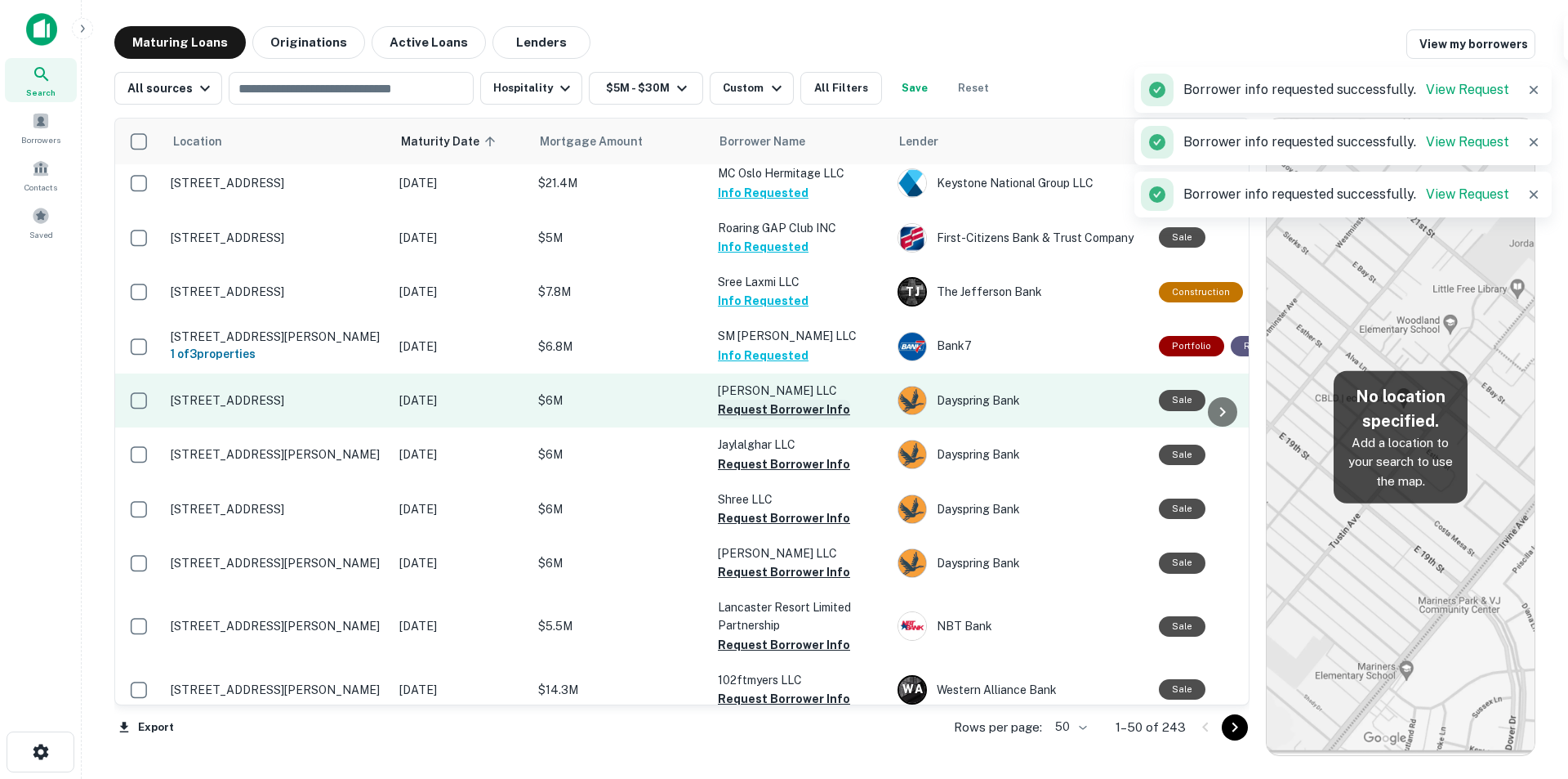
click at [783, 419] on button "Request Borrower Info" at bounding box center [784, 409] width 132 height 19
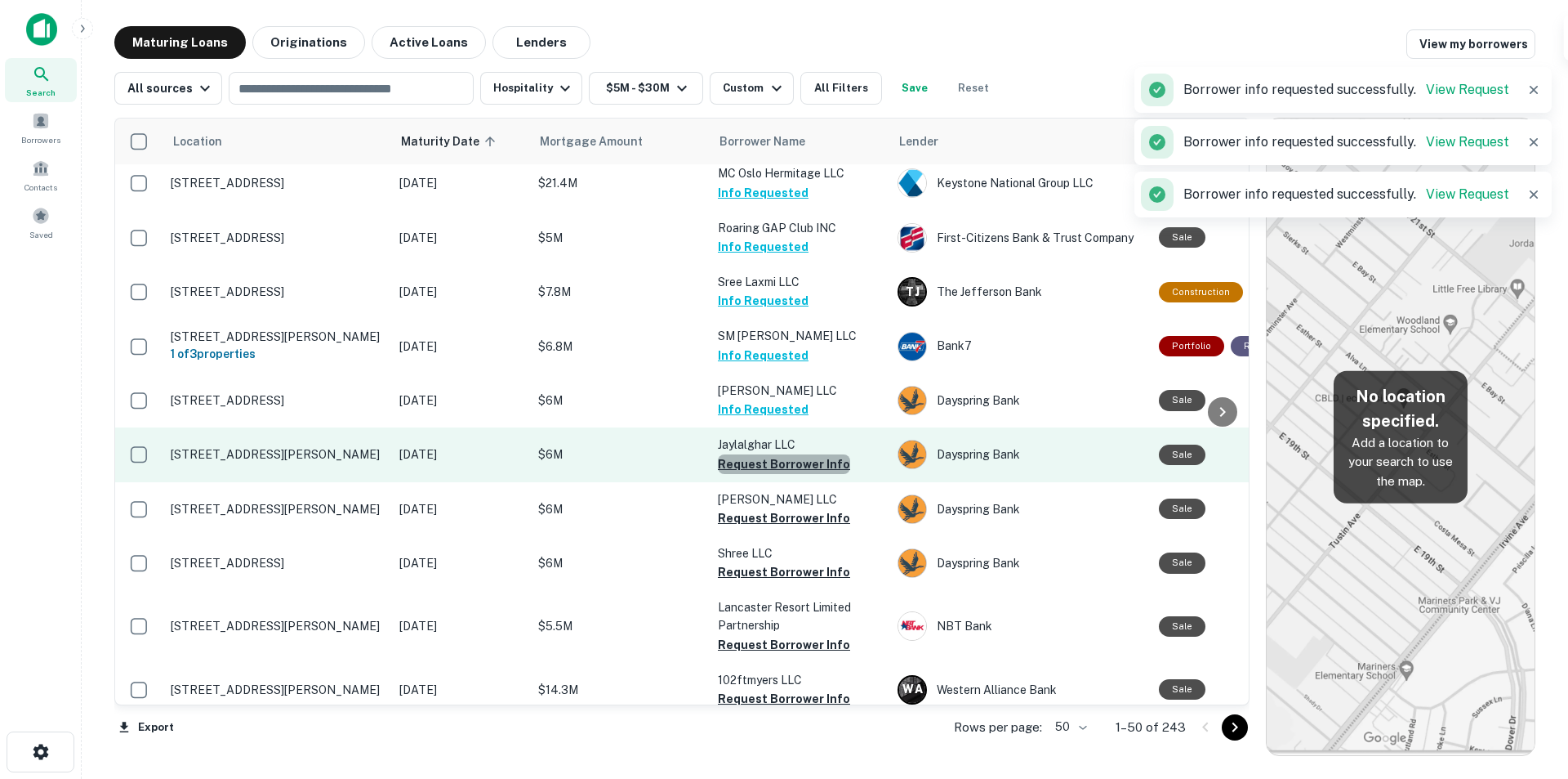
click at [794, 474] on button "Request Borrower Info" at bounding box center [784, 464] width 132 height 19
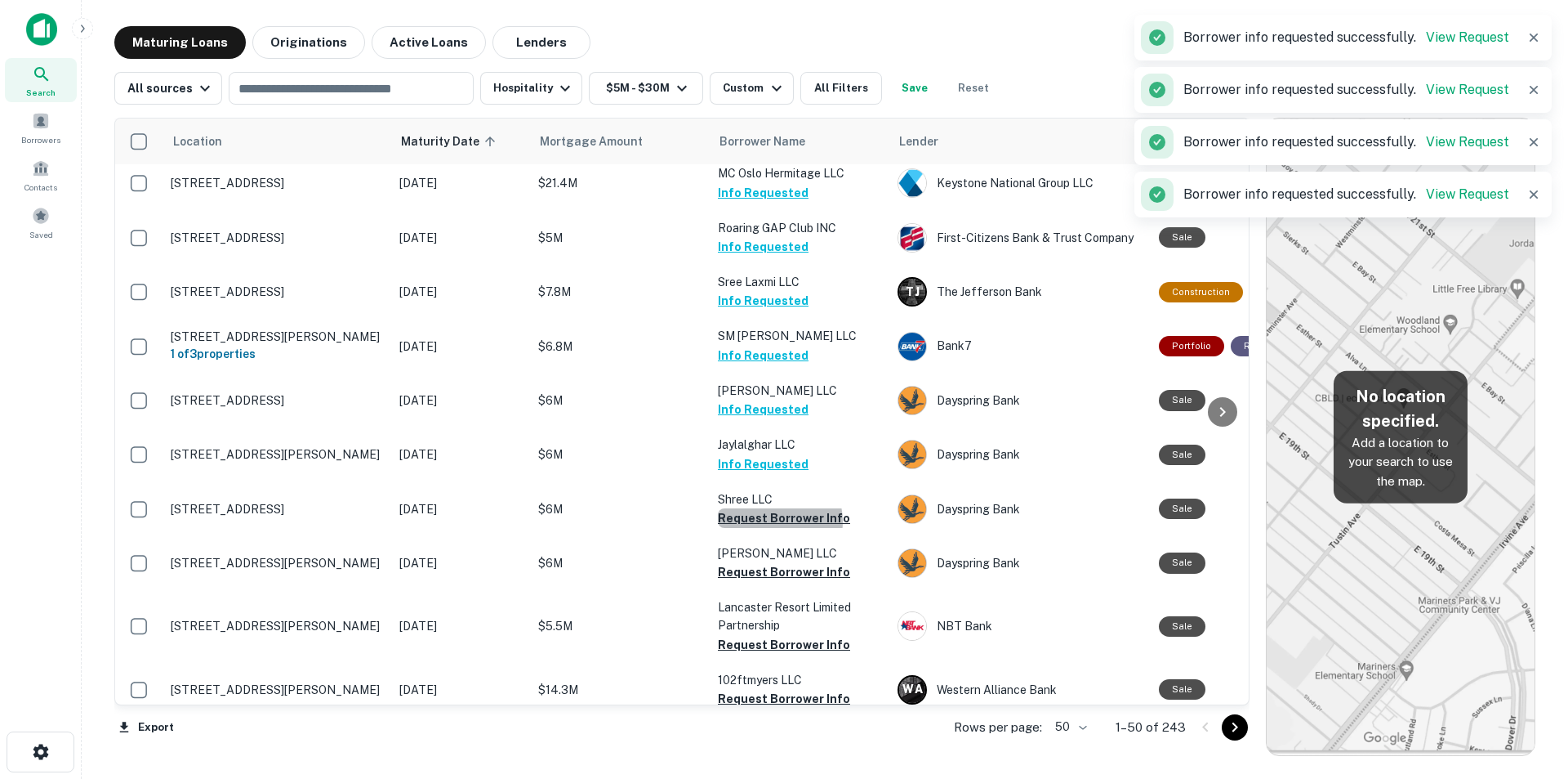
click at [776, 528] on button "Request Borrower Info" at bounding box center [784, 518] width 132 height 19
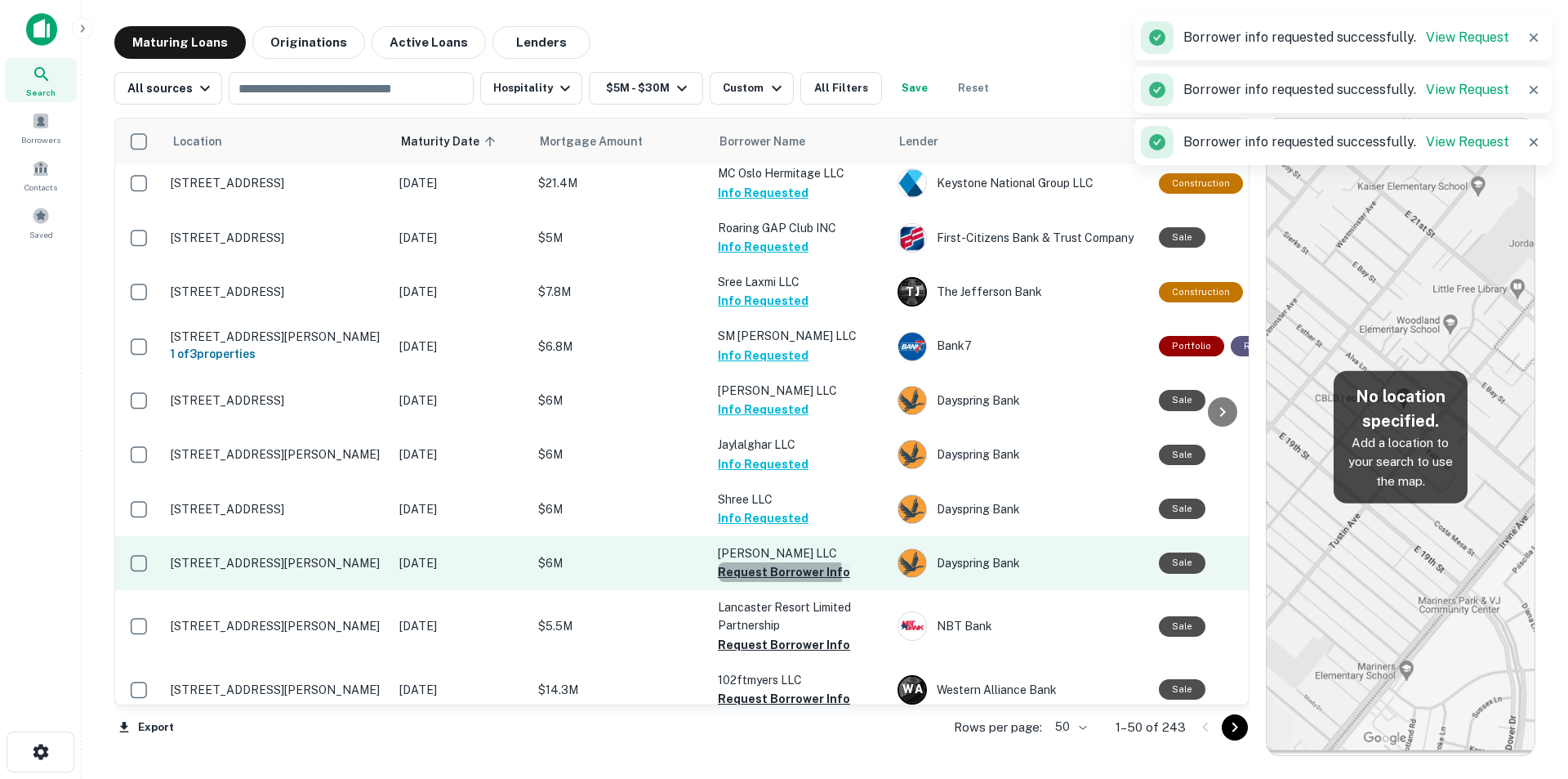
click at [763, 582] on button "Request Borrower Info" at bounding box center [784, 572] width 132 height 19
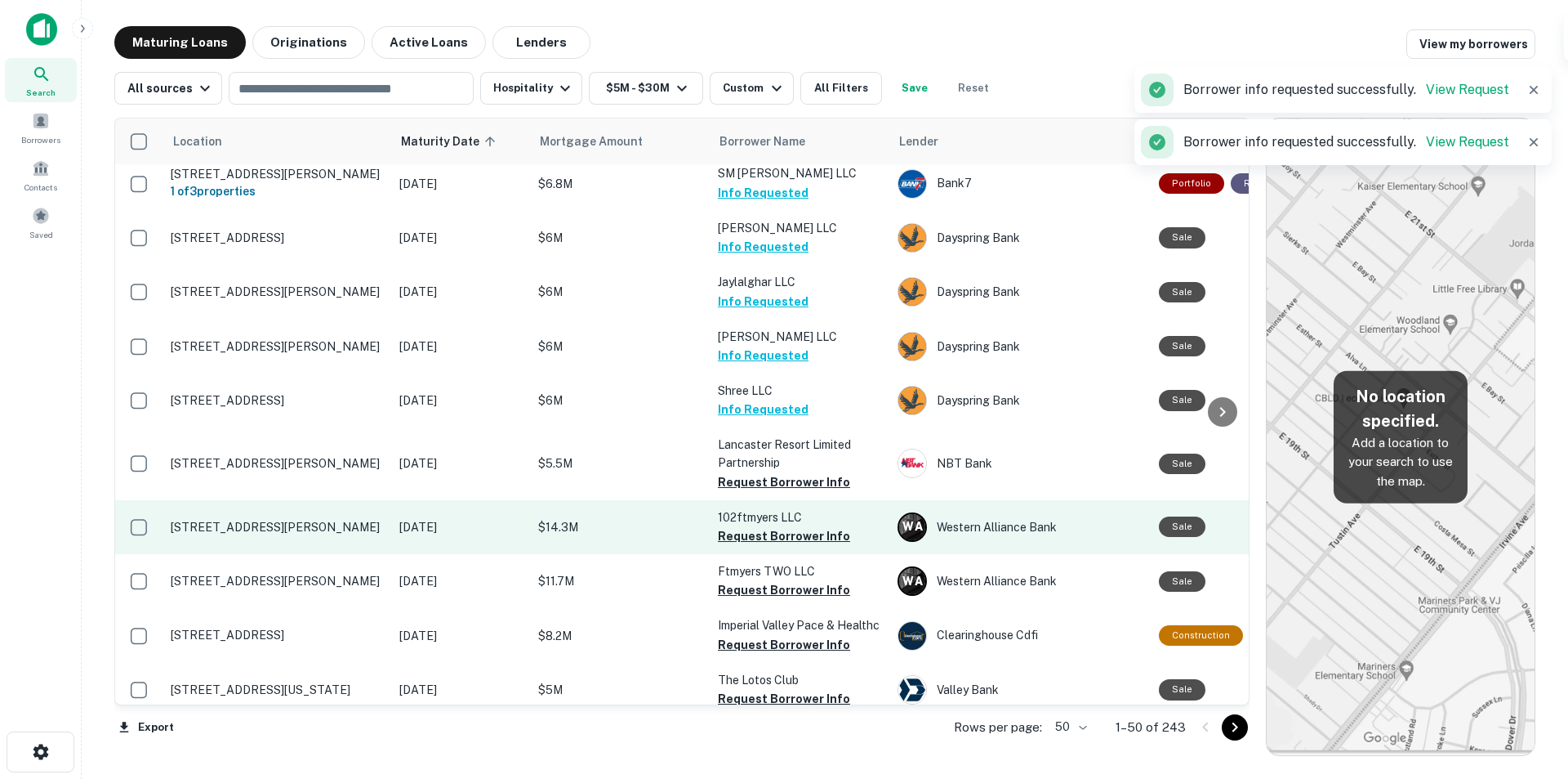
scroll to position [653, 0]
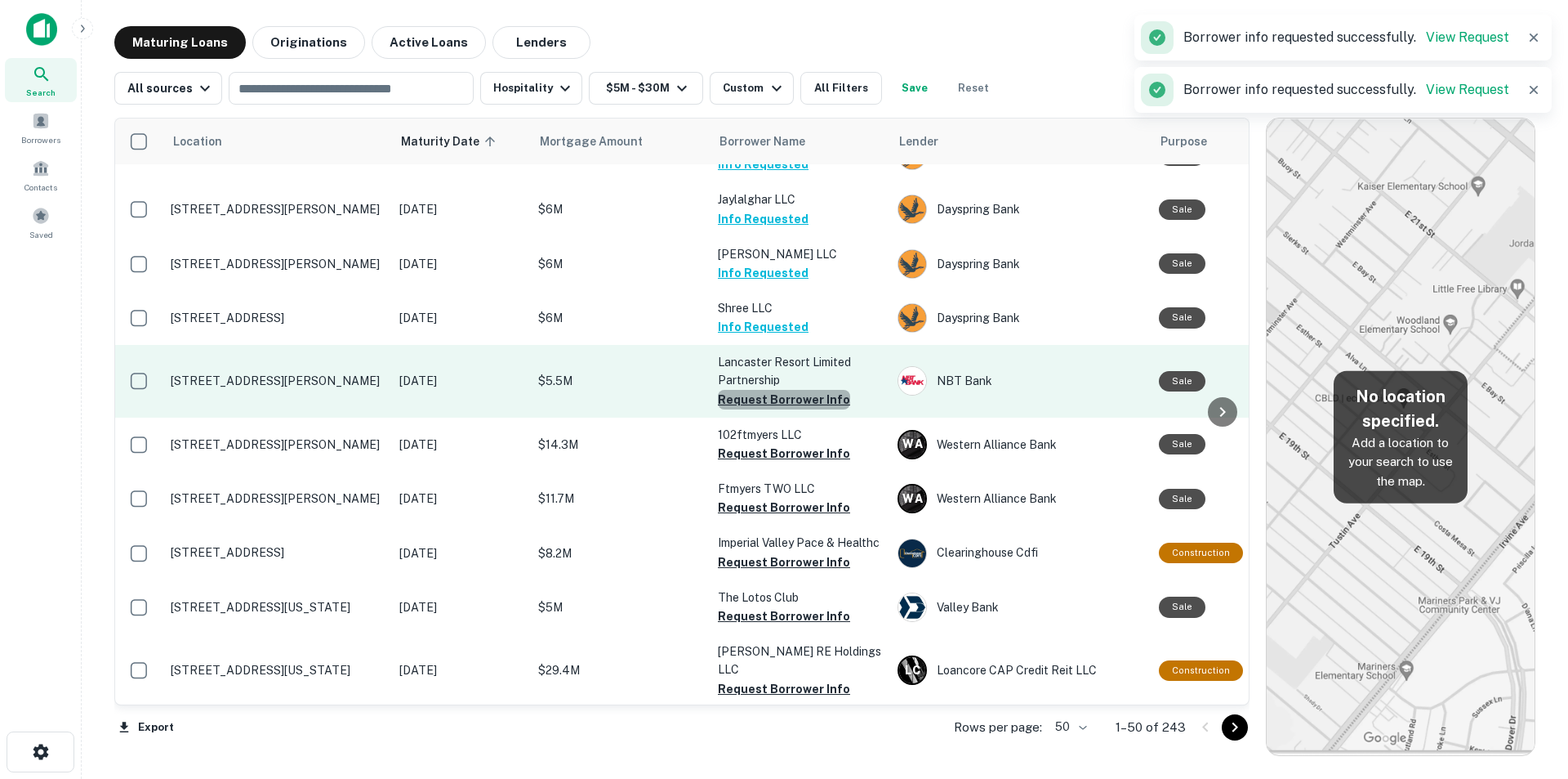
click at [794, 409] on button "Request Borrower Info" at bounding box center [784, 399] width 132 height 19
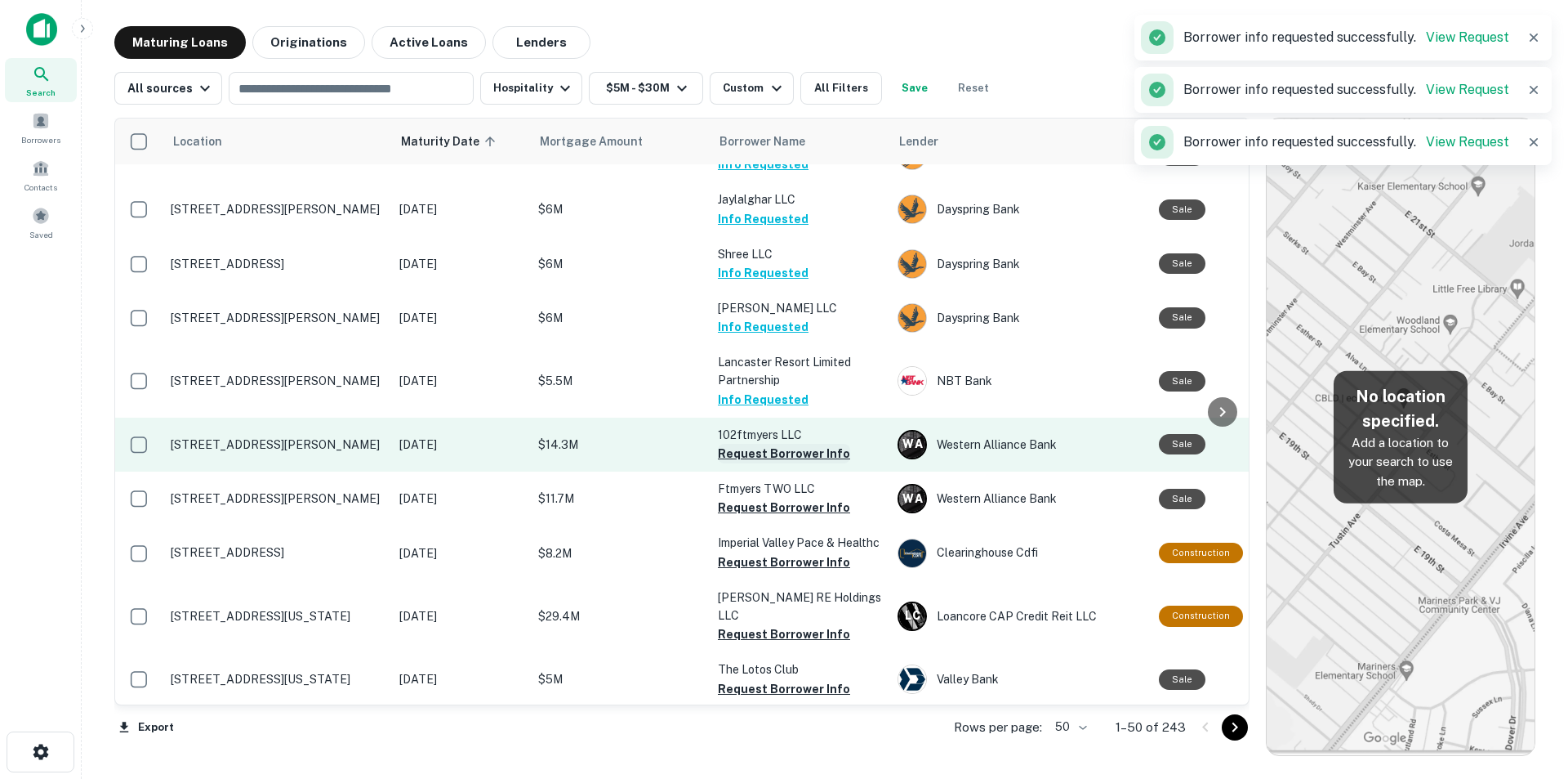
click at [762, 463] on button "Request Borrower Info" at bounding box center [784, 453] width 132 height 19
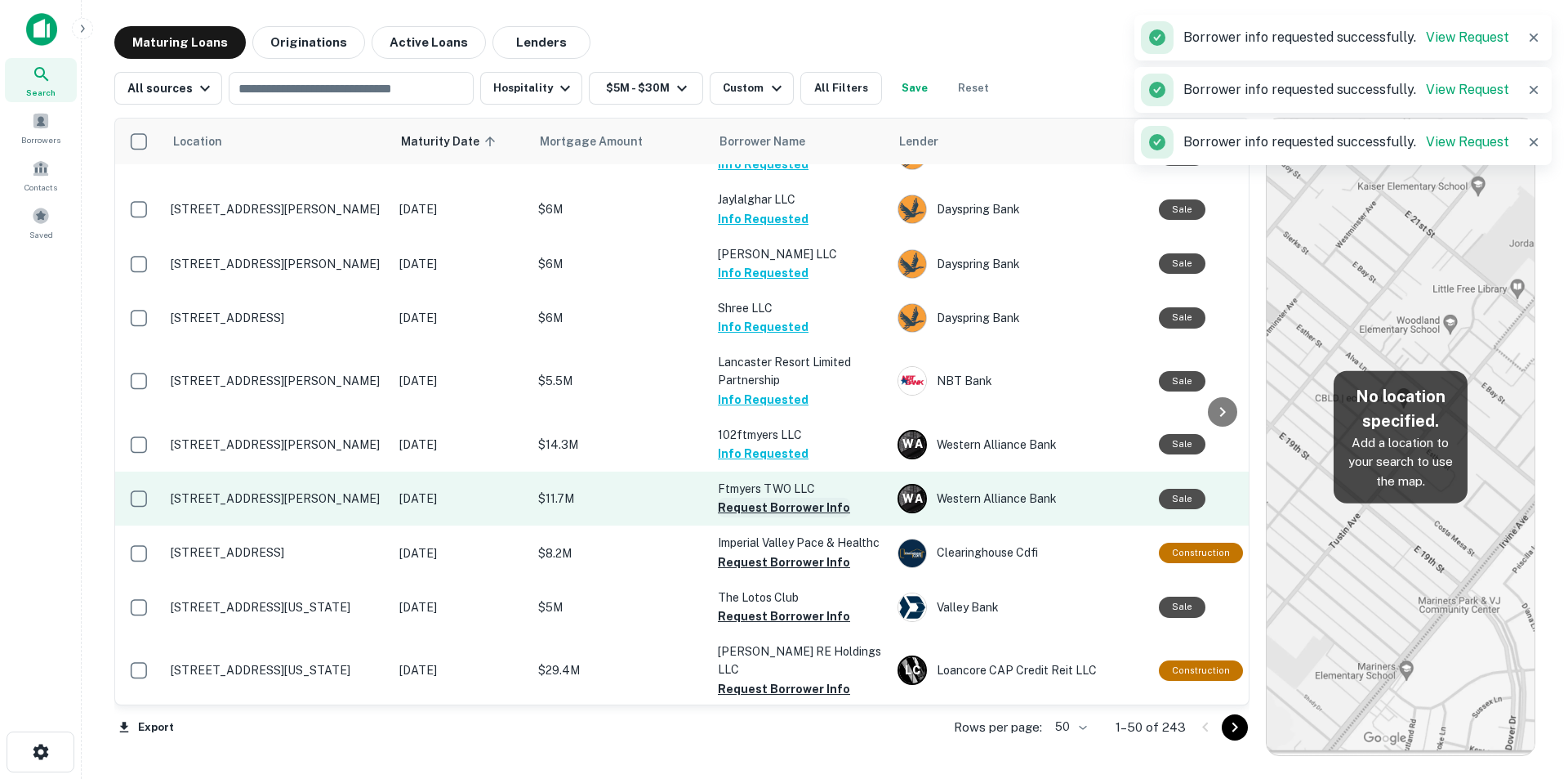
click at [769, 517] on button "Request Borrower Info" at bounding box center [784, 507] width 132 height 19
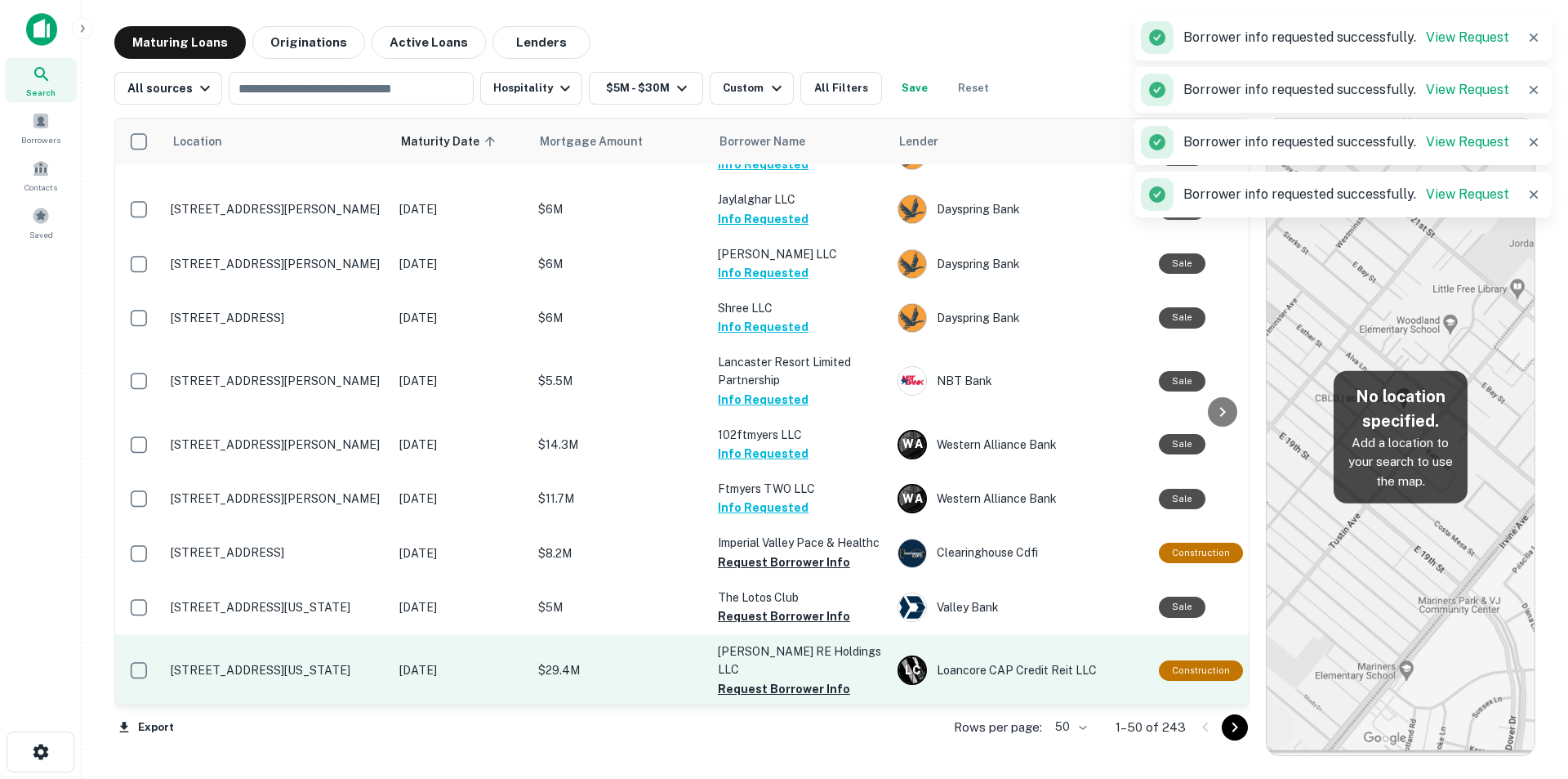
scroll to position [817, 0]
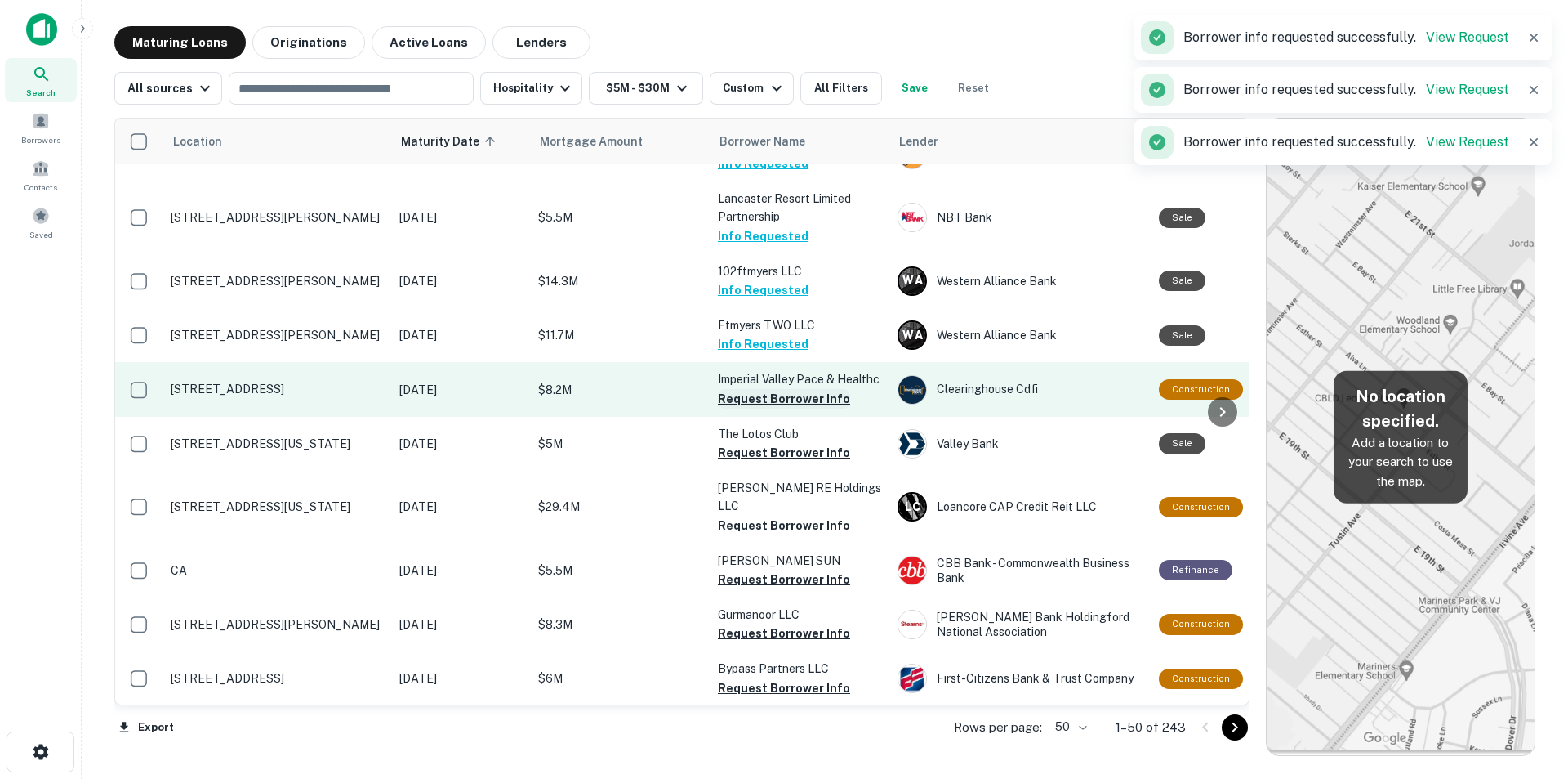
click at [771, 404] on button "Request Borrower Info" at bounding box center [784, 398] width 132 height 19
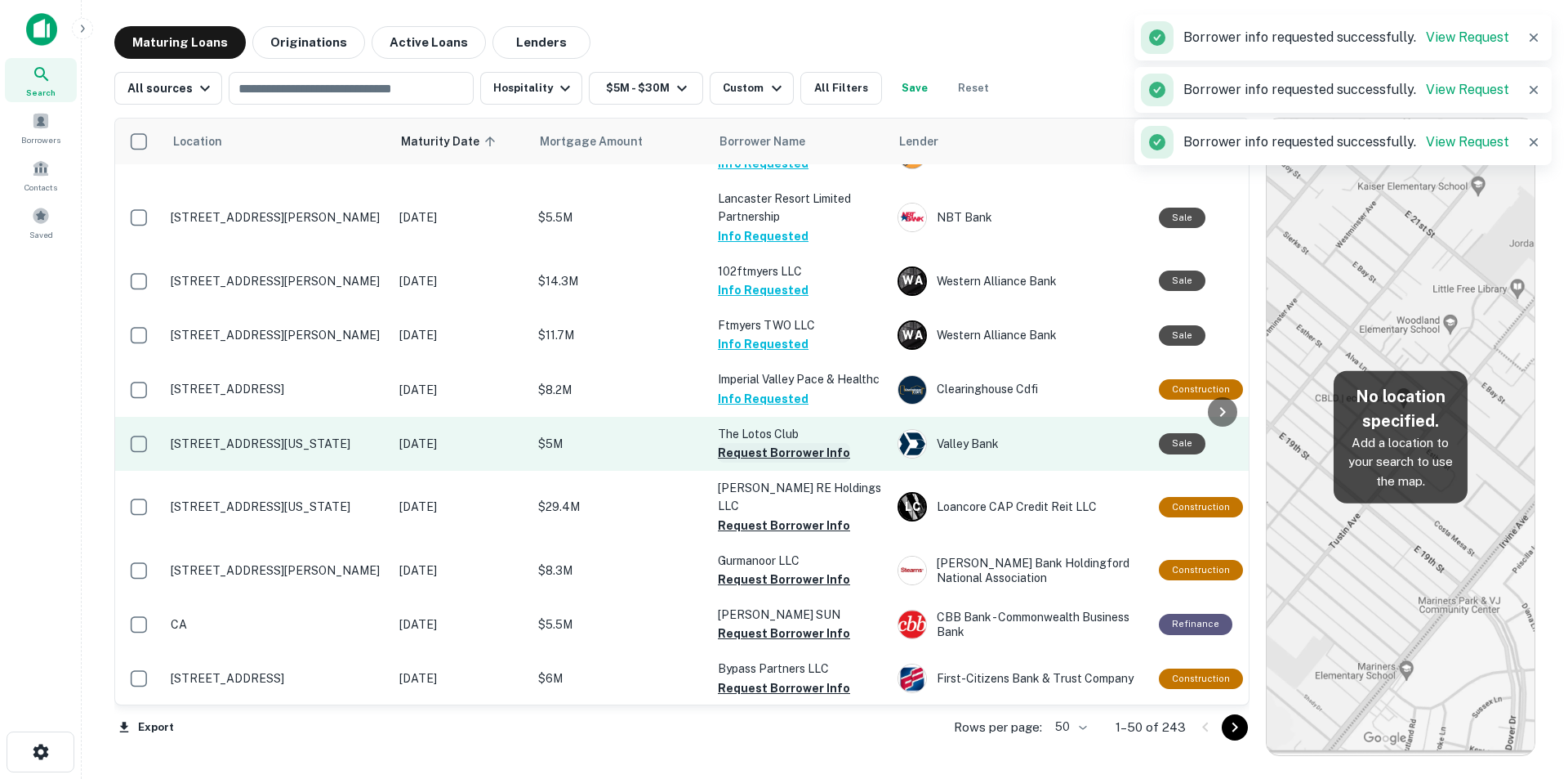
click at [773, 462] on button "Request Borrower Info" at bounding box center [784, 452] width 132 height 19
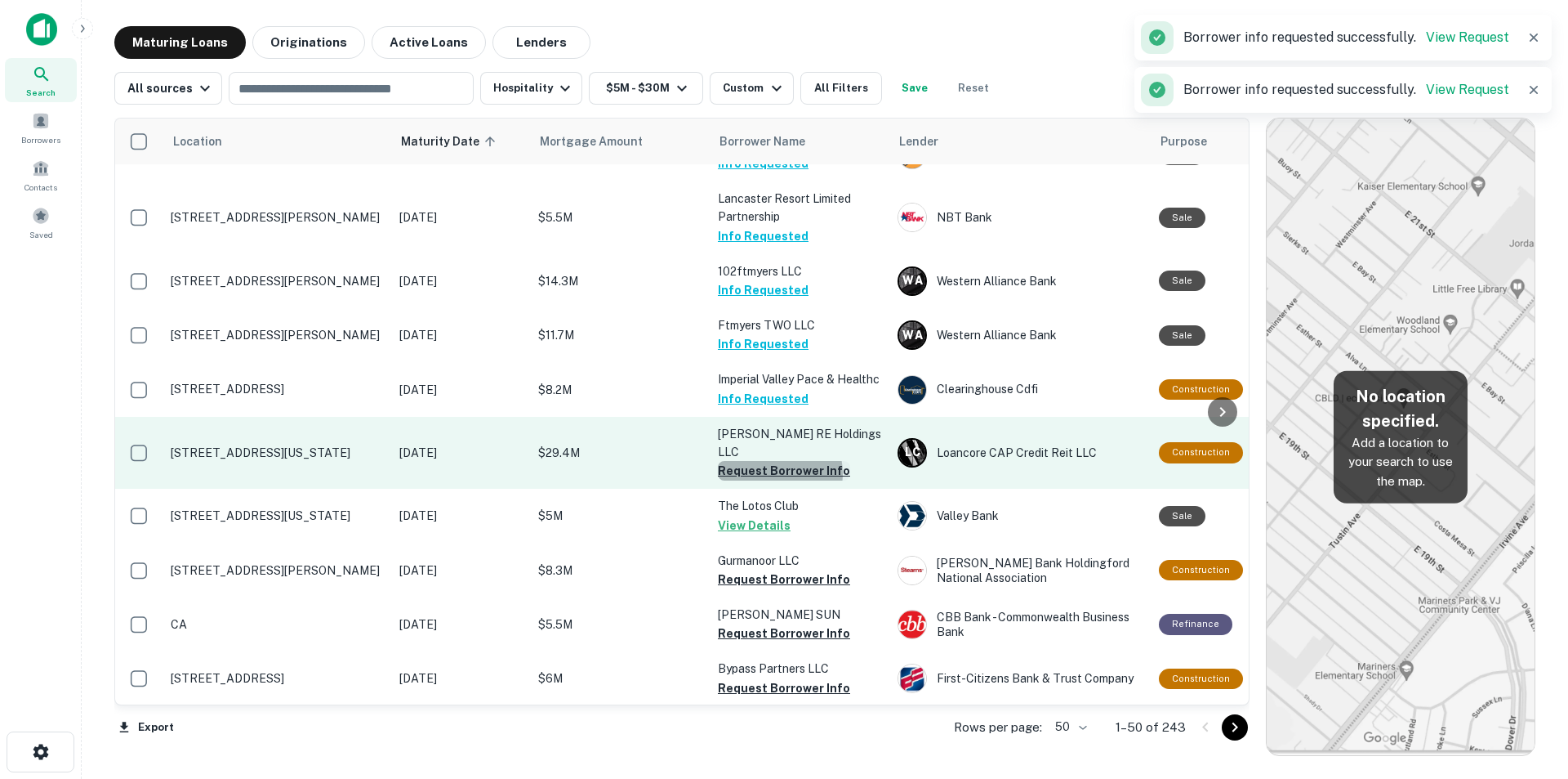
click at [779, 465] on button "Request Borrower Info" at bounding box center [784, 471] width 132 height 19
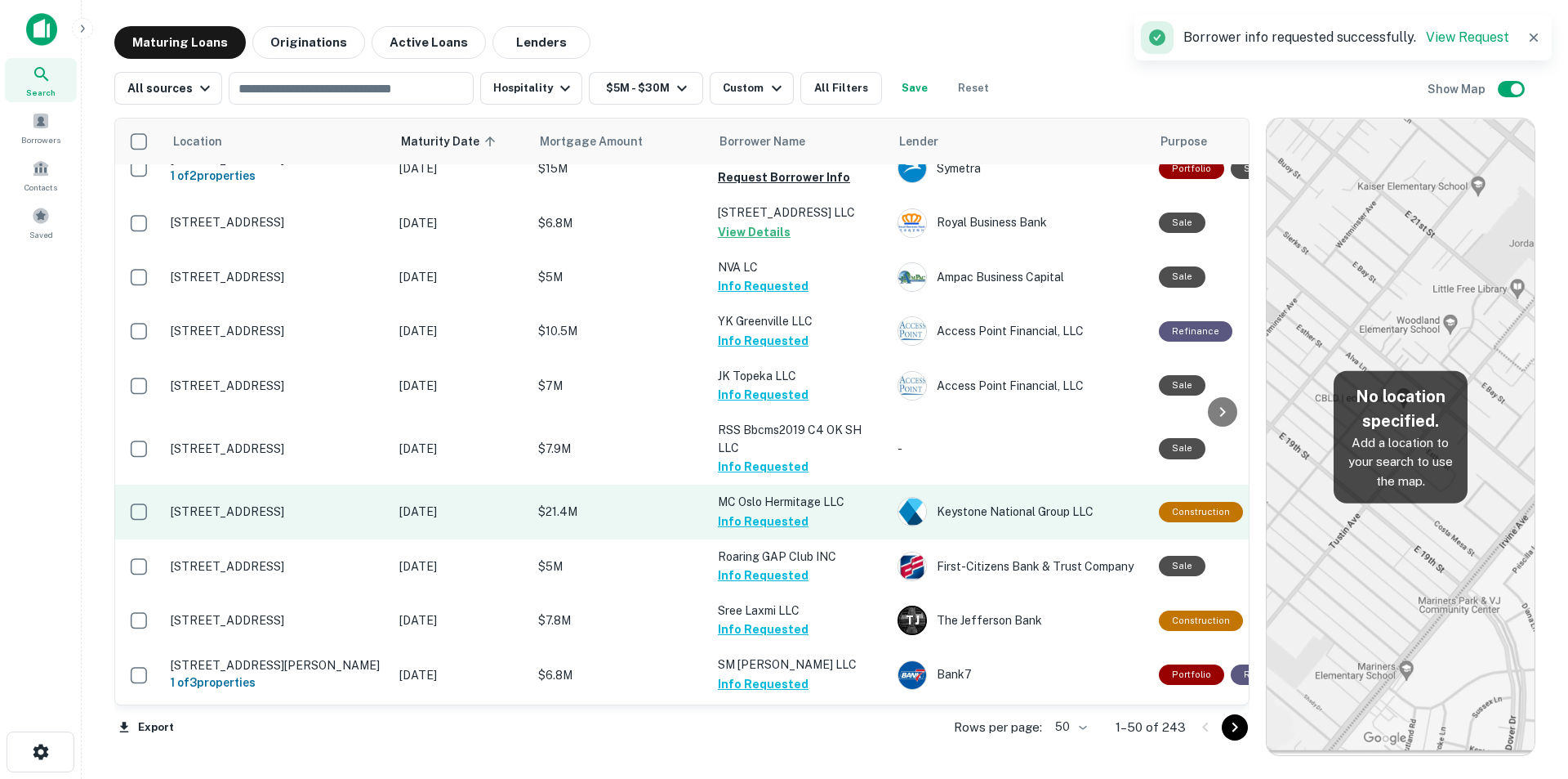
scroll to position [0, 0]
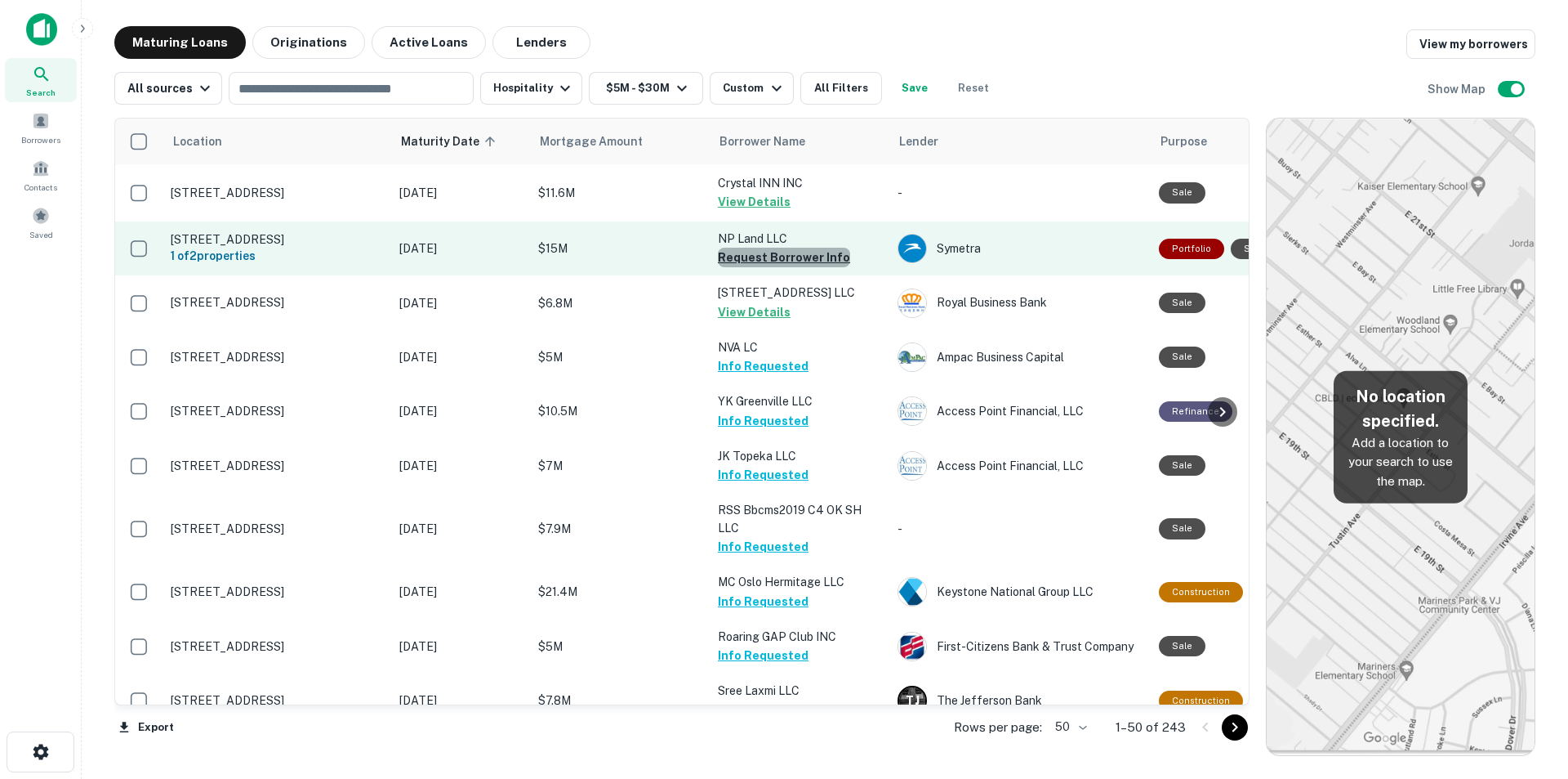
click at [792, 253] on button "Request Borrower Info" at bounding box center [784, 257] width 132 height 19
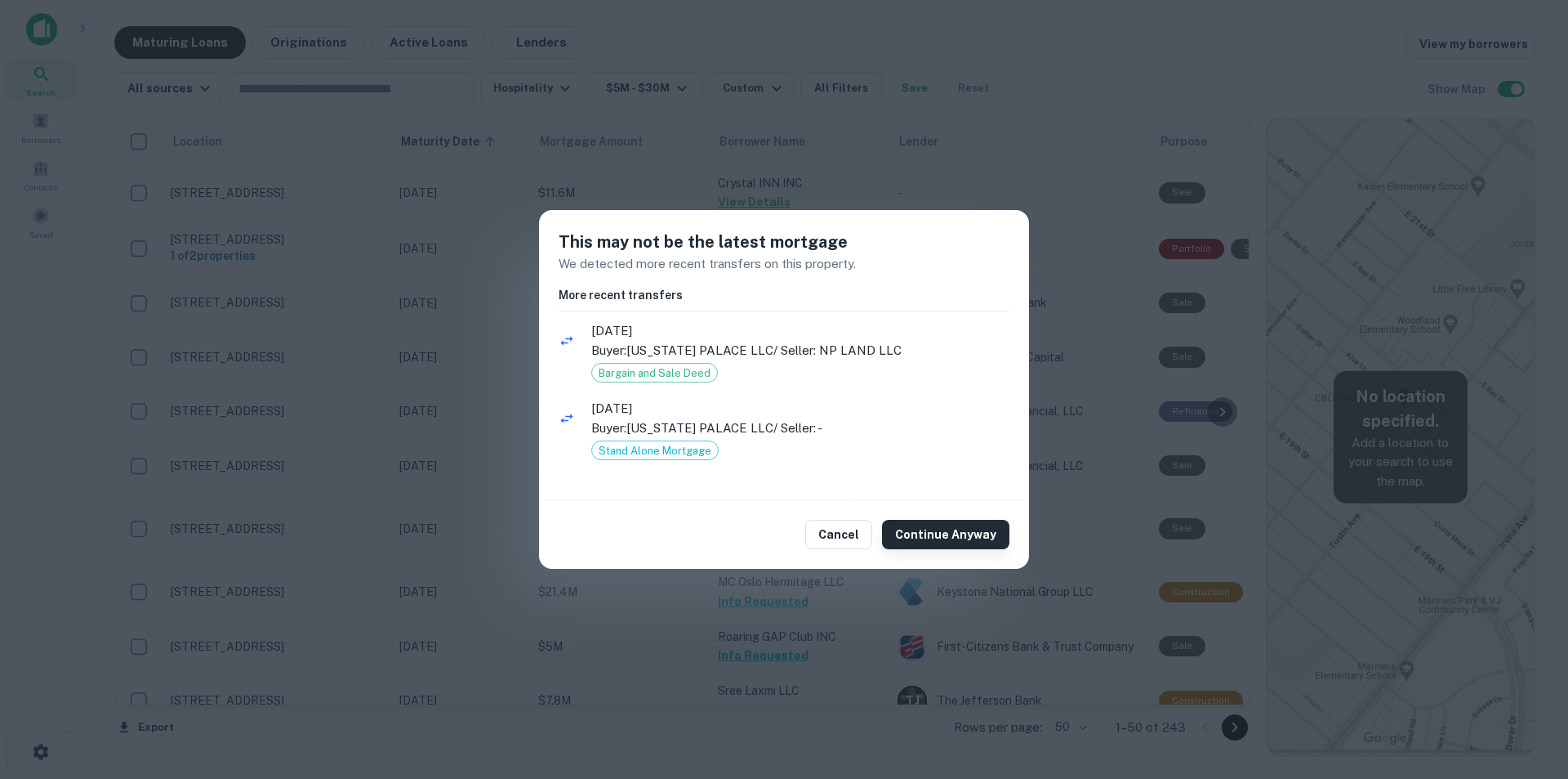
click at [927, 537] on button "Continue Anyway" at bounding box center [946, 534] width 128 height 29
